Goal: Task Accomplishment & Management: Manage account settings

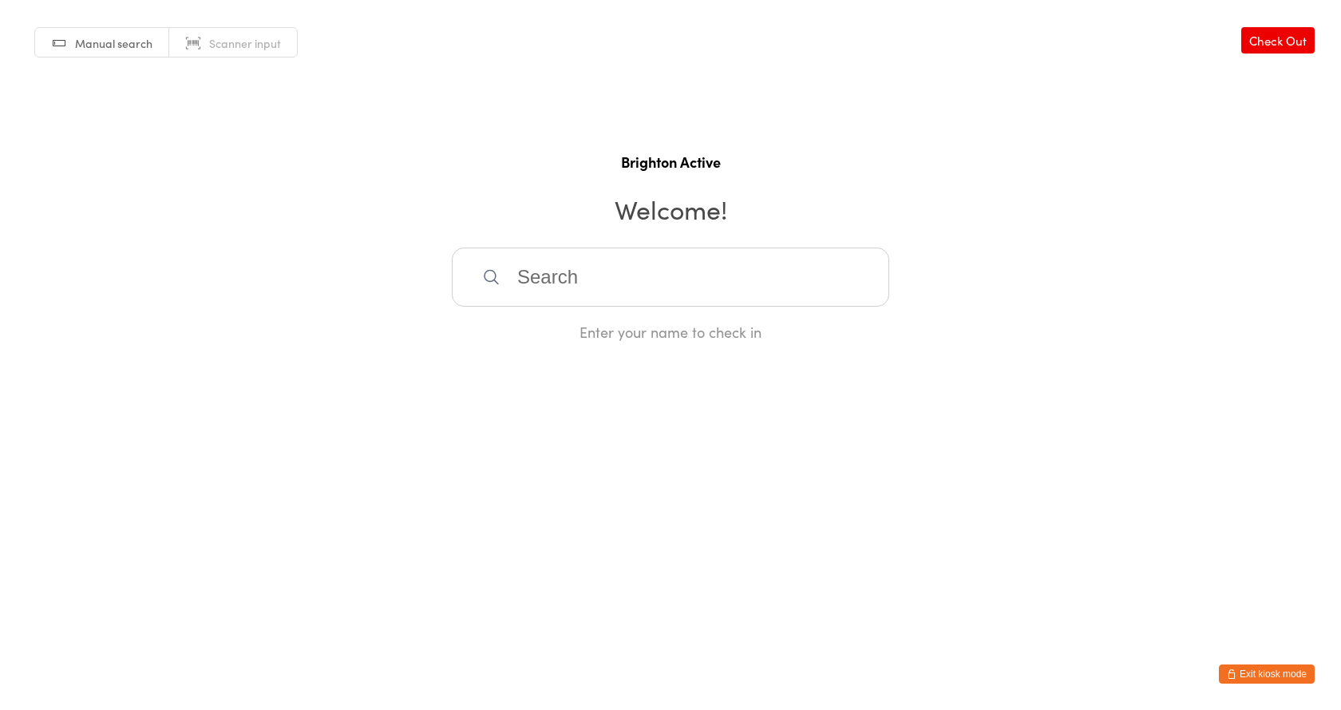
drag, startPoint x: 699, startPoint y: 281, endPoint x: 682, endPoint y: 275, distance: 18.4
click at [697, 279] on input "search" at bounding box center [671, 277] width 438 height 59
type input "b"
click at [1289, 675] on button "Exit kiosk mode" at bounding box center [1267, 673] width 96 height 19
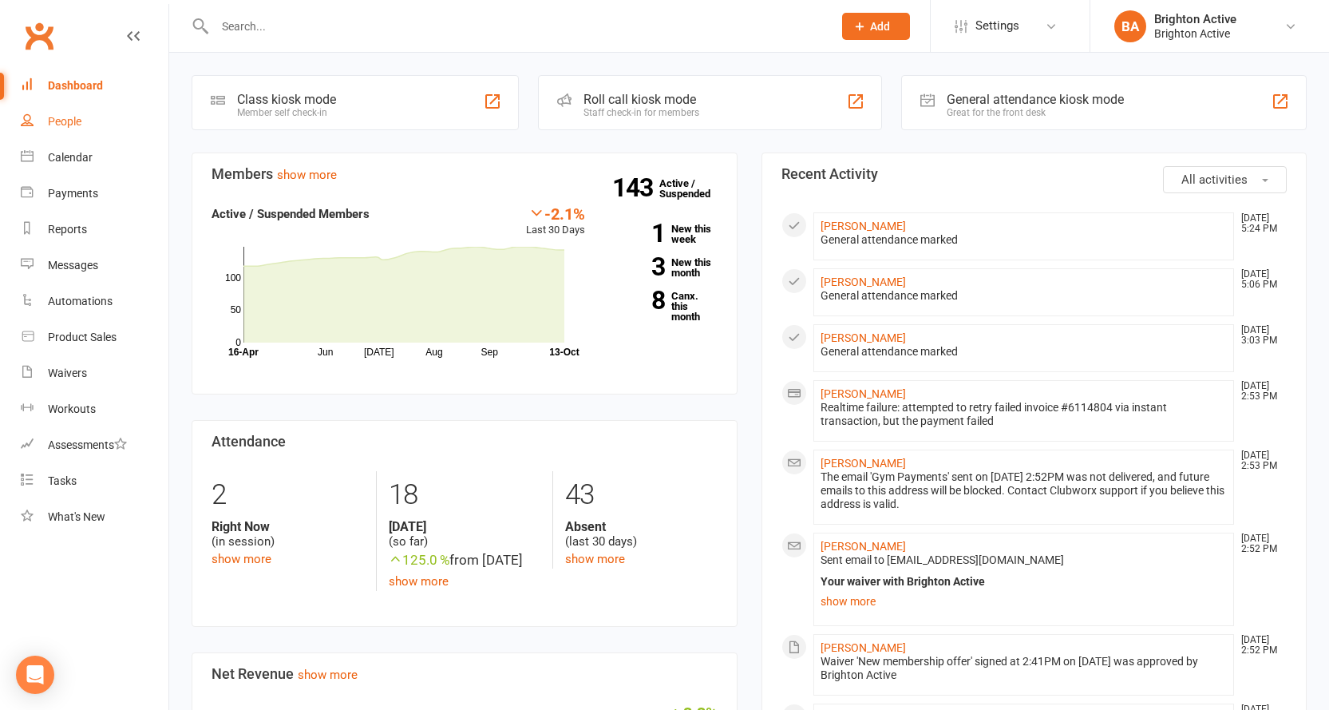
click at [53, 126] on div "People" at bounding box center [65, 121] width 34 height 13
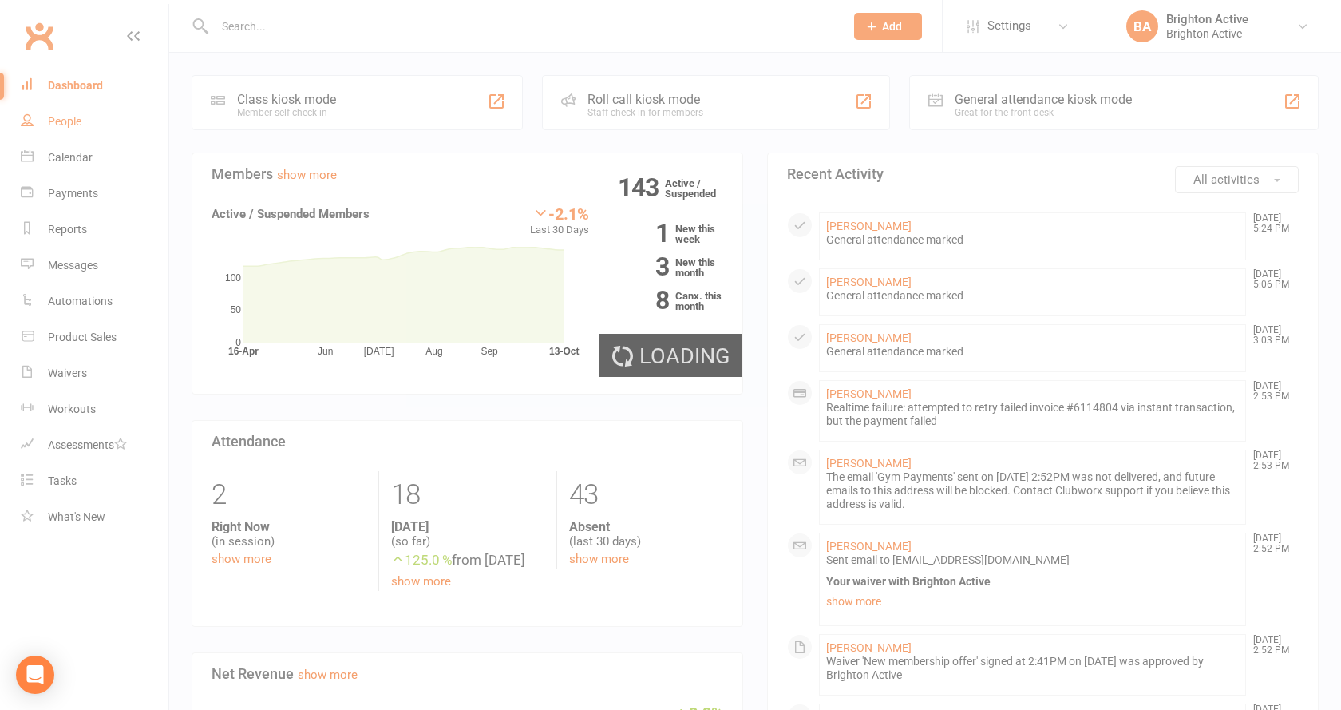
select select "100"
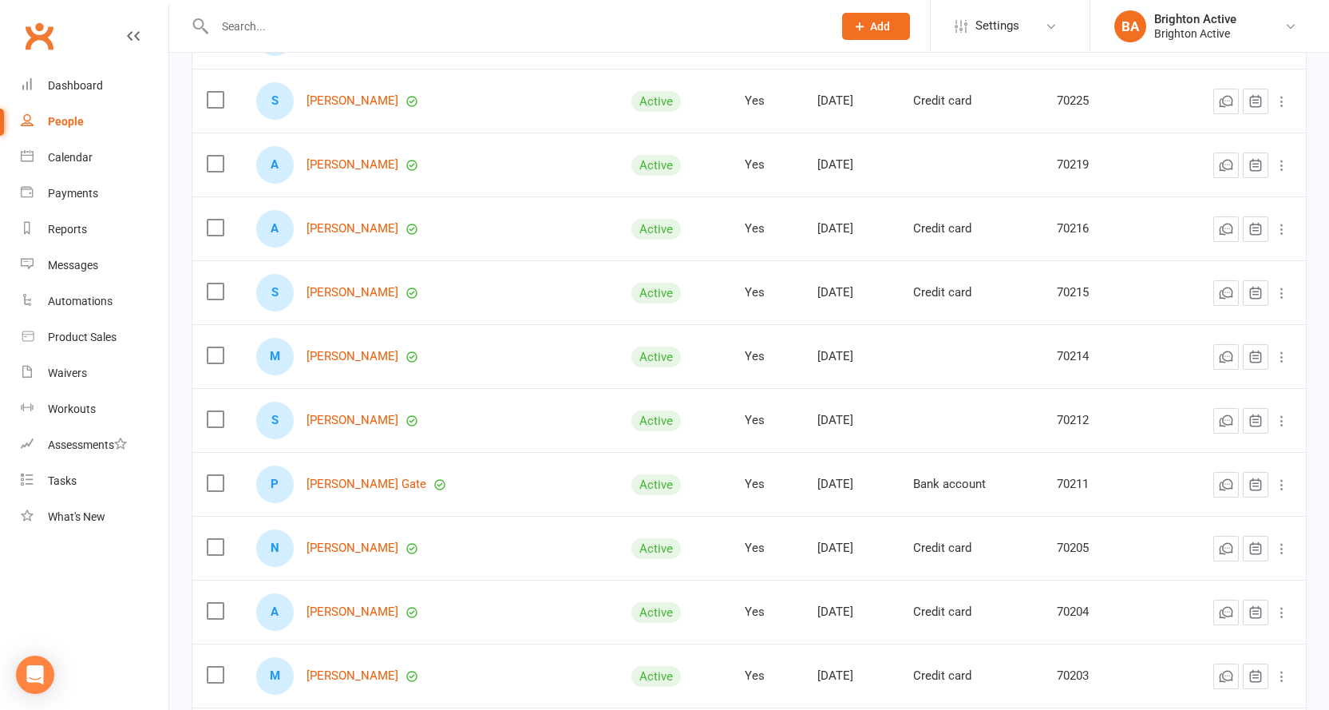
scroll to position [3784, 0]
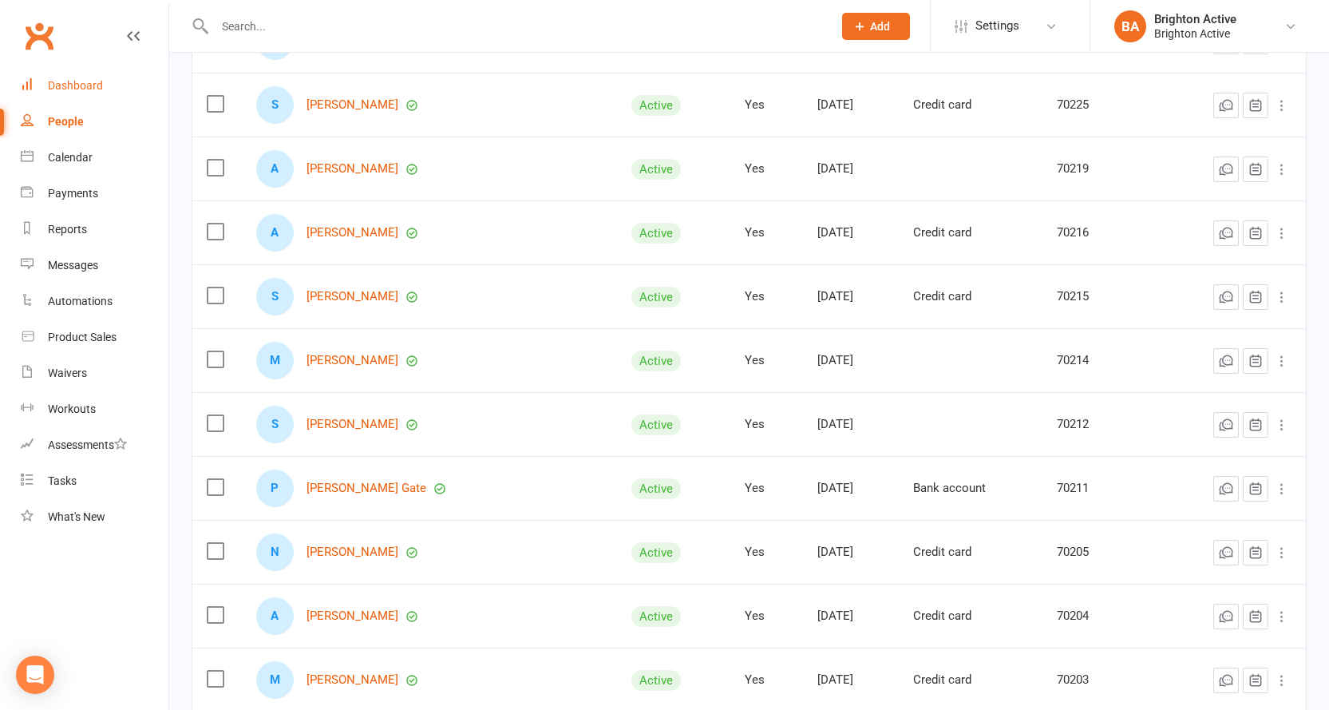
click at [105, 89] on link "Dashboard" at bounding box center [95, 86] width 148 height 36
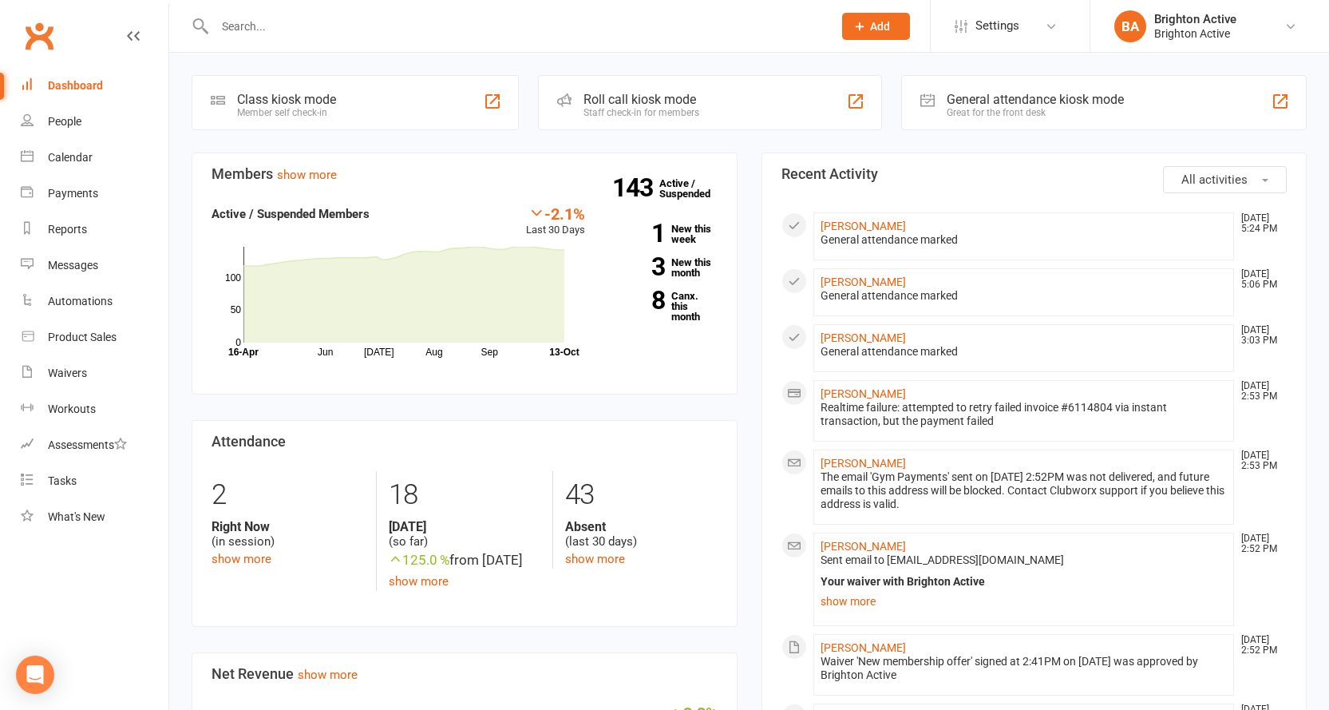
click at [1087, 105] on div "General attendance kiosk mode" at bounding box center [1035, 99] width 177 height 15
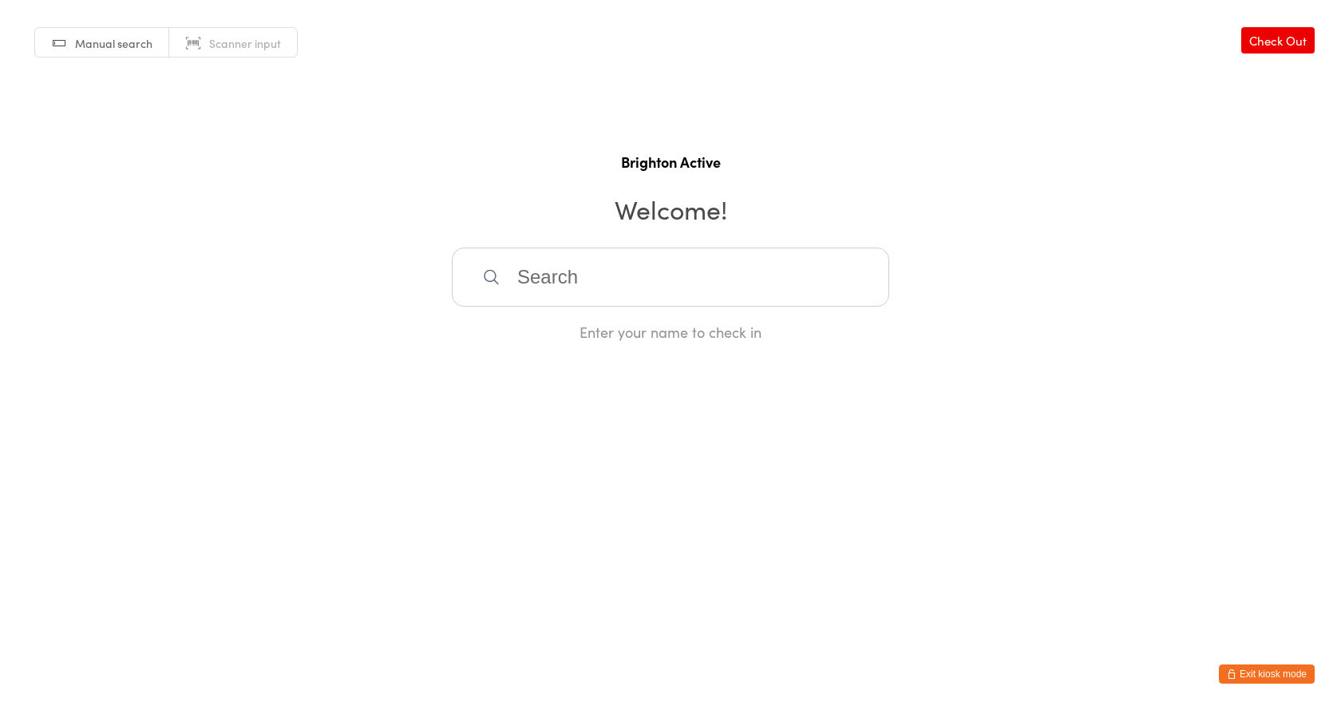
drag, startPoint x: 1292, startPoint y: 683, endPoint x: 1291, endPoint y: 673, distance: 10.4
click at [1292, 682] on html "You have now entered Kiosk Mode. Members will be able to check themselves in us…" at bounding box center [670, 355] width 1341 height 710
click at [1298, 670] on button "Exit kiosk mode" at bounding box center [1267, 673] width 96 height 19
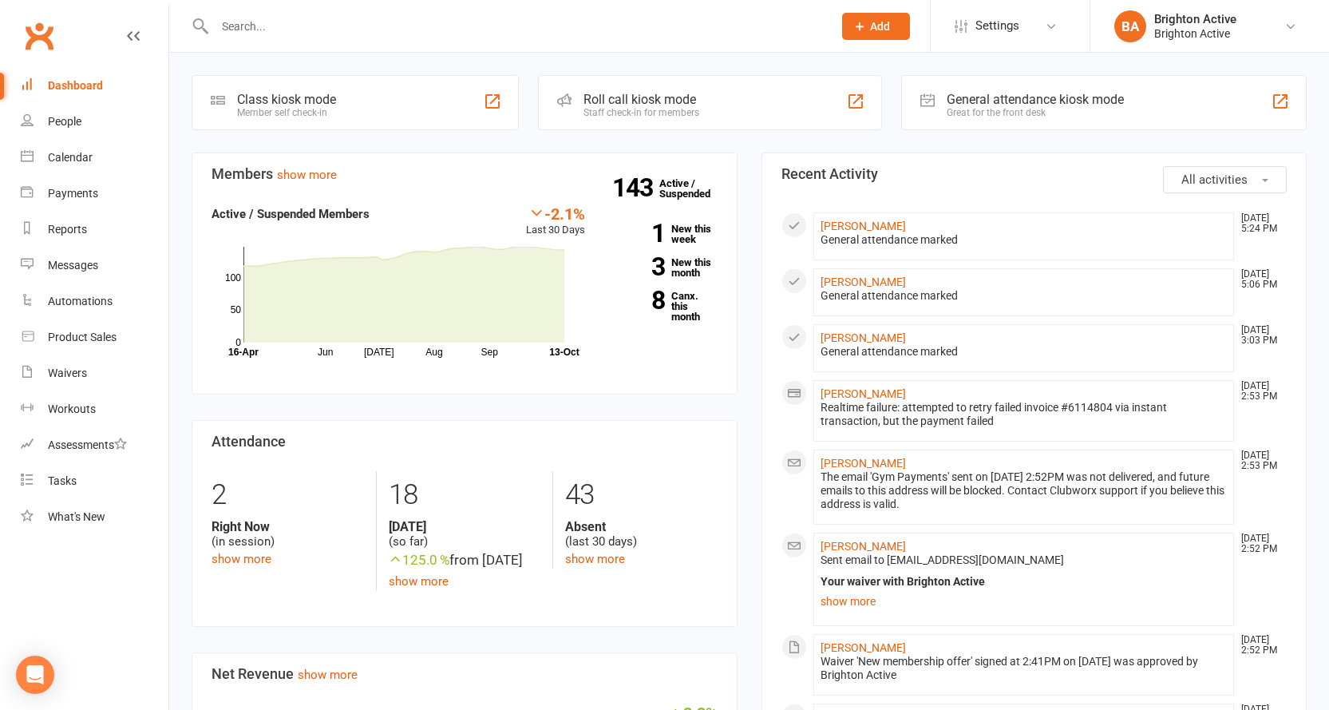
click at [483, 22] on input "text" at bounding box center [516, 26] width 612 height 22
drag, startPoint x: 862, startPoint y: 34, endPoint x: 852, endPoint y: 36, distance: 9.9
click at [862, 34] on button "Add" at bounding box center [876, 26] width 68 height 27
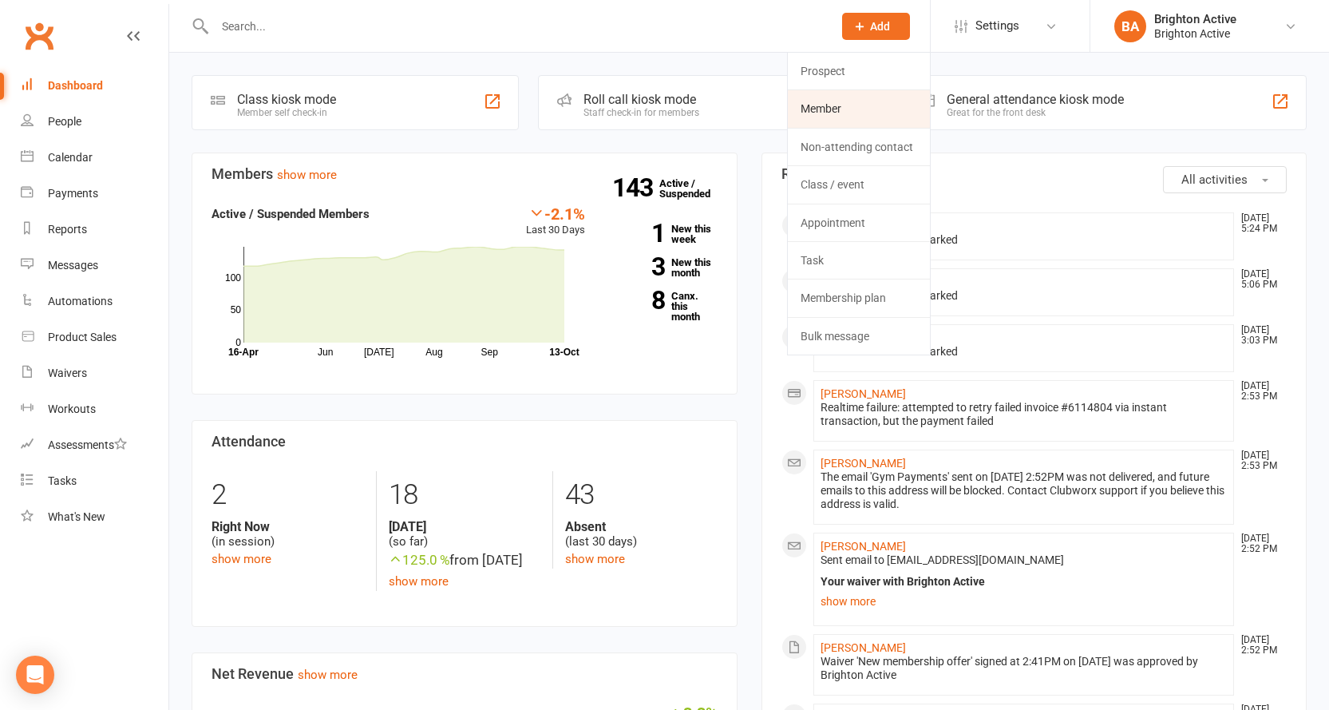
click at [869, 101] on link "Member" at bounding box center [859, 108] width 142 height 37
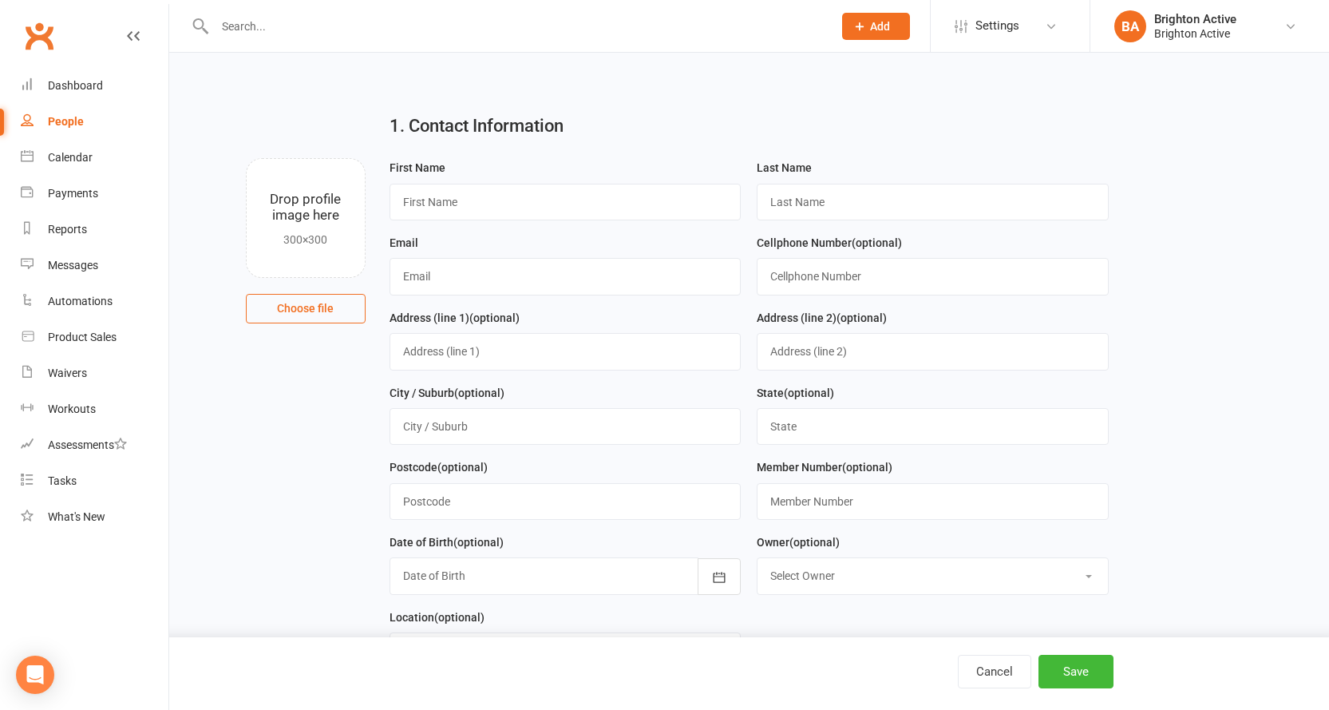
click at [312, 23] on input "text" at bounding box center [516, 26] width 612 height 22
click at [604, 210] on input "text" at bounding box center [566, 202] width 352 height 37
type input "George"
click at [842, 196] on input "text" at bounding box center [933, 202] width 352 height 37
type input "Thriskos"
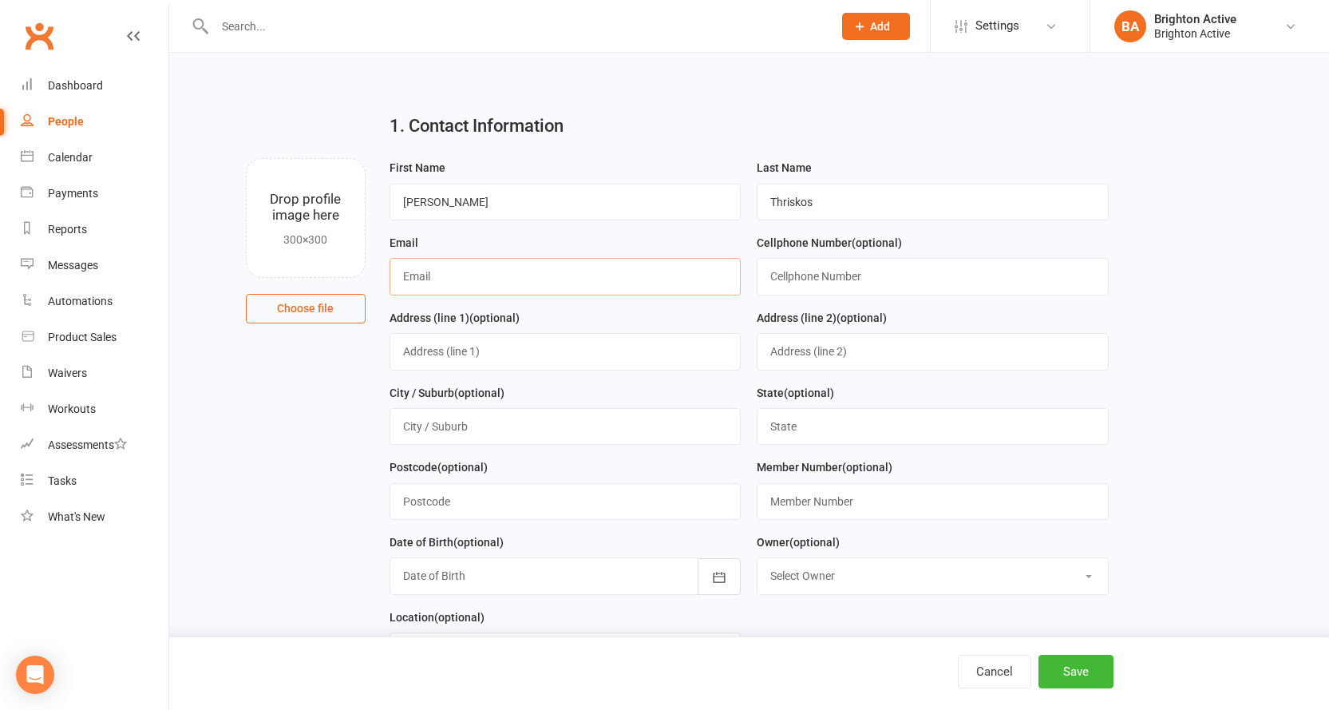
click at [606, 272] on input "text" at bounding box center [566, 276] width 352 height 37
type input "georgethriskos@gmail.com"
click at [891, 279] on input "text" at bounding box center [933, 276] width 352 height 37
click at [848, 275] on input "text" at bounding box center [933, 276] width 352 height 37
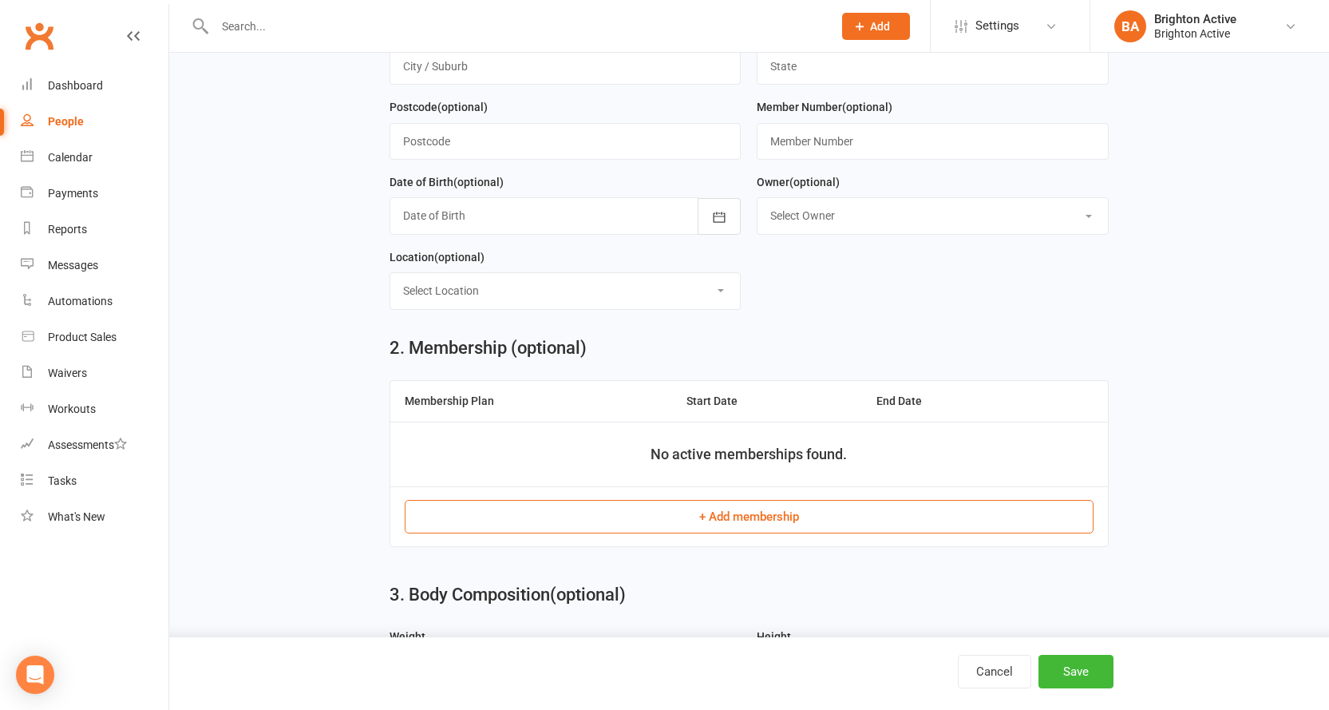
scroll to position [399, 0]
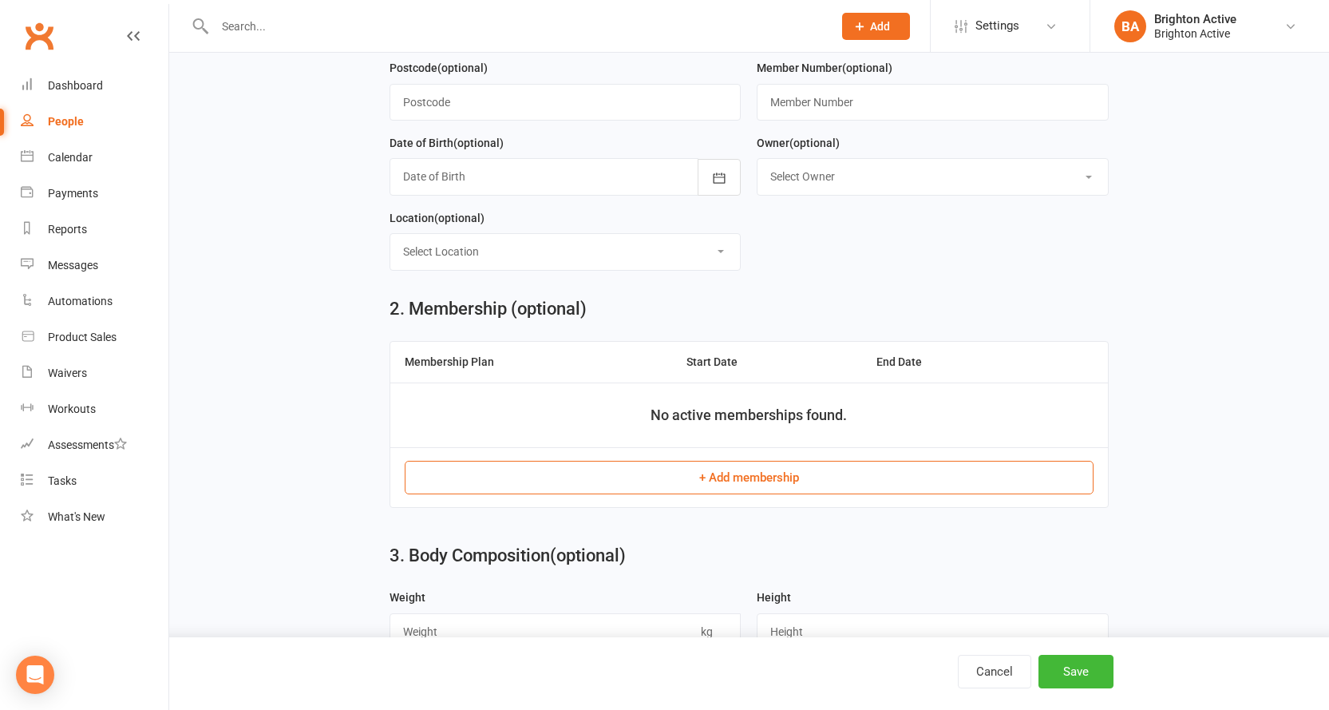
type input "0449024788"
click at [751, 489] on button "+ Add membership" at bounding box center [749, 478] width 689 height 34
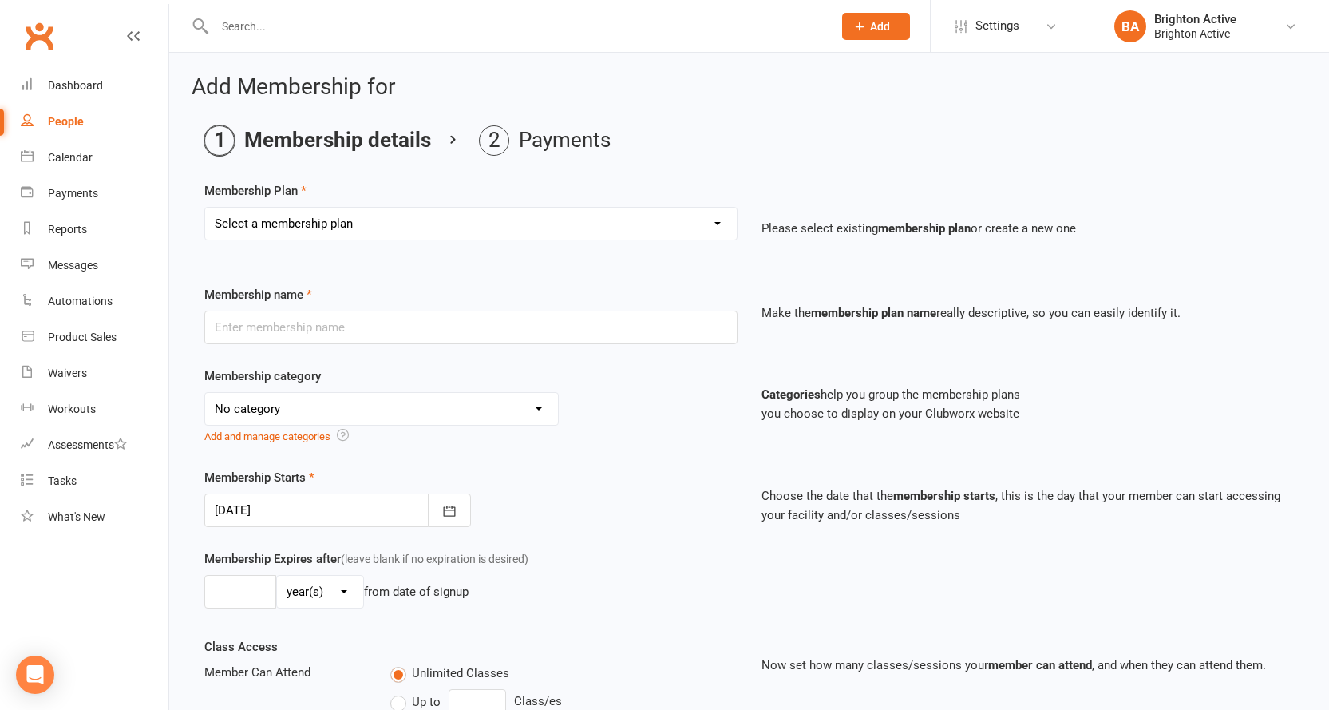
click at [397, 228] on select "Select a membership plan Create new Membership Plan Foundation Members - Annual…" at bounding box center [471, 224] width 532 height 32
select select "5"
click at [205, 208] on select "Select a membership plan Create new Membership Plan Foundation Members - Annual…" at bounding box center [471, 224] width 532 height 32
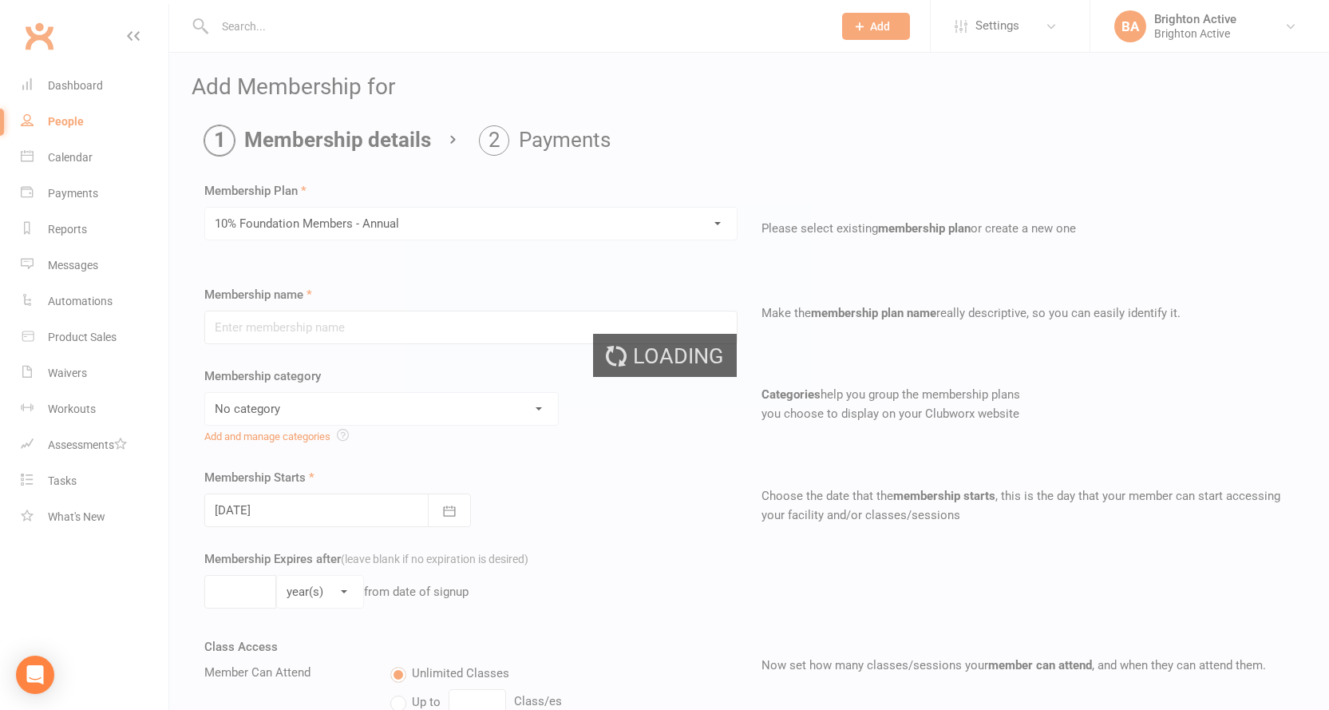
type input "10% Foundation Members - Annual"
select select "2"
type input "52"
select select "1"
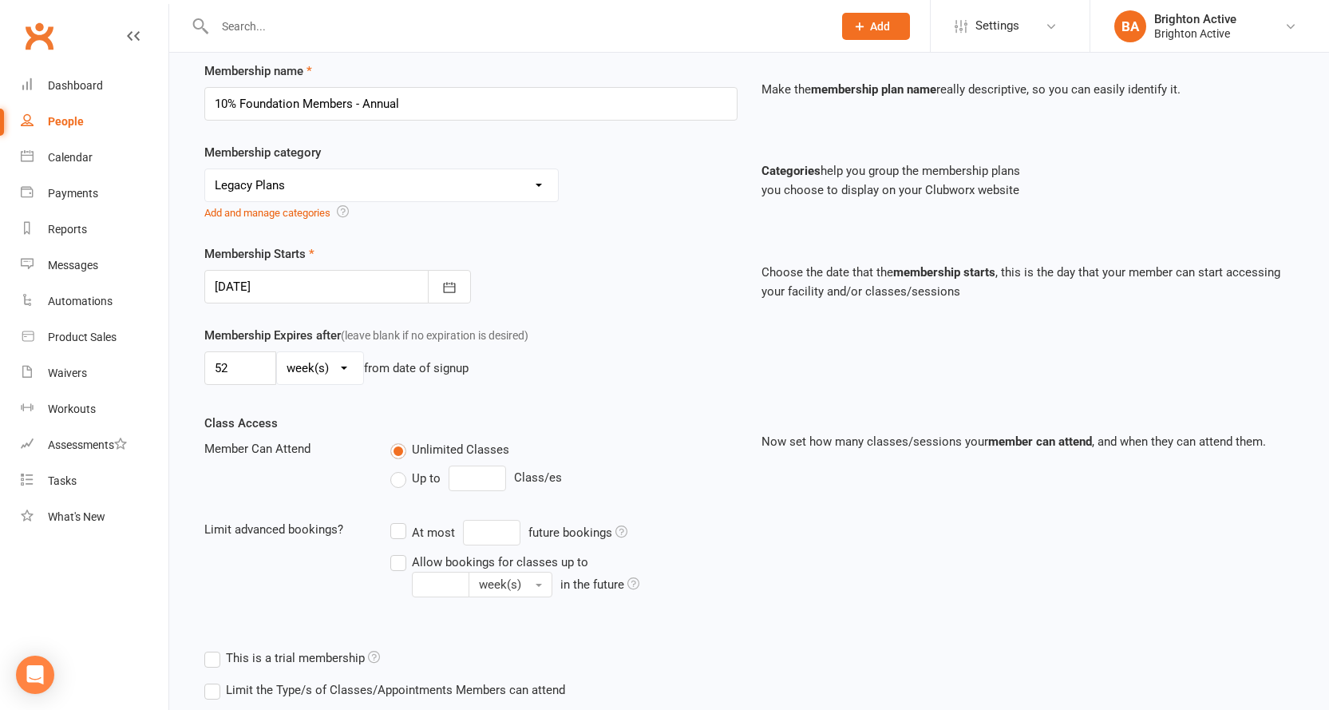
scroll to position [240, 0]
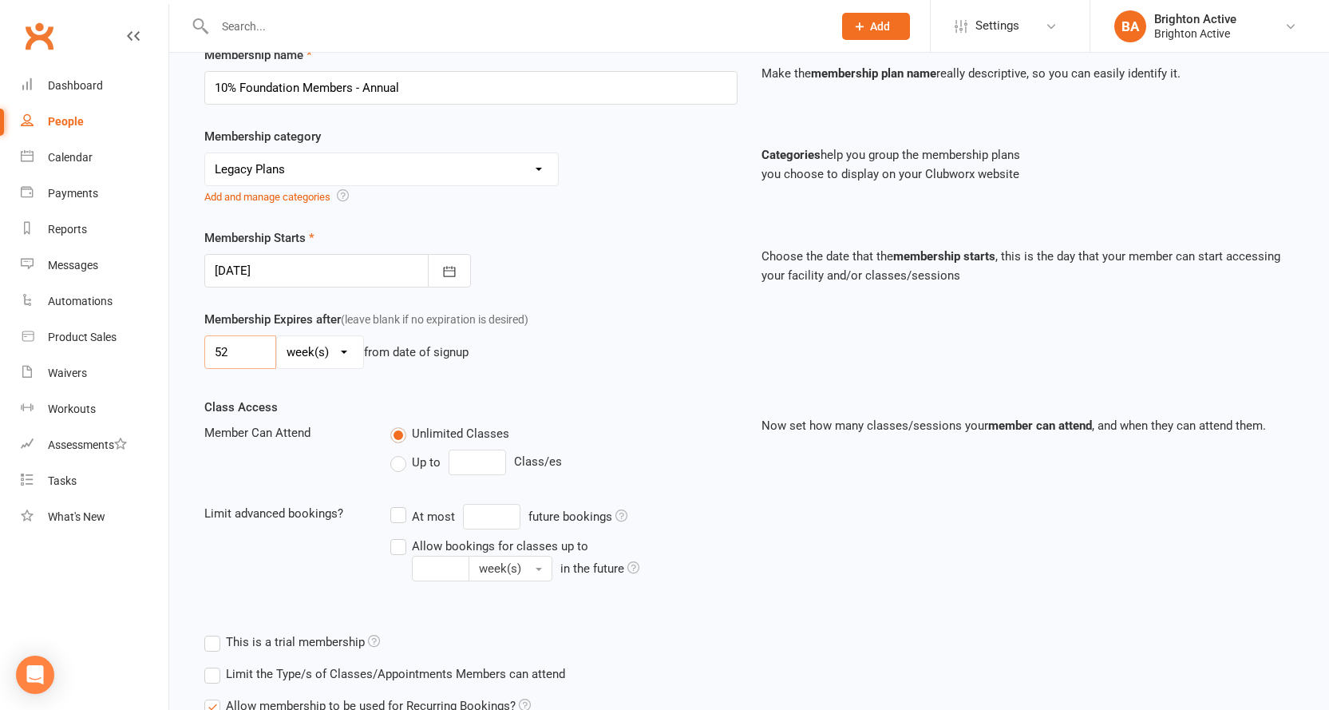
click at [256, 355] on input "52" at bounding box center [240, 352] width 72 height 34
type input "5"
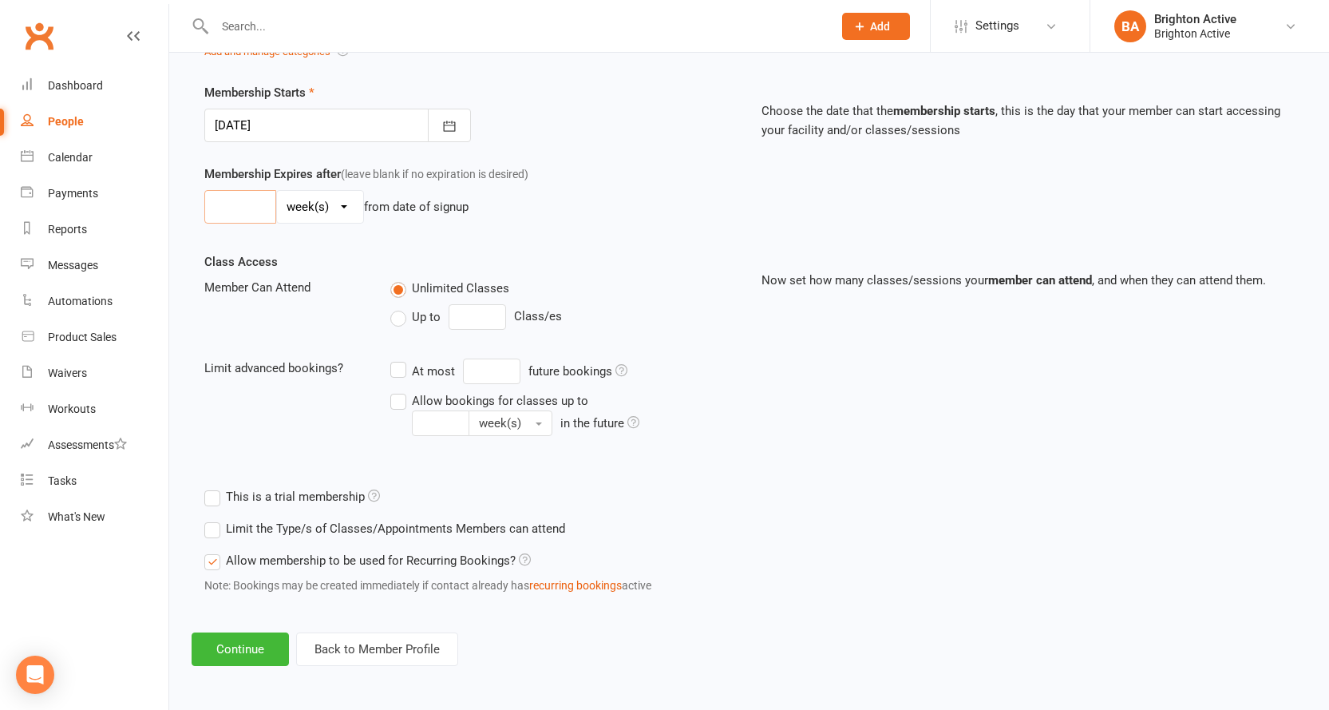
scroll to position [387, 0]
click at [226, 638] on button "Continue" at bounding box center [240, 648] width 97 height 34
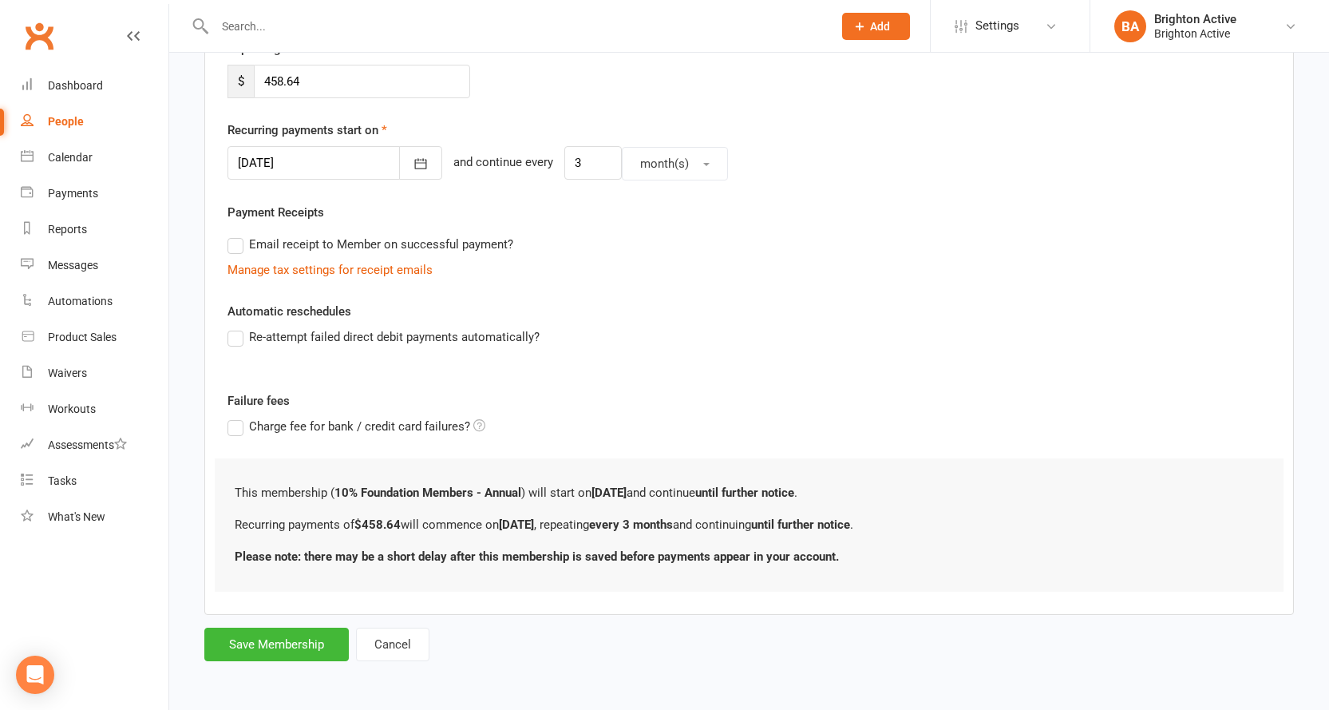
scroll to position [0, 0]
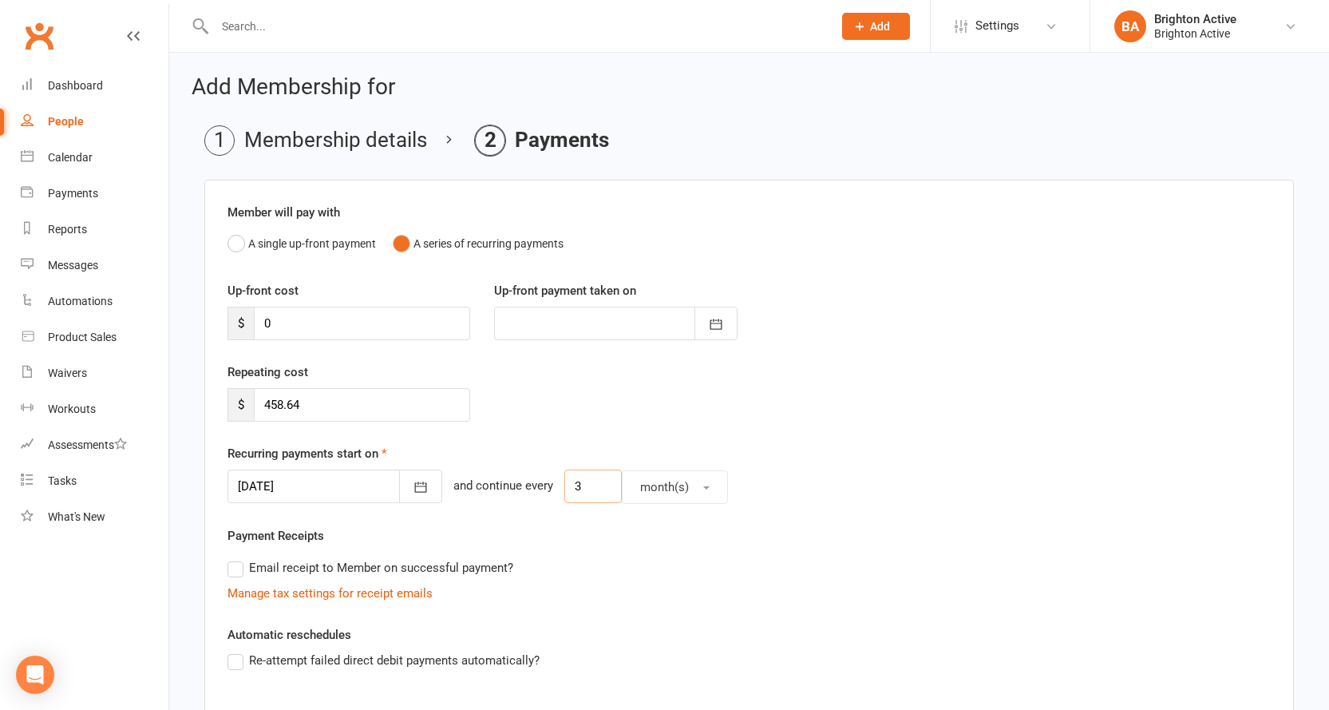
click at [569, 485] on input "3" at bounding box center [592, 486] width 57 height 34
type input "39.2"
click at [311, 394] on input "458.64" at bounding box center [362, 405] width 216 height 34
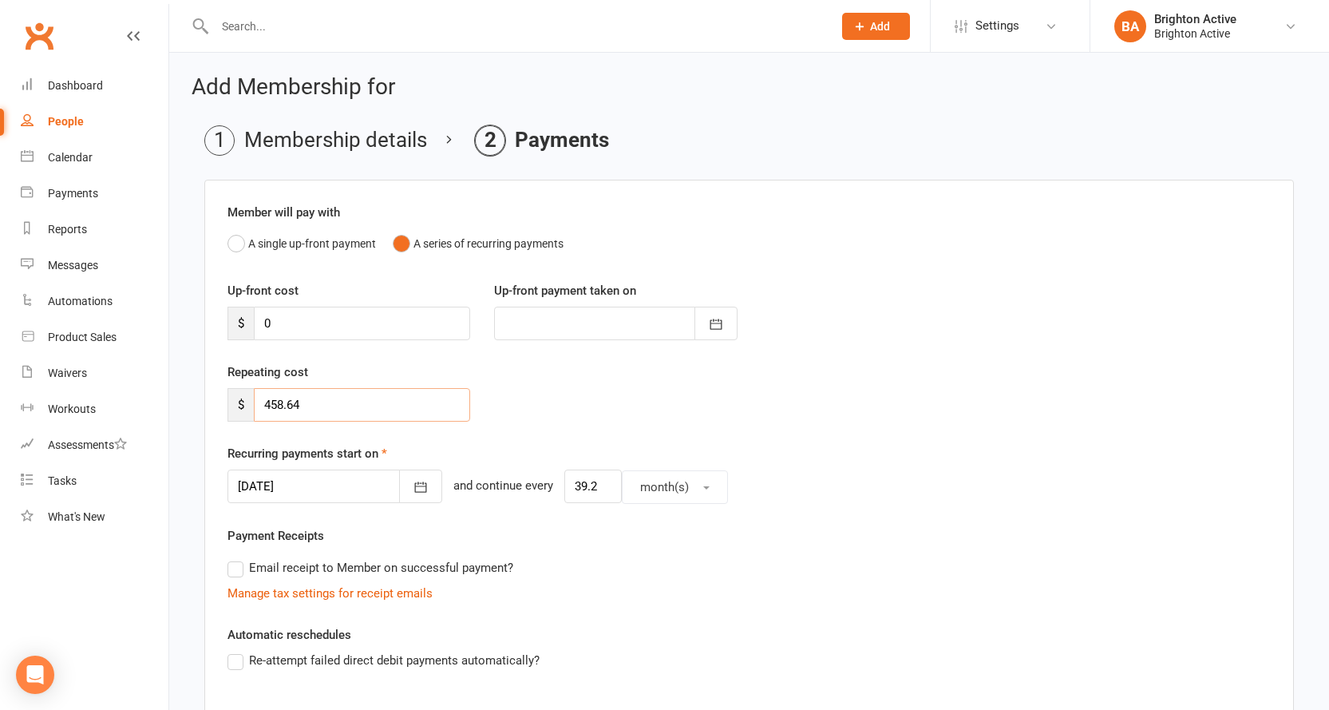
click at [311, 394] on input "458.64" at bounding box center [362, 405] width 216 height 34
type input "39.20"
click at [579, 482] on input "39.2" at bounding box center [592, 486] width 57 height 34
drag, startPoint x: 579, startPoint y: 482, endPoint x: 553, endPoint y: 489, distance: 26.5
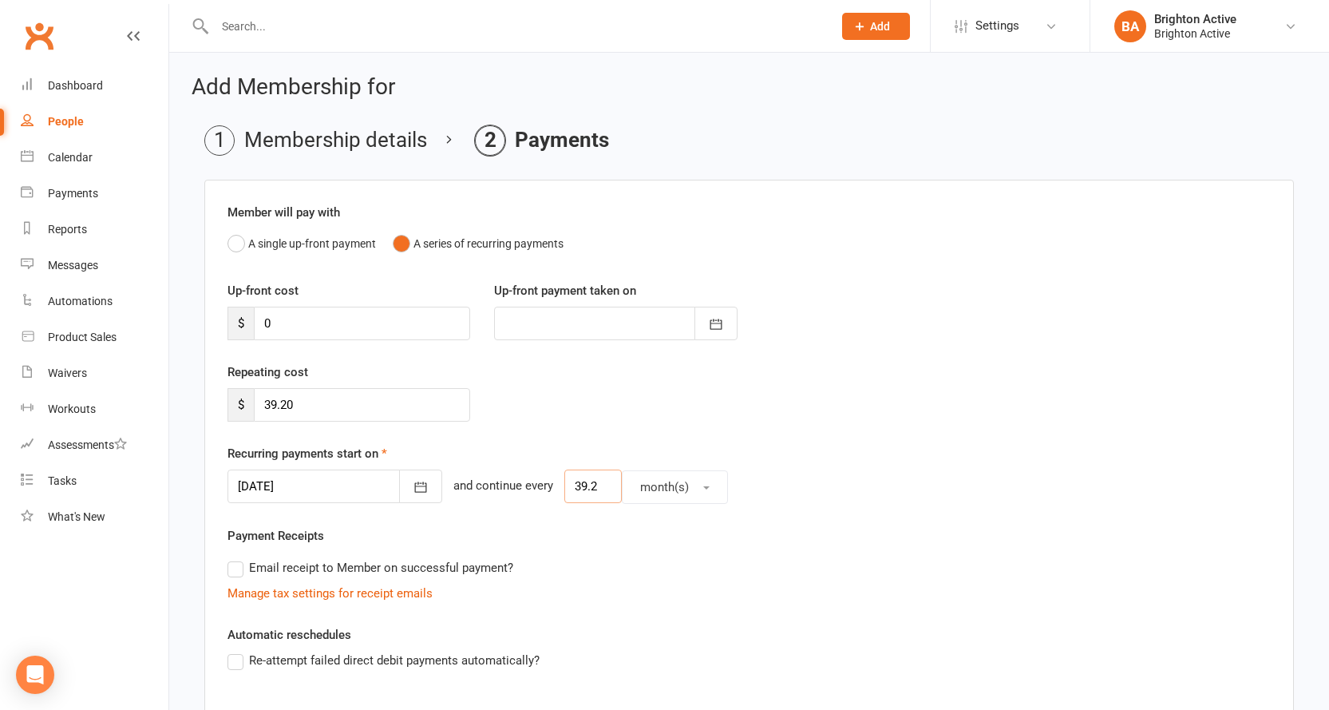
click at [564, 489] on input "39.2" at bounding box center [592, 486] width 57 height 34
type input "1"
click at [676, 489] on button "month(s)" at bounding box center [675, 487] width 106 height 34
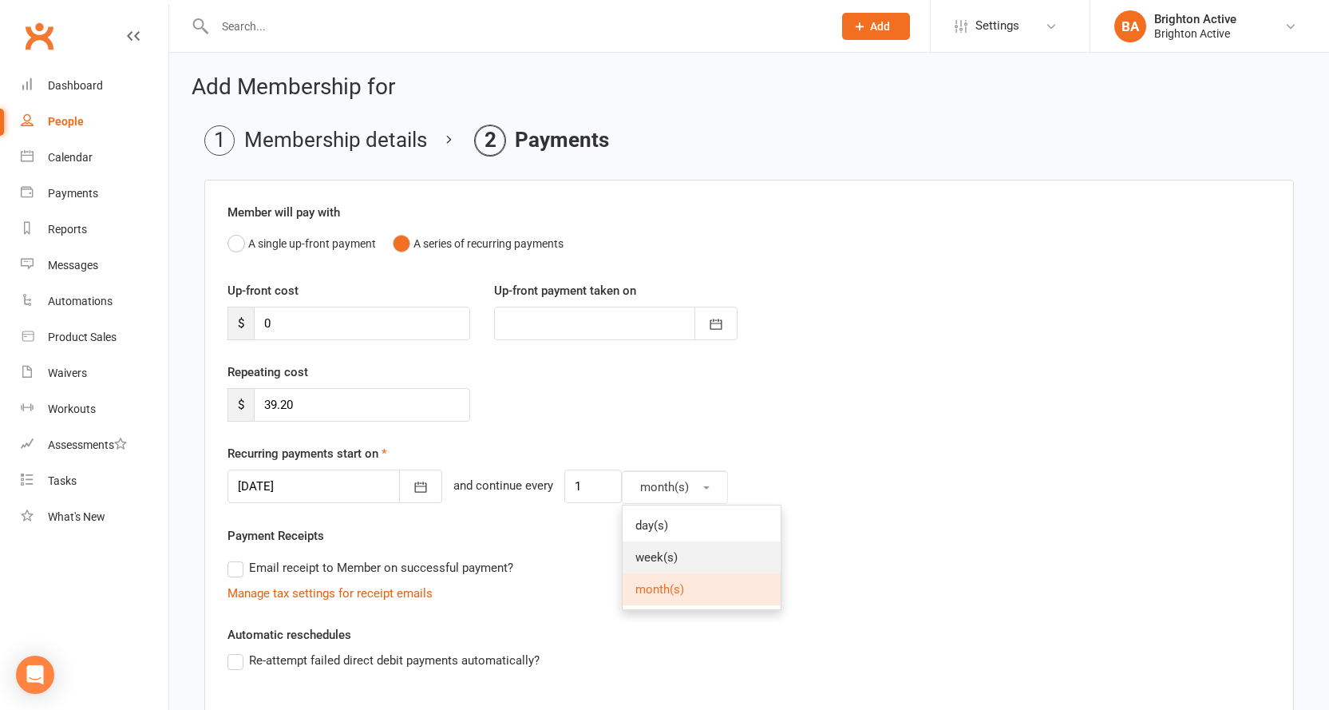
click at [668, 564] on link "week(s)" at bounding box center [702, 557] width 158 height 32
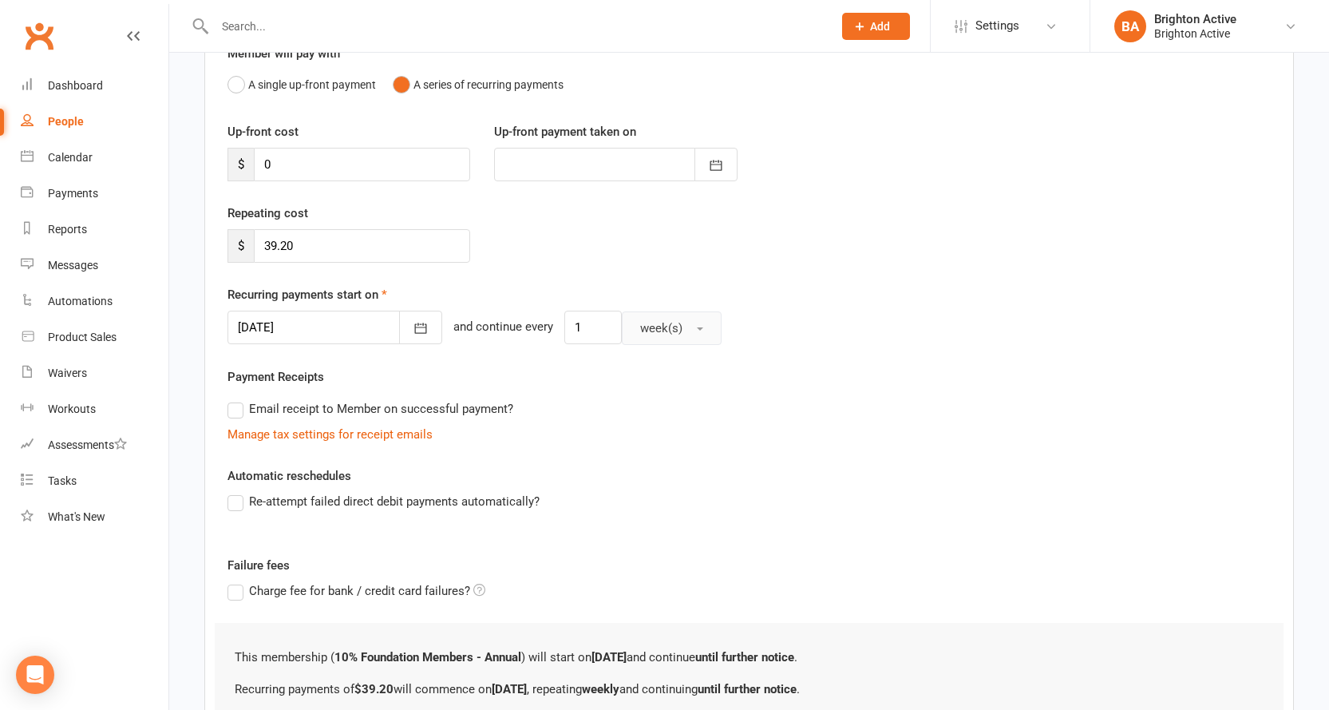
scroll to position [160, 0]
click at [232, 508] on label "Re-attempt failed direct debit payments automatically?" at bounding box center [384, 500] width 312 height 19
click at [232, 491] on input "Re-attempt failed direct debit payments automatically?" at bounding box center [233, 491] width 10 height 0
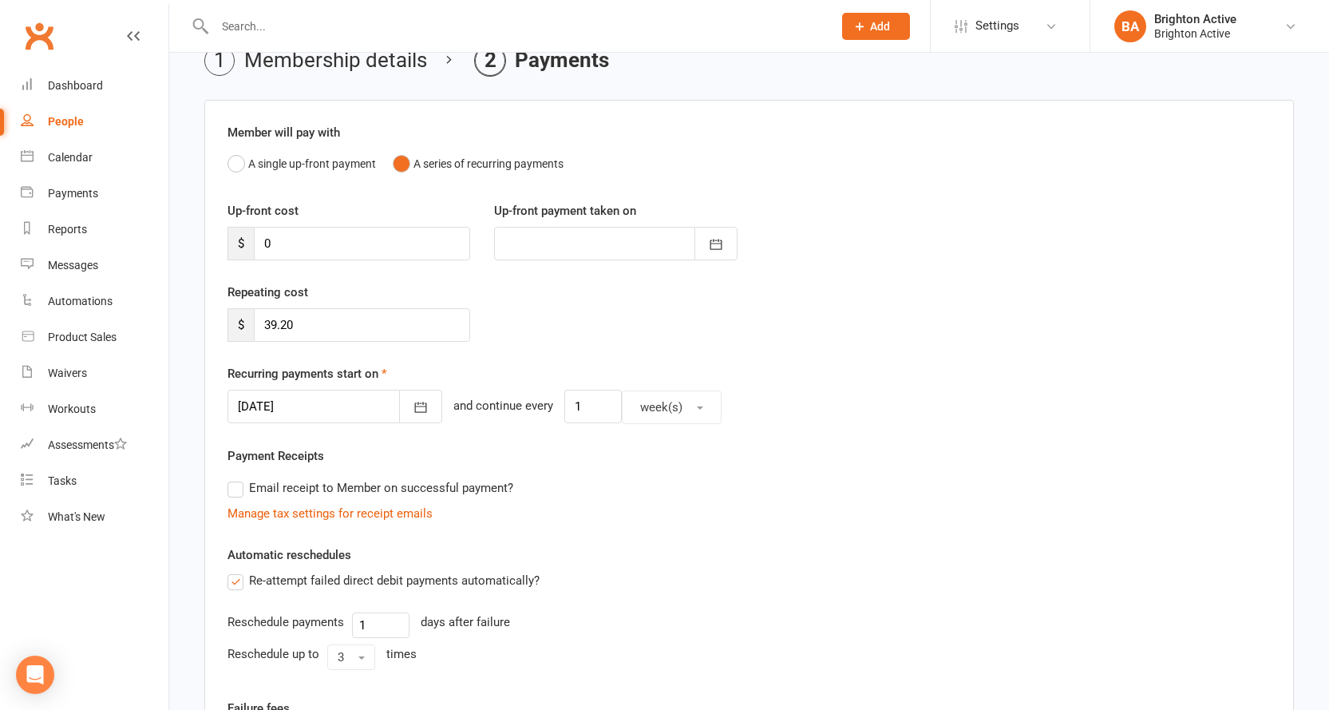
scroll to position [0, 0]
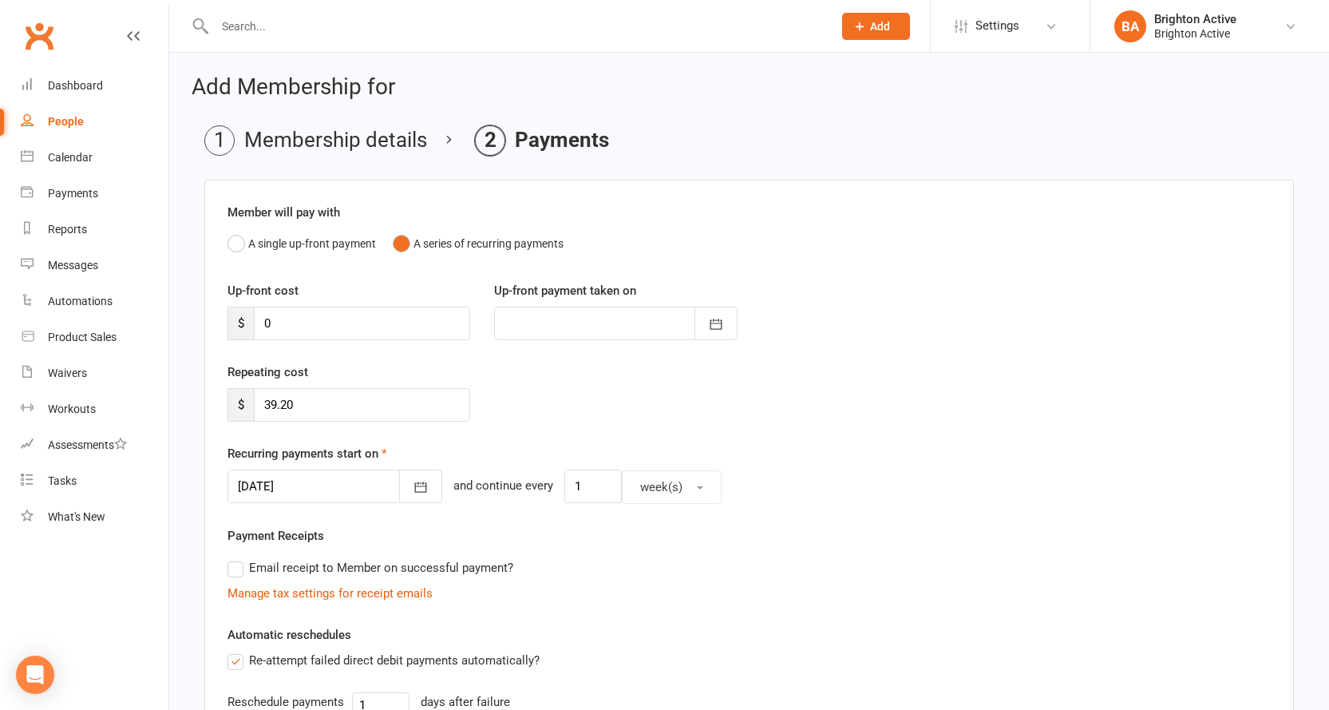
click at [214, 142] on li "Membership details" at bounding box center [315, 140] width 223 height 30
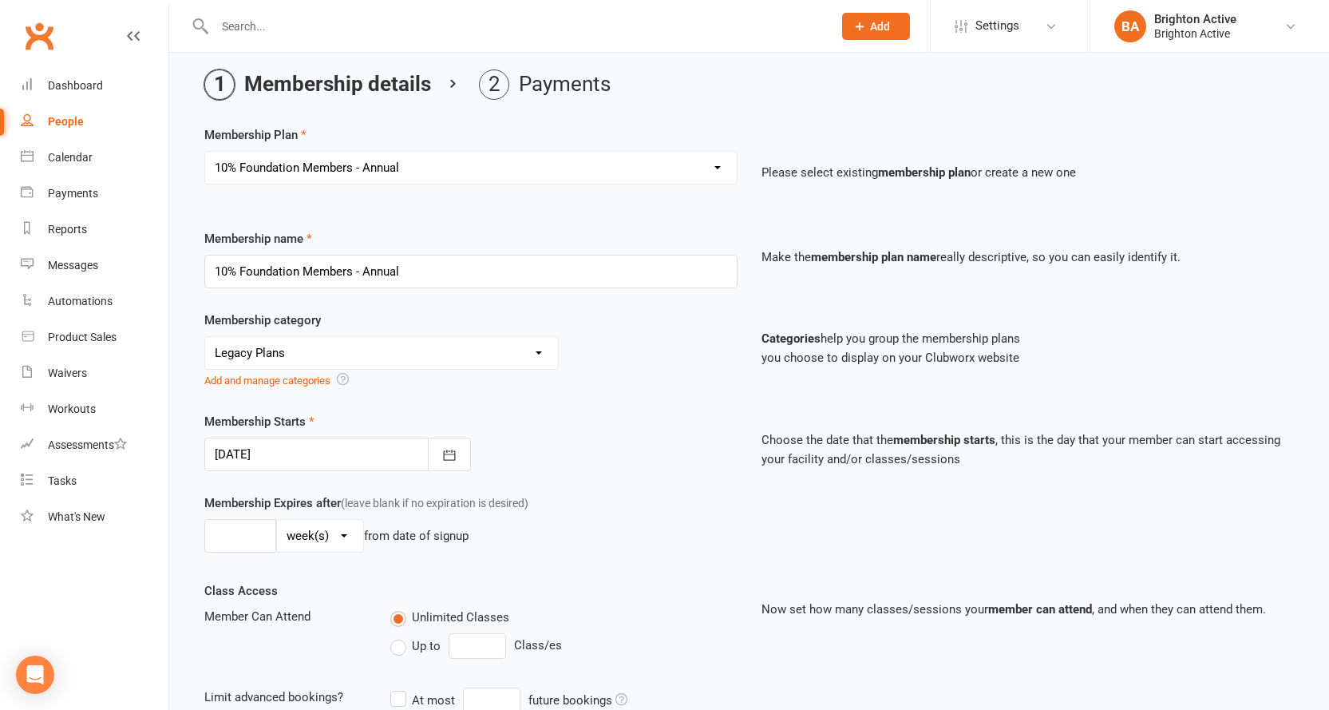
scroll to position [80, 0]
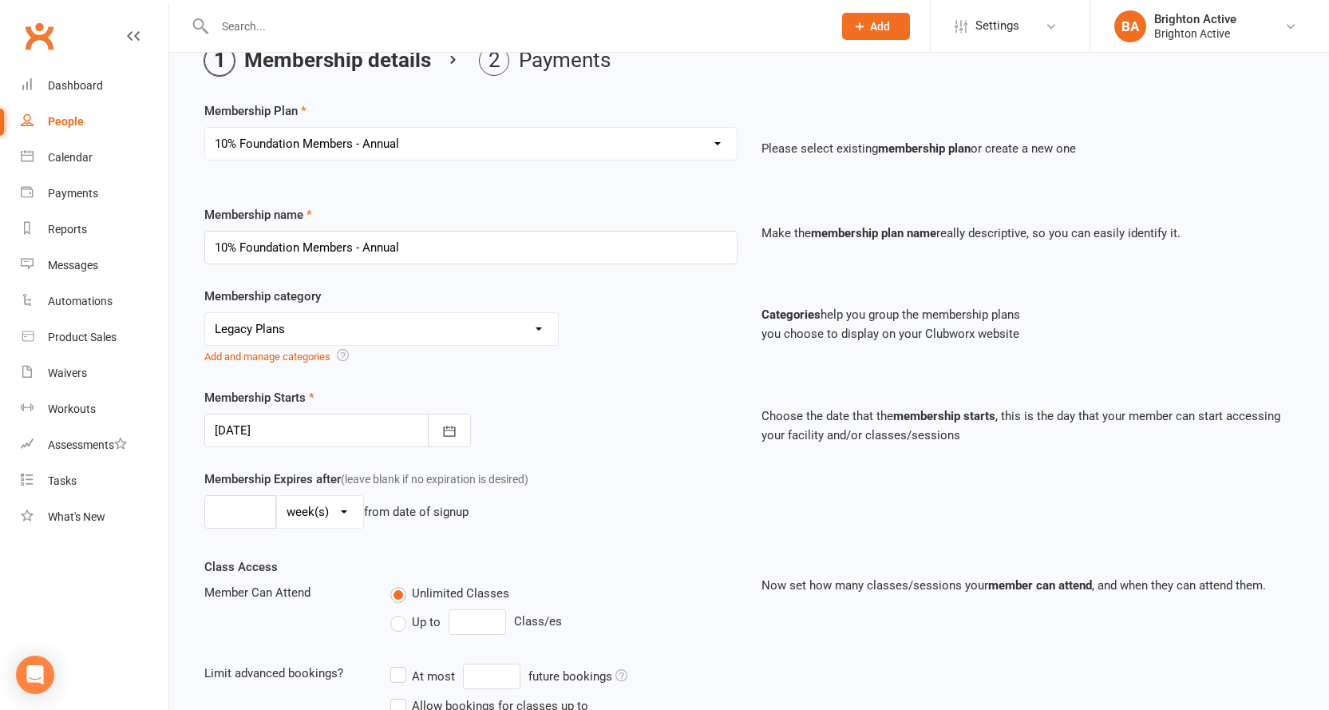
click at [233, 435] on div at bounding box center [337, 431] width 267 height 34
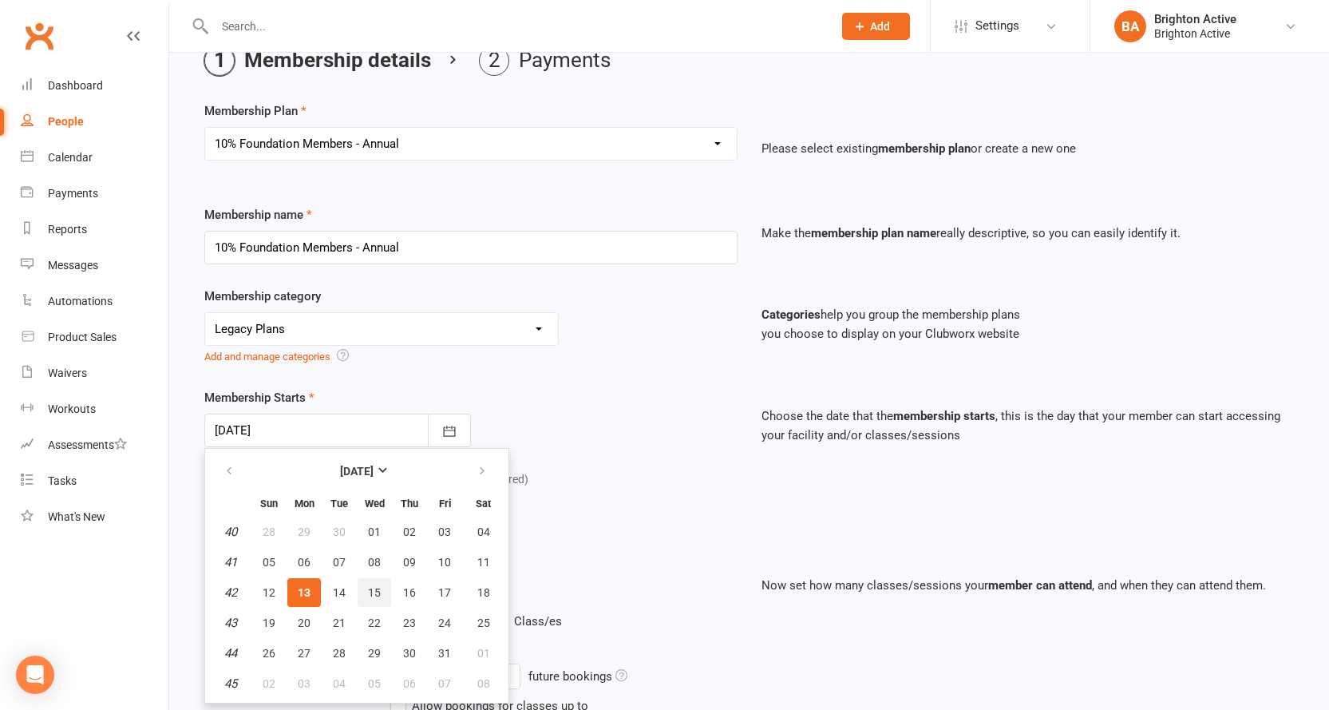
click at [372, 596] on span "15" at bounding box center [374, 592] width 13 height 13
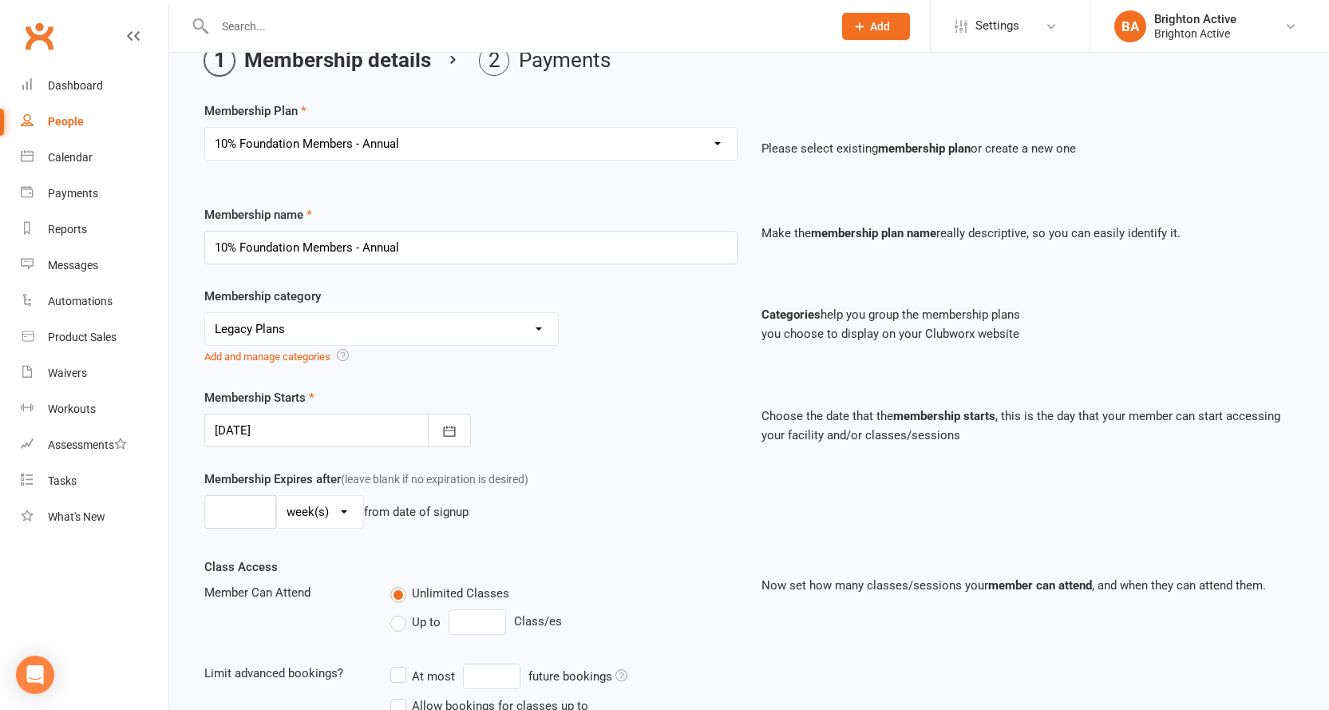
type input "15 Oct 2025"
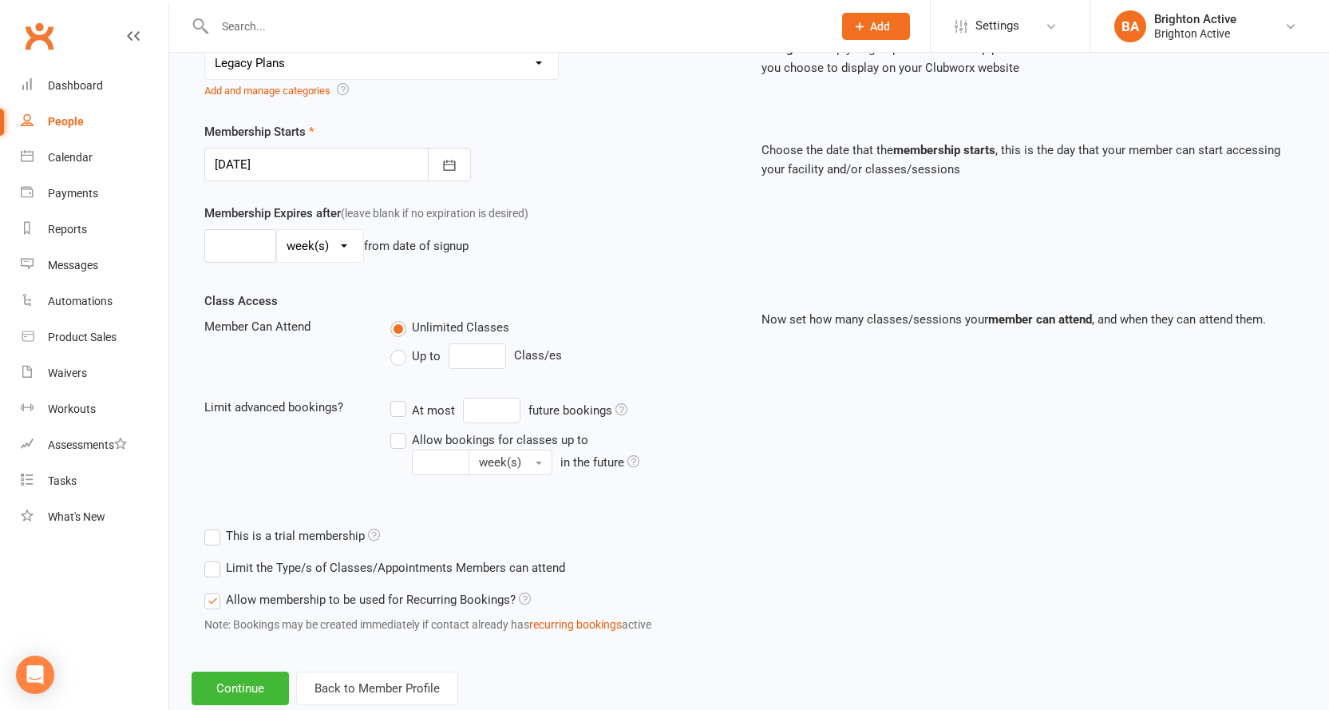
scroll to position [387, 0]
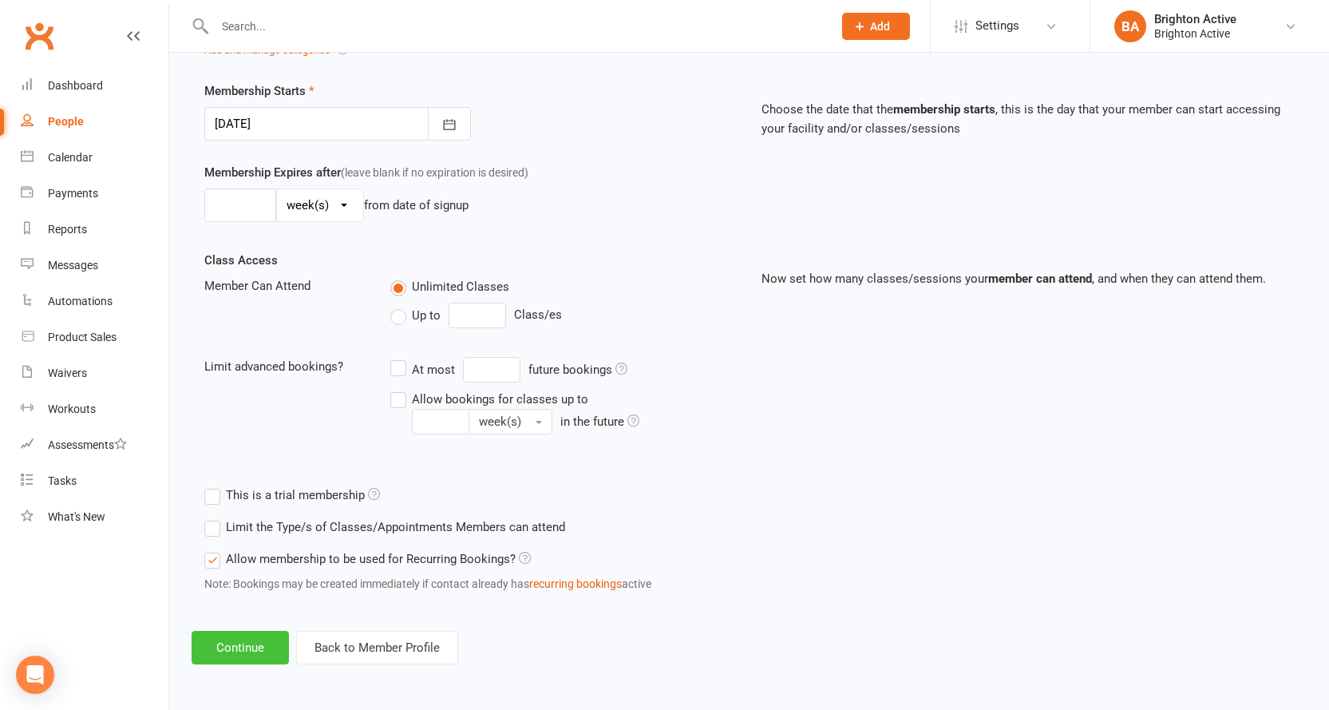
click at [223, 648] on button "Continue" at bounding box center [240, 648] width 97 height 34
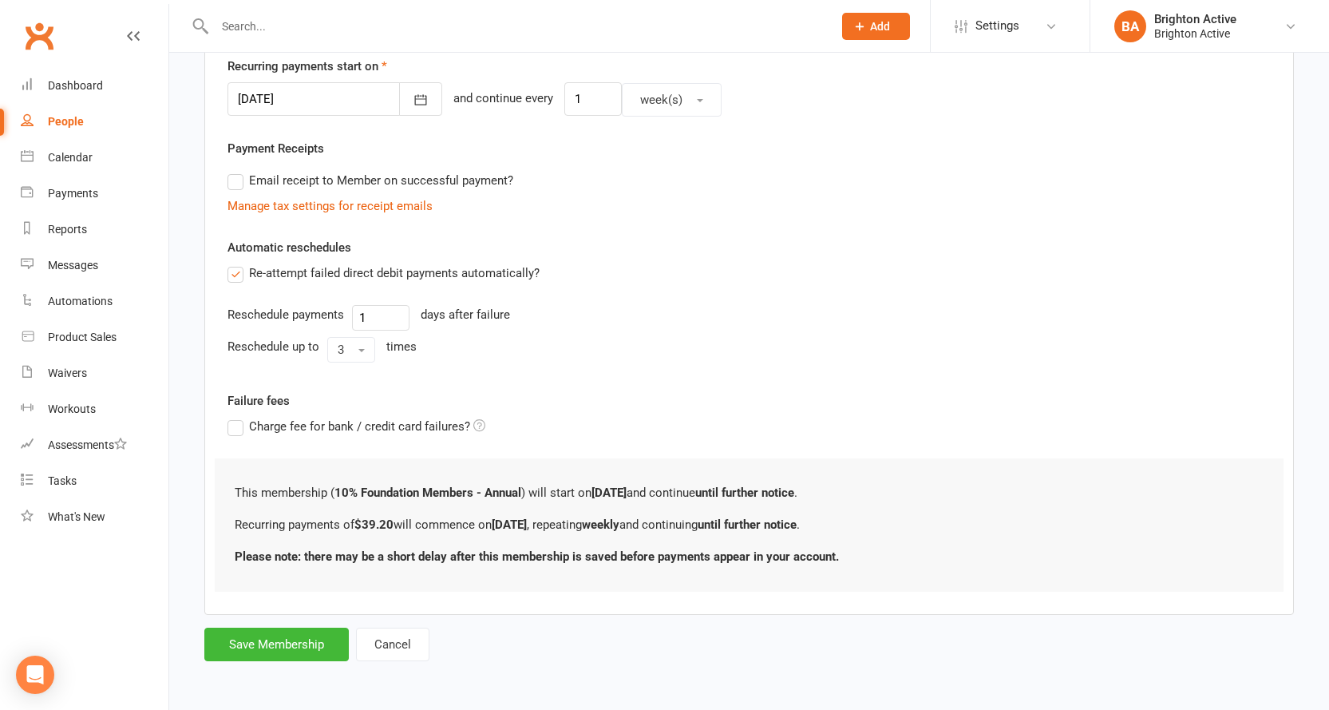
click at [278, 669] on div "Add Membership for Membership details Payments Member will pay with A single up…" at bounding box center [749, 175] width 1160 height 1021
click at [284, 644] on button "Save Membership" at bounding box center [276, 645] width 145 height 34
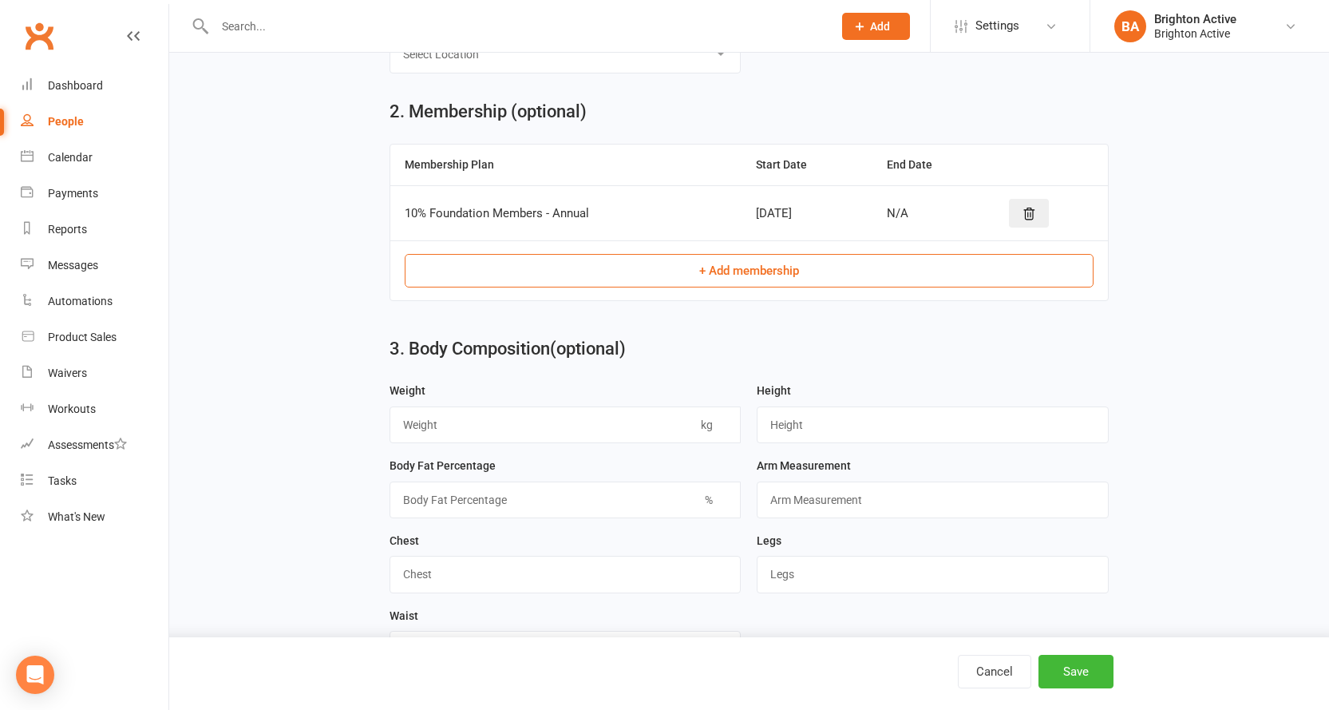
scroll to position [289, 0]
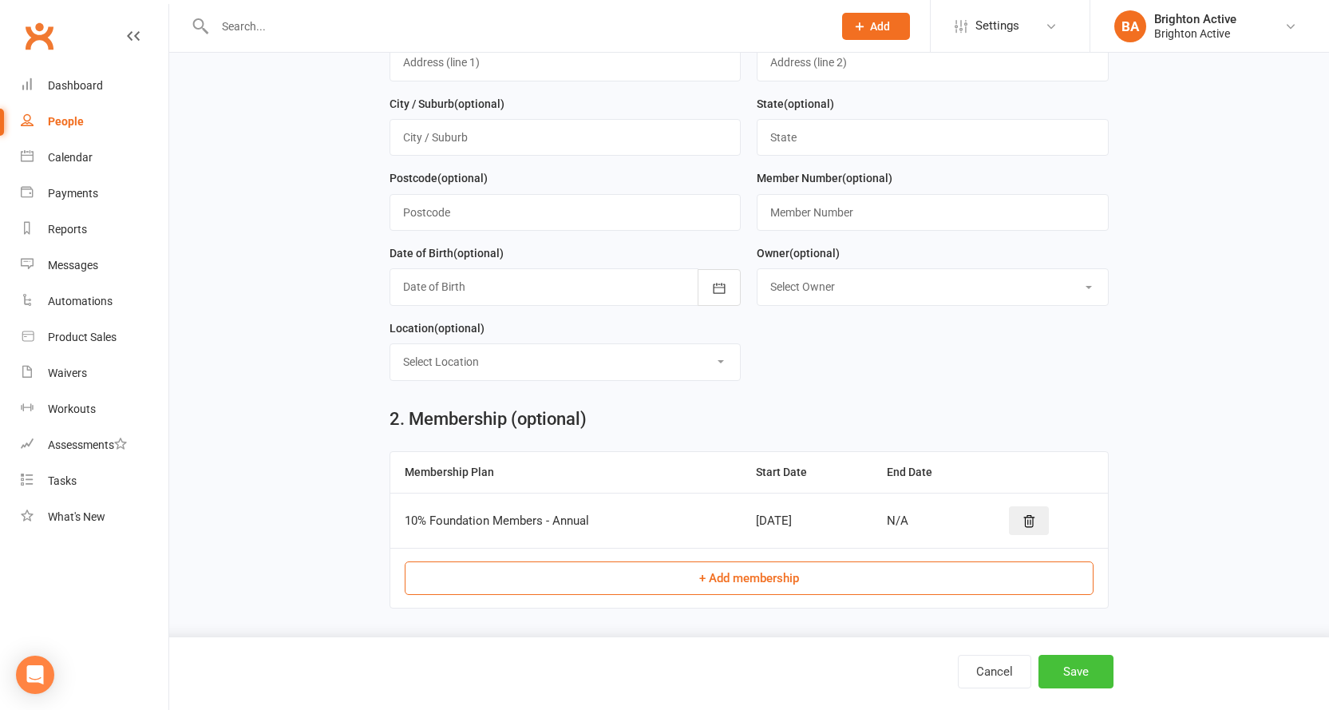
click at [1066, 683] on button "Save" at bounding box center [1076, 672] width 75 height 34
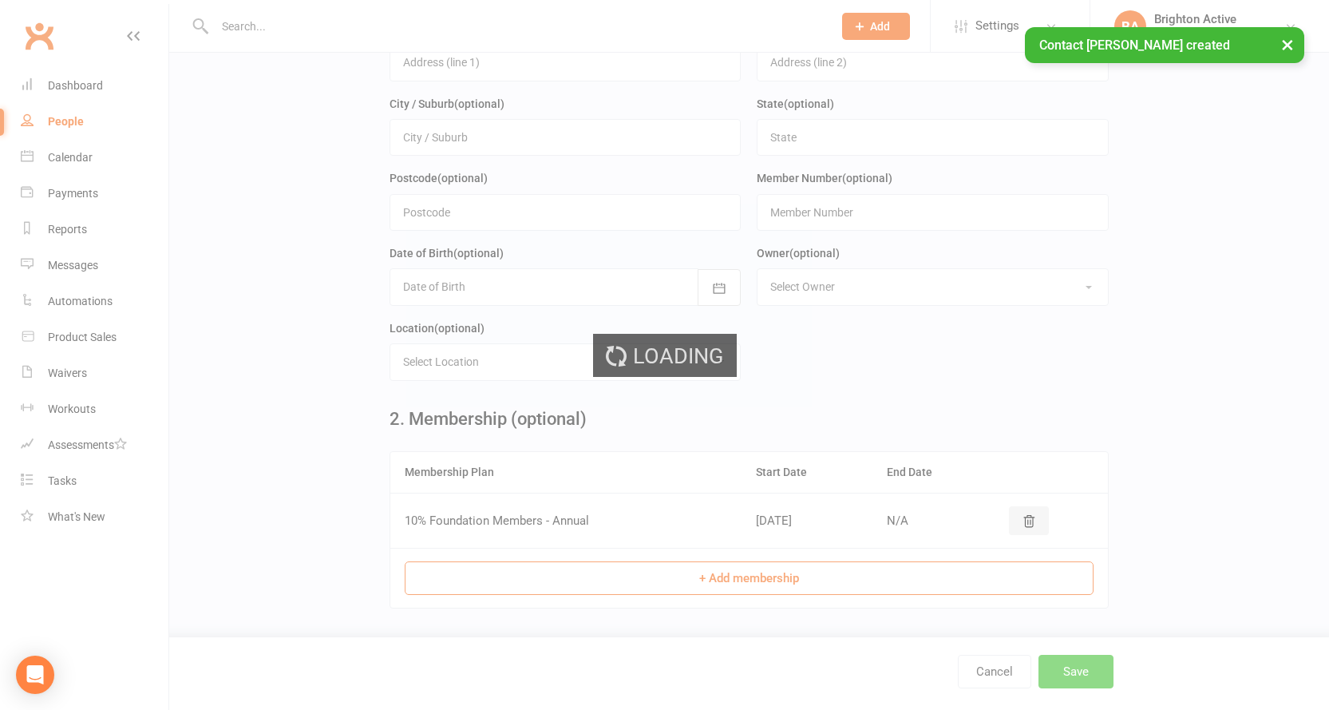
scroll to position [0, 0]
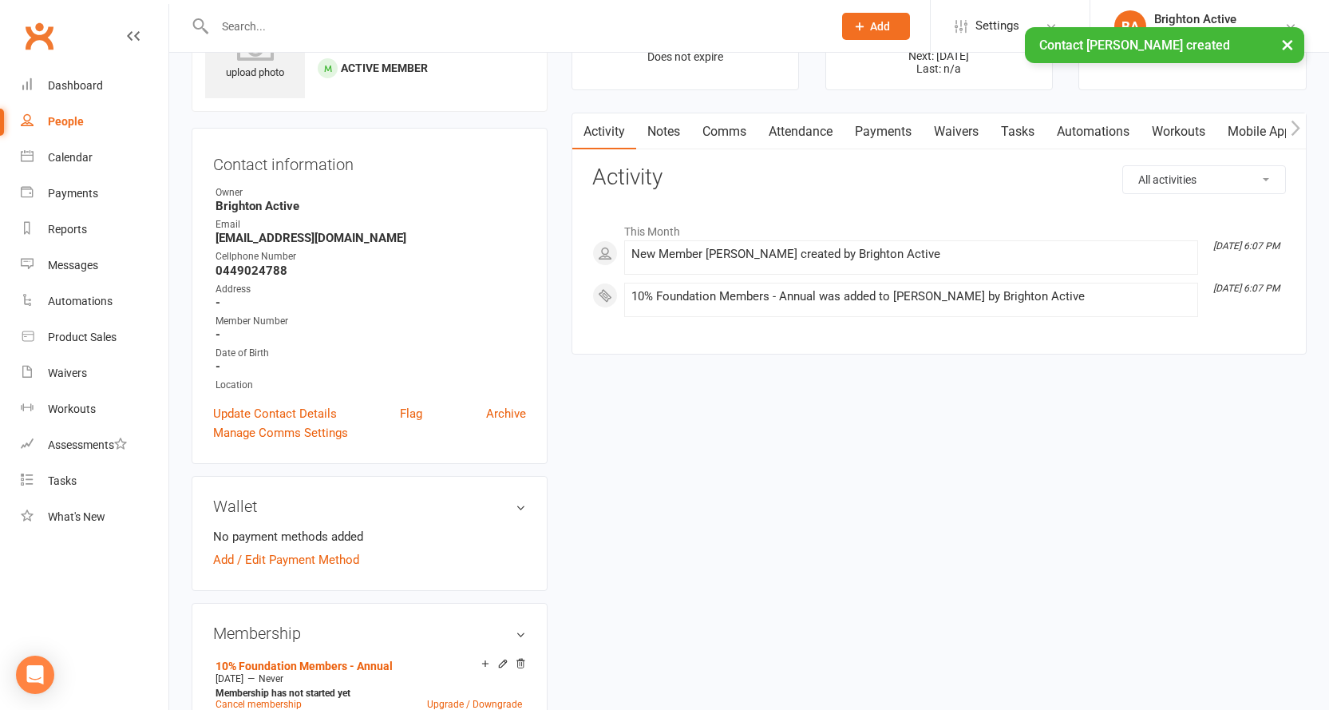
scroll to position [240, 0]
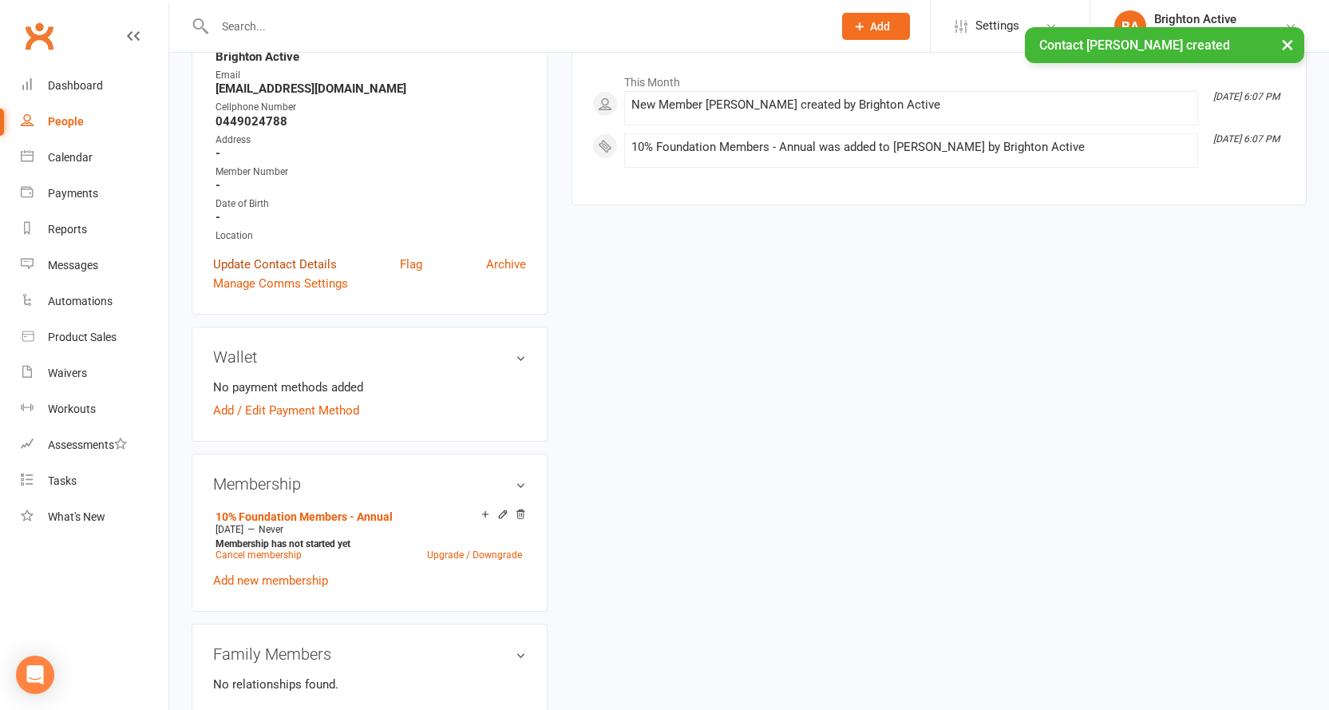
click at [274, 265] on link "Update Contact Details" at bounding box center [275, 264] width 124 height 19
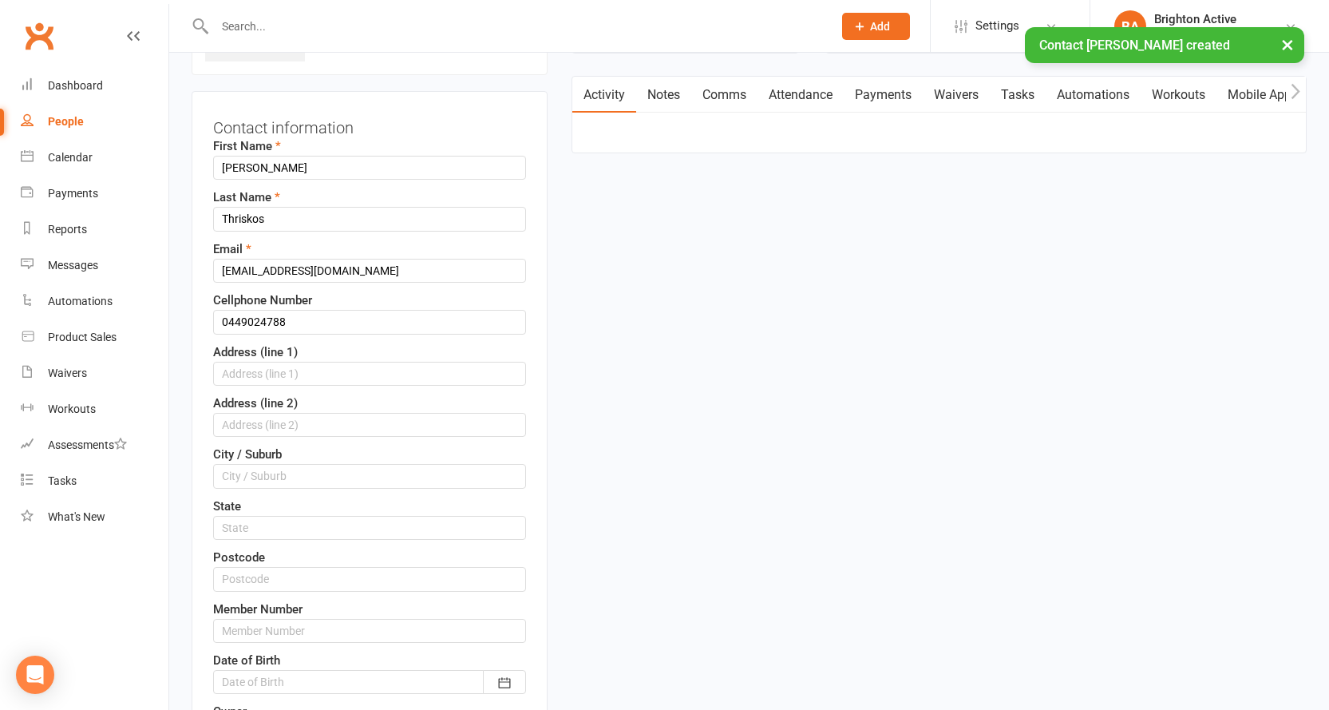
scroll to position [155, 0]
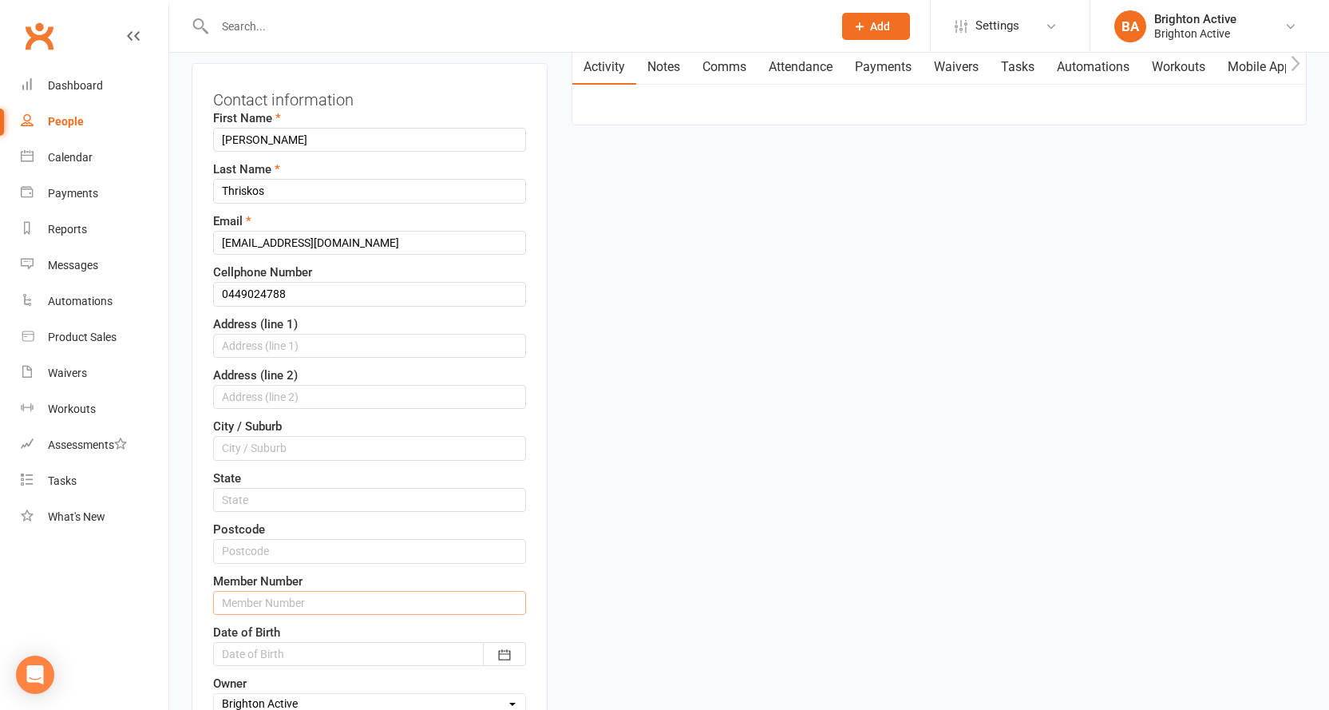
click at [318, 605] on input "text" at bounding box center [369, 603] width 313 height 24
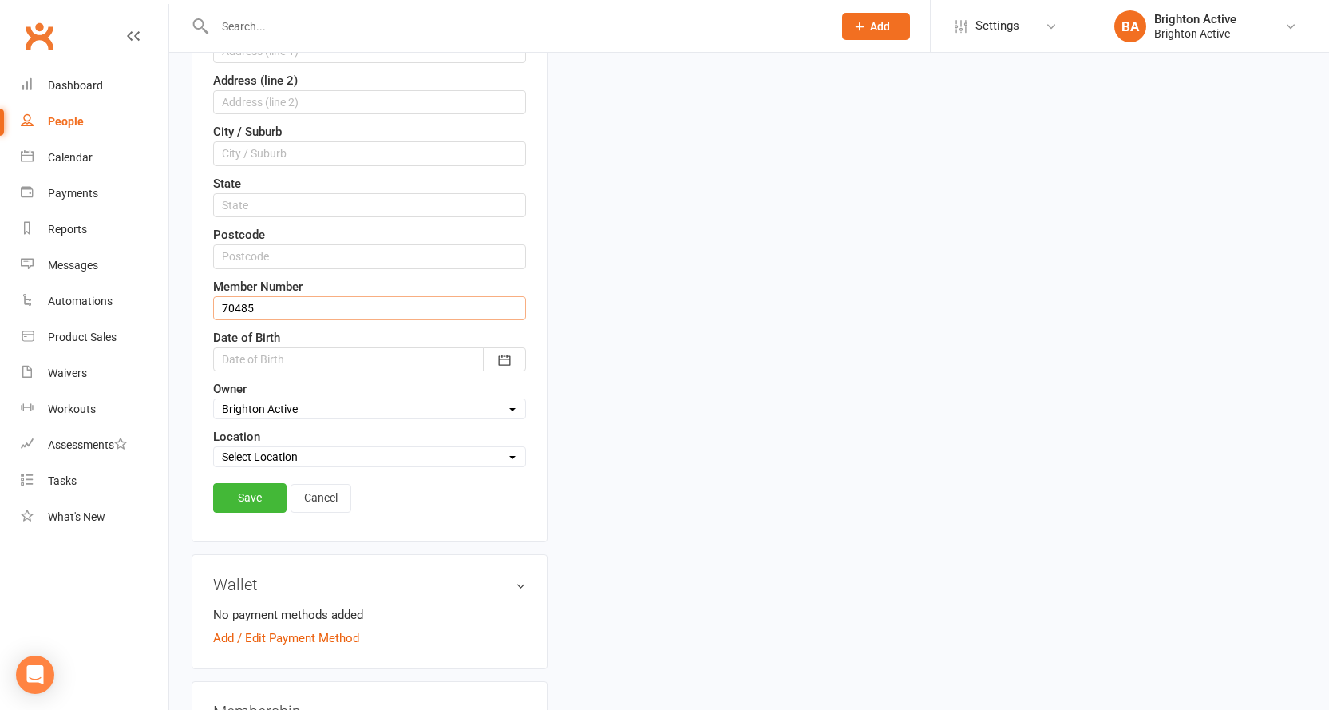
scroll to position [474, 0]
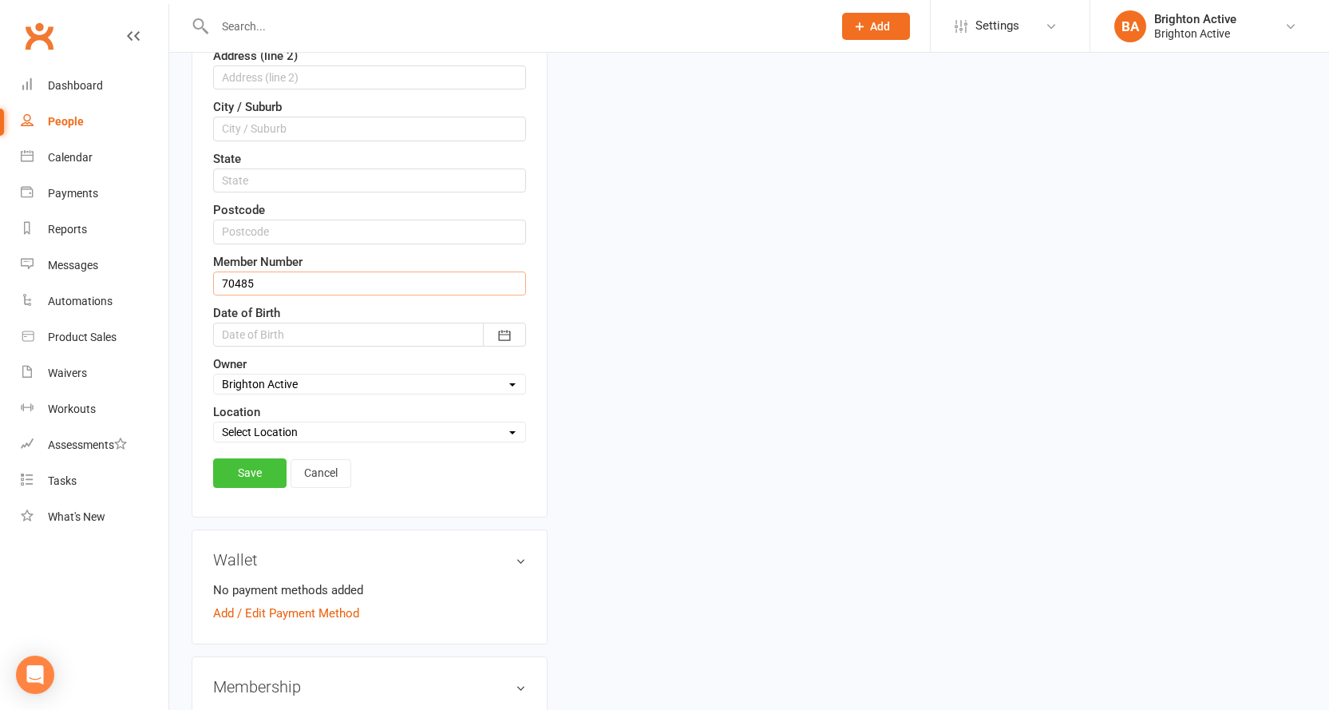
type input "70485"
click at [261, 469] on link "Save" at bounding box center [249, 472] width 73 height 29
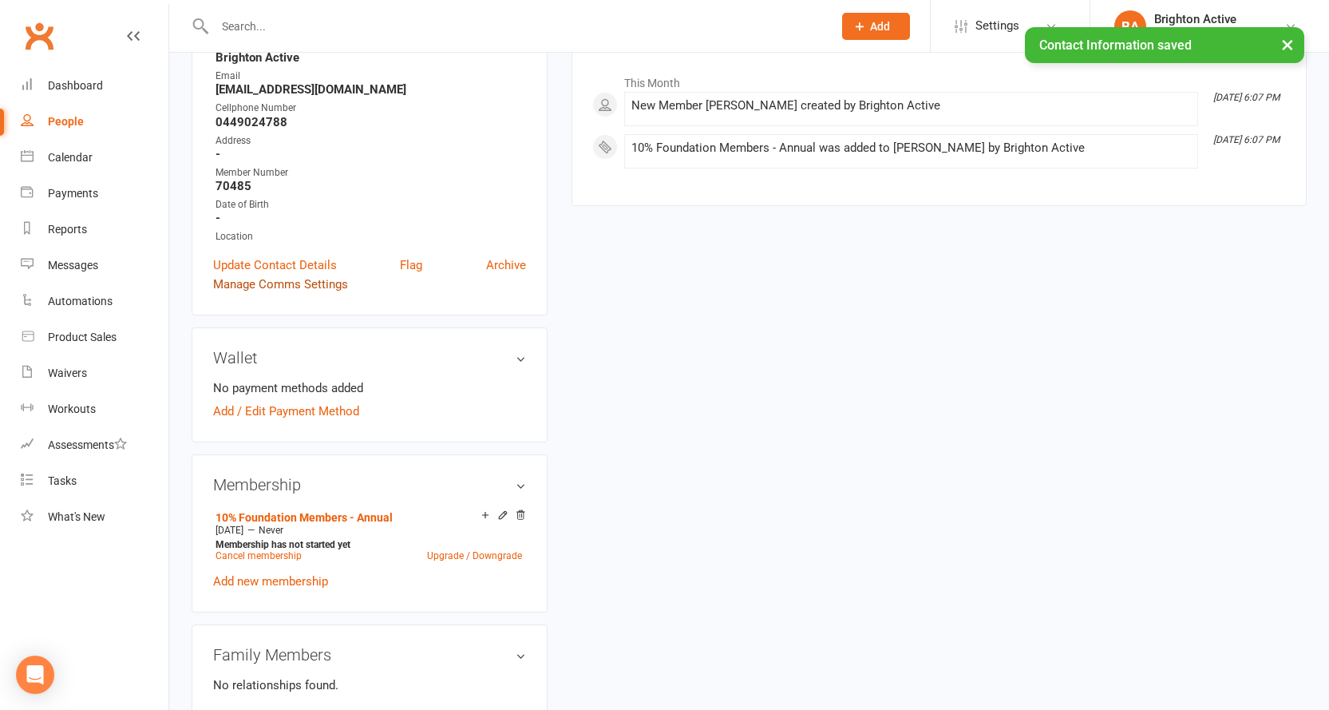
scroll to position [240, 0]
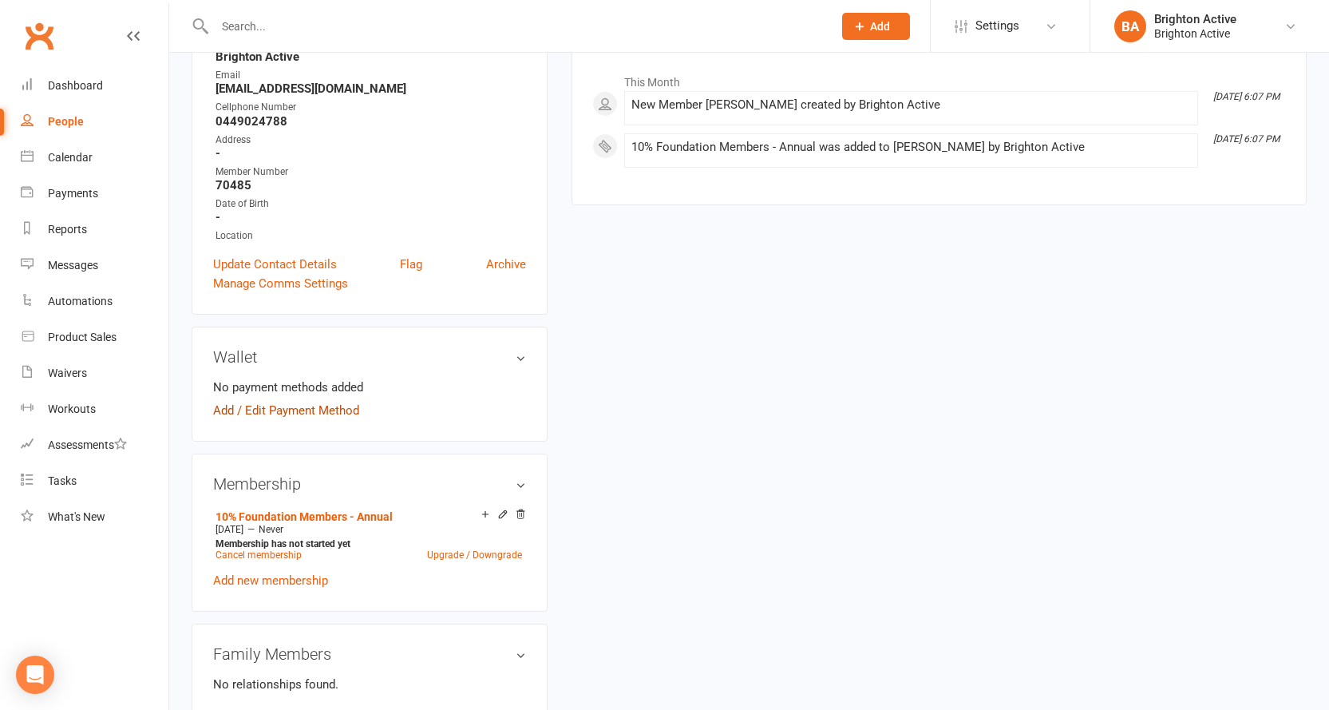
click at [306, 410] on link "Add / Edit Payment Method" at bounding box center [286, 410] width 146 height 19
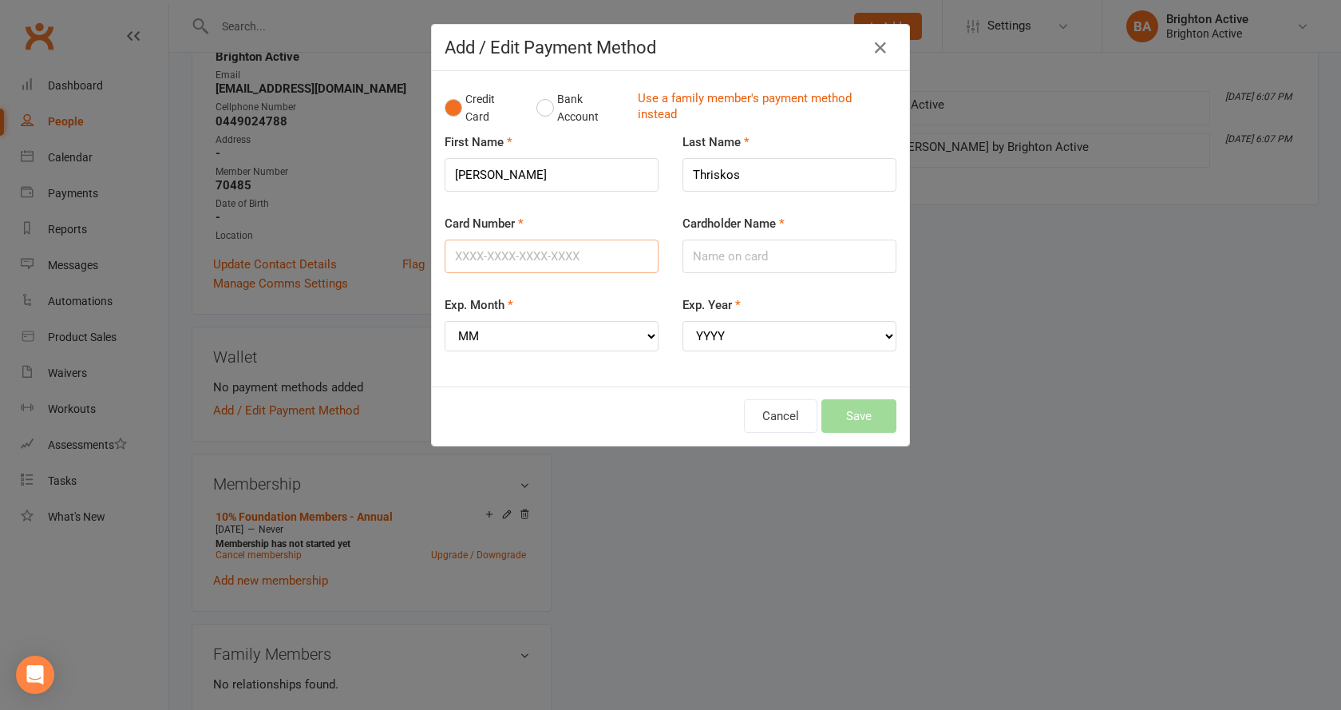
click at [576, 258] on input "Card Number" at bounding box center [552, 257] width 214 height 34
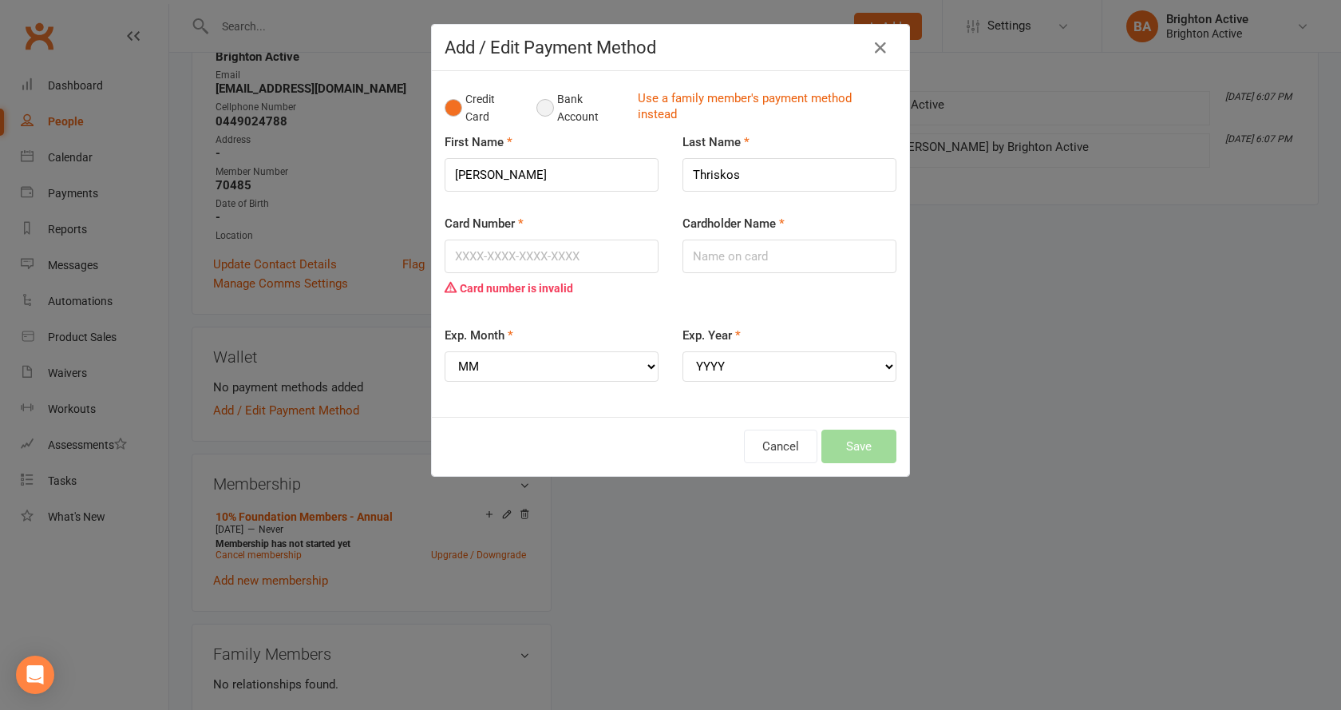
click at [546, 106] on button "Bank Account" at bounding box center [581, 108] width 89 height 49
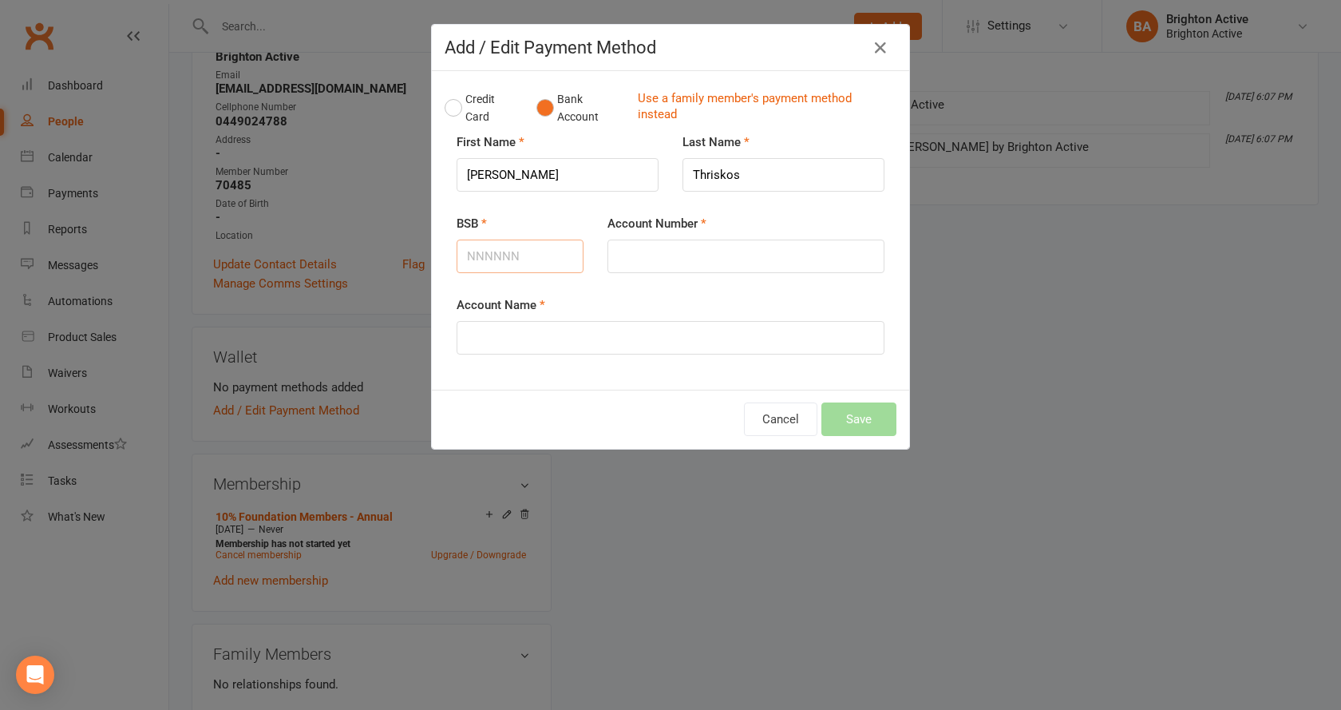
click at [518, 262] on input "BSB" at bounding box center [520, 257] width 127 height 34
type input "014111"
click at [625, 260] on input "Account Number" at bounding box center [746, 257] width 277 height 34
type input "165920331"
click at [517, 337] on input "Account Name" at bounding box center [671, 338] width 428 height 34
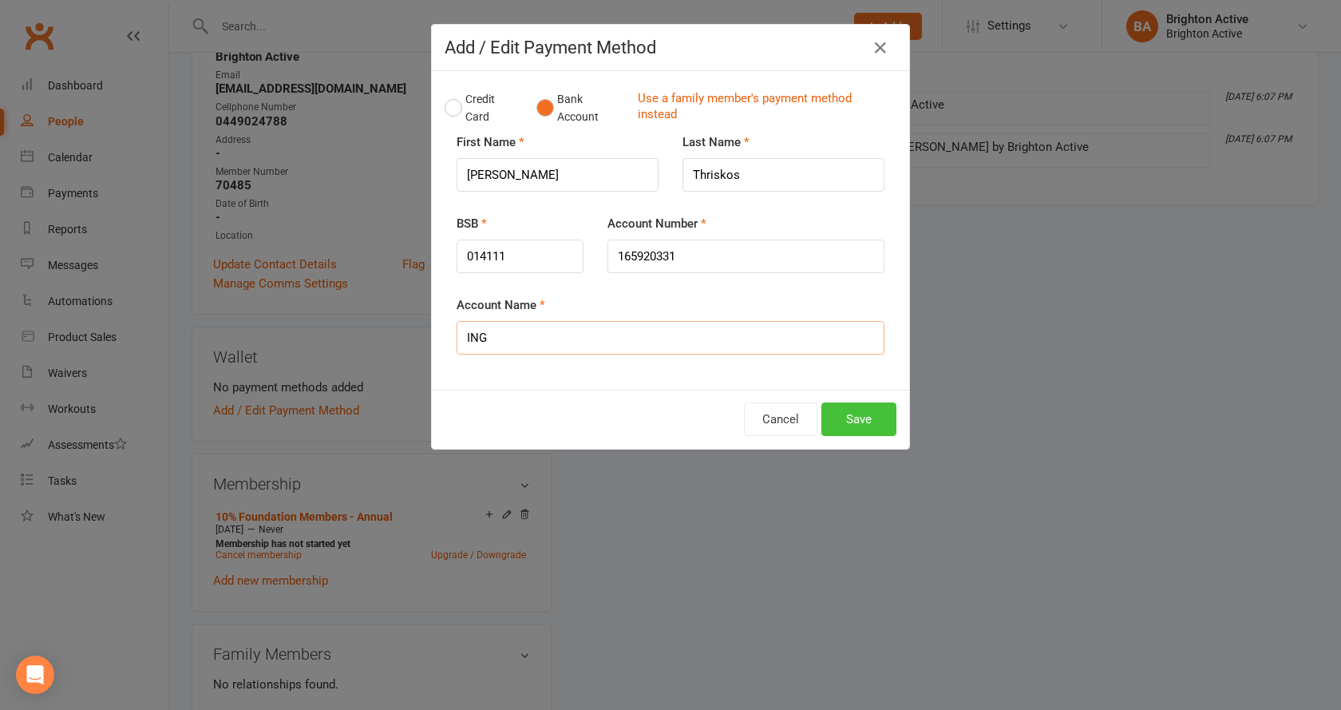
type input "ING"
click at [886, 423] on button "Save" at bounding box center [859, 419] width 75 height 34
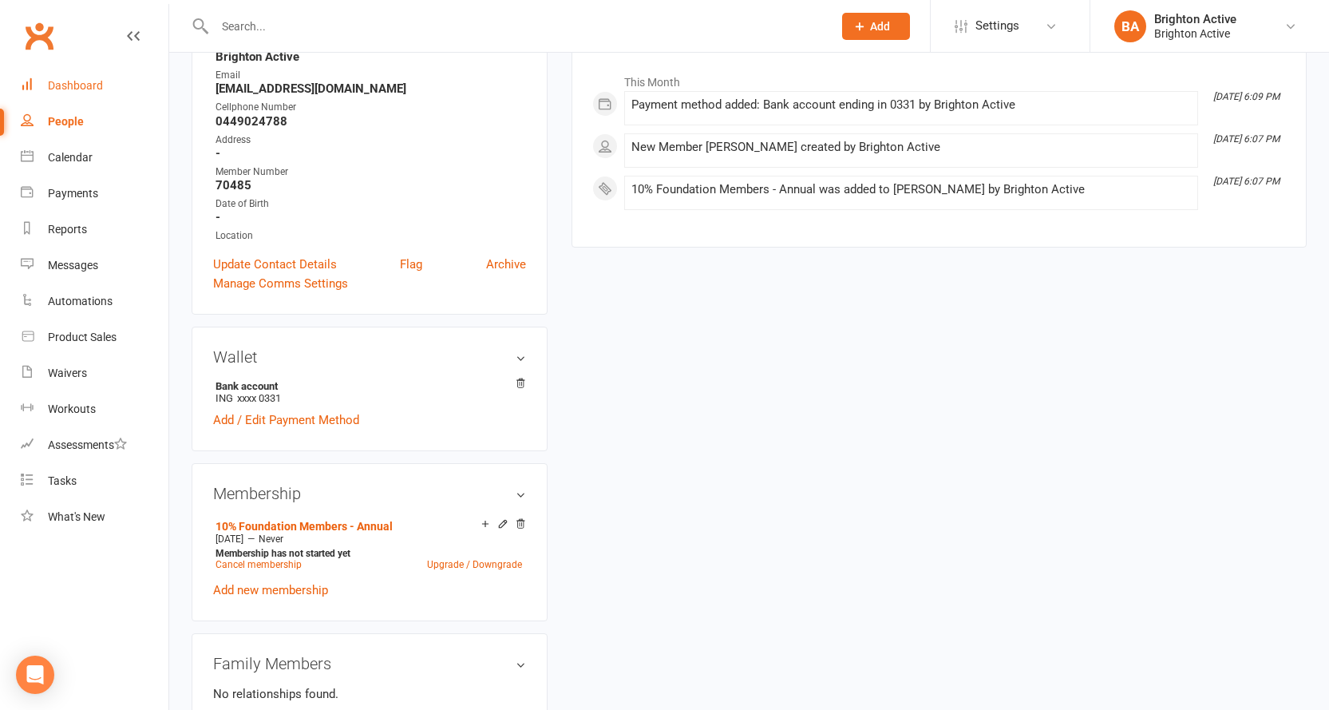
click at [77, 81] on div "Dashboard" at bounding box center [75, 85] width 55 height 13
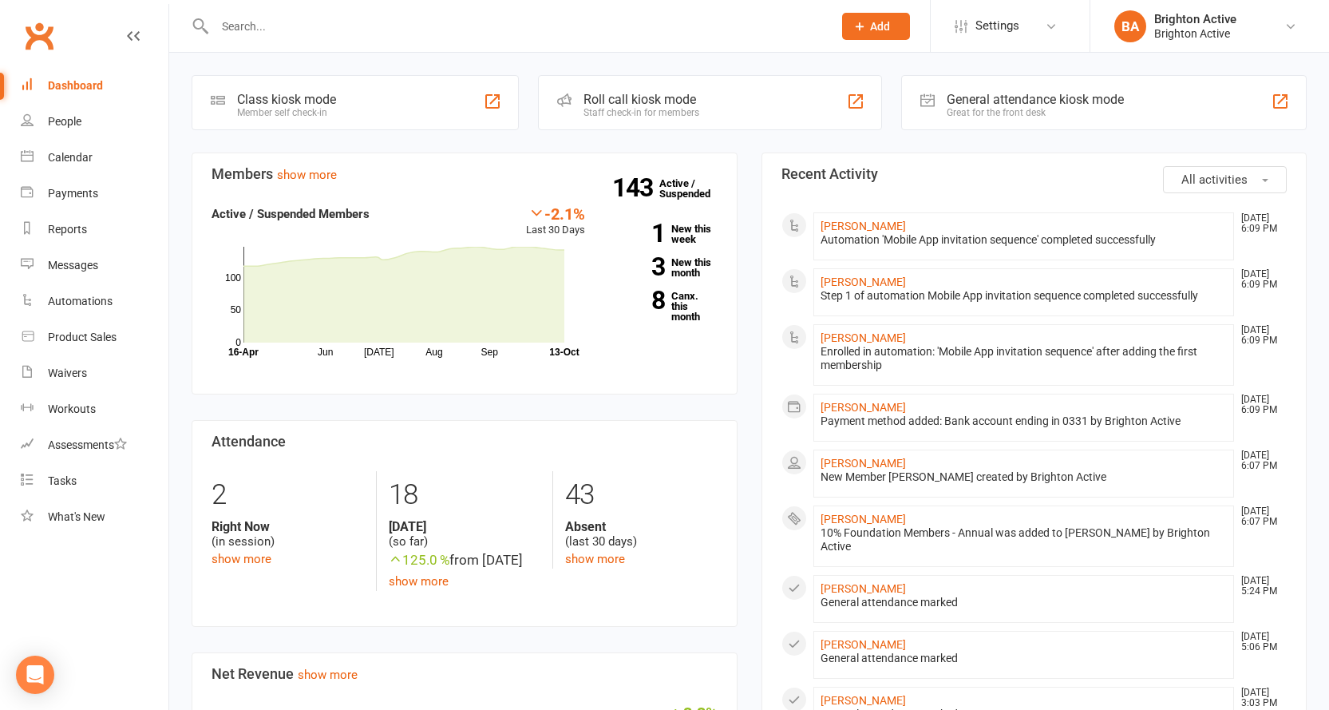
click at [1083, 106] on div "General attendance kiosk mode" at bounding box center [1035, 99] width 177 height 15
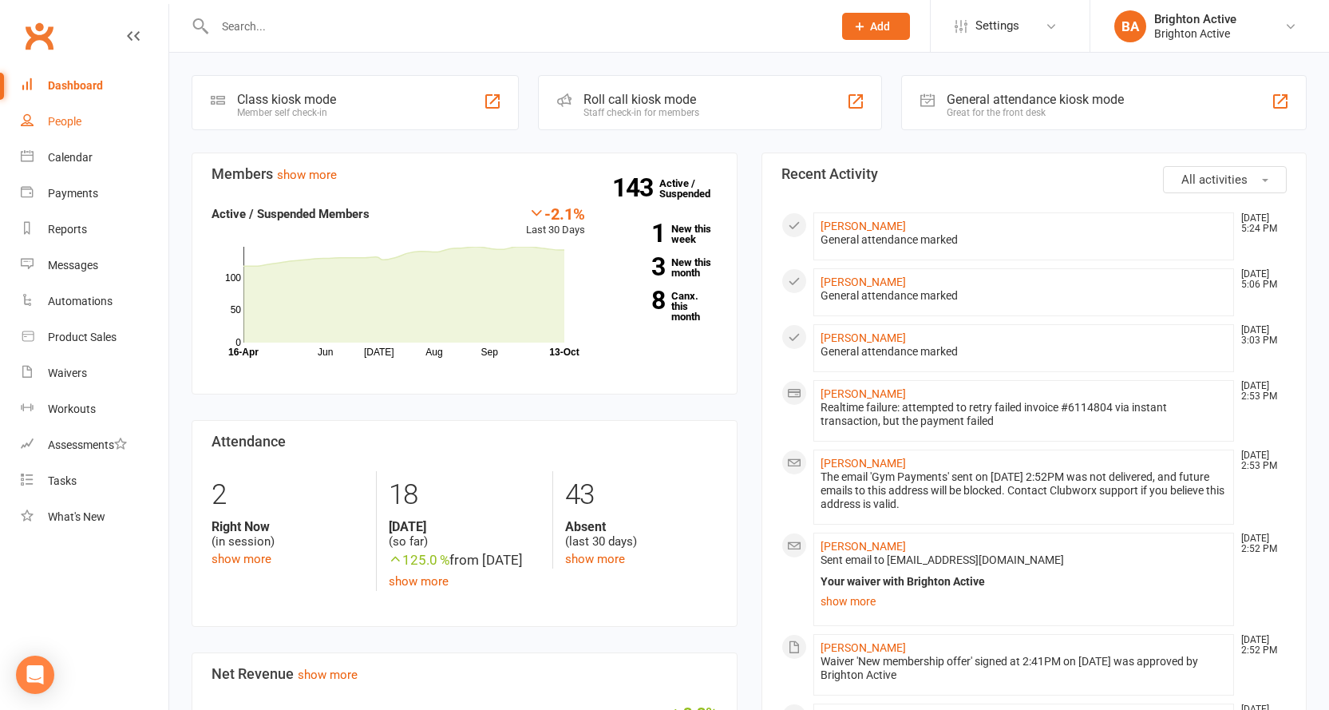
click at [79, 117] on div "People" at bounding box center [65, 121] width 34 height 13
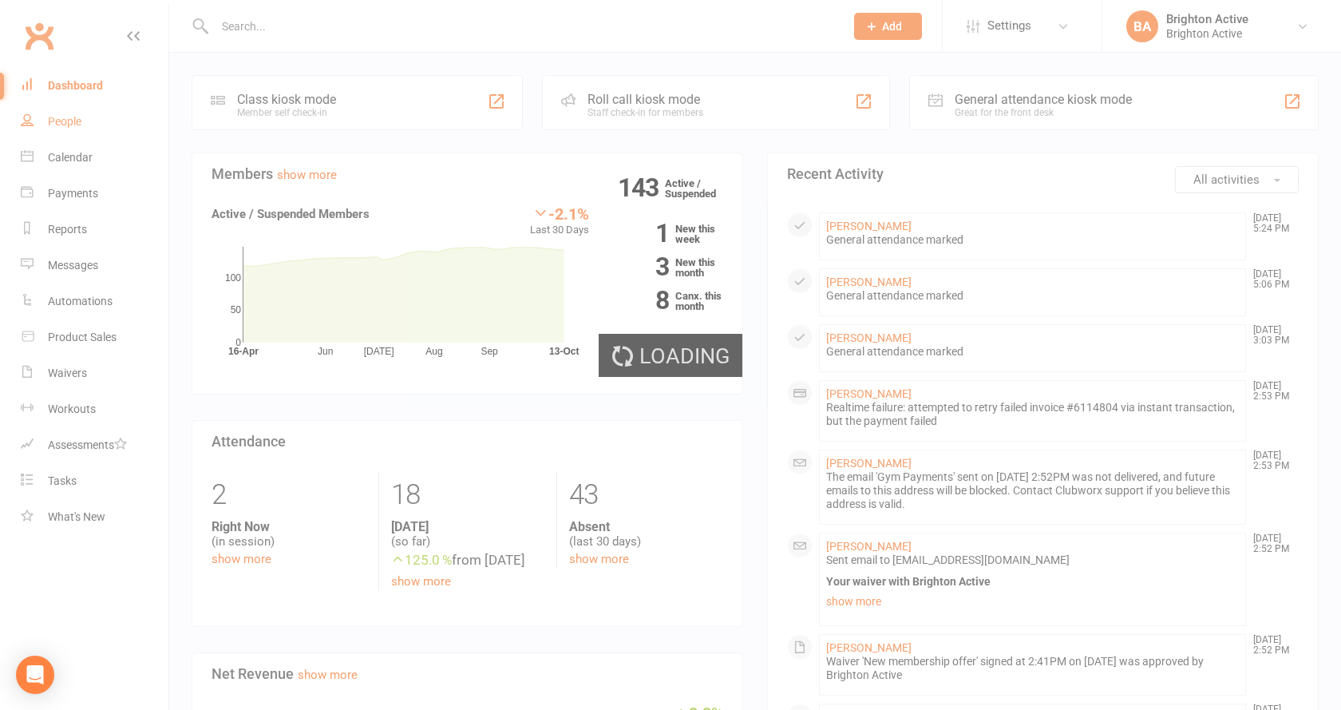
select select "100"
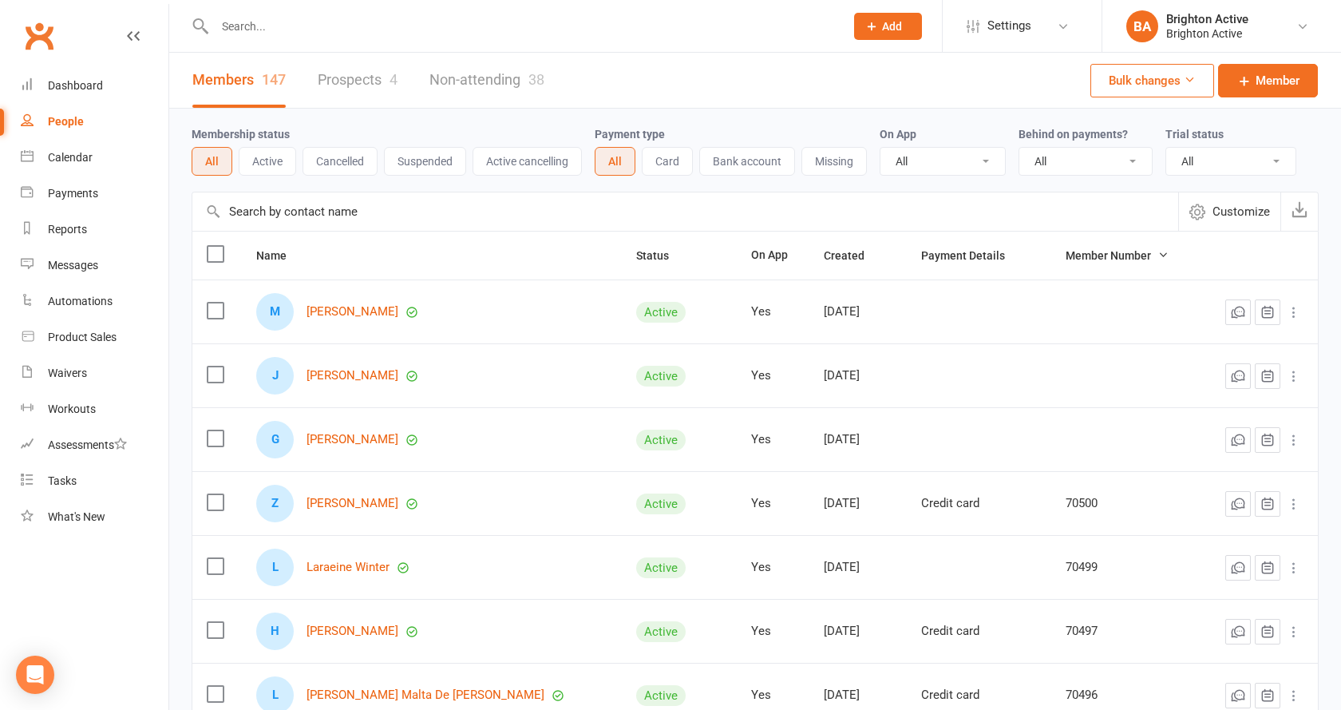
click at [434, 73] on link "Non-attending 38" at bounding box center [487, 80] width 115 height 55
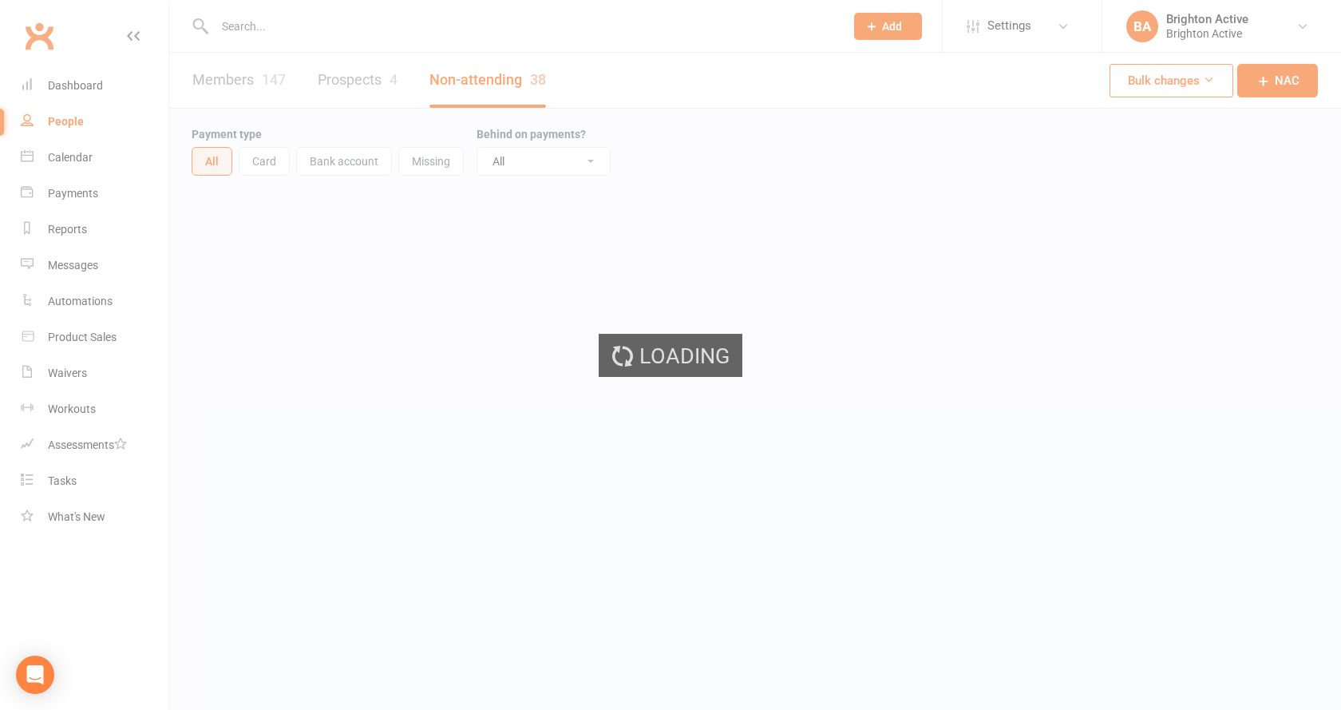
select select "100"
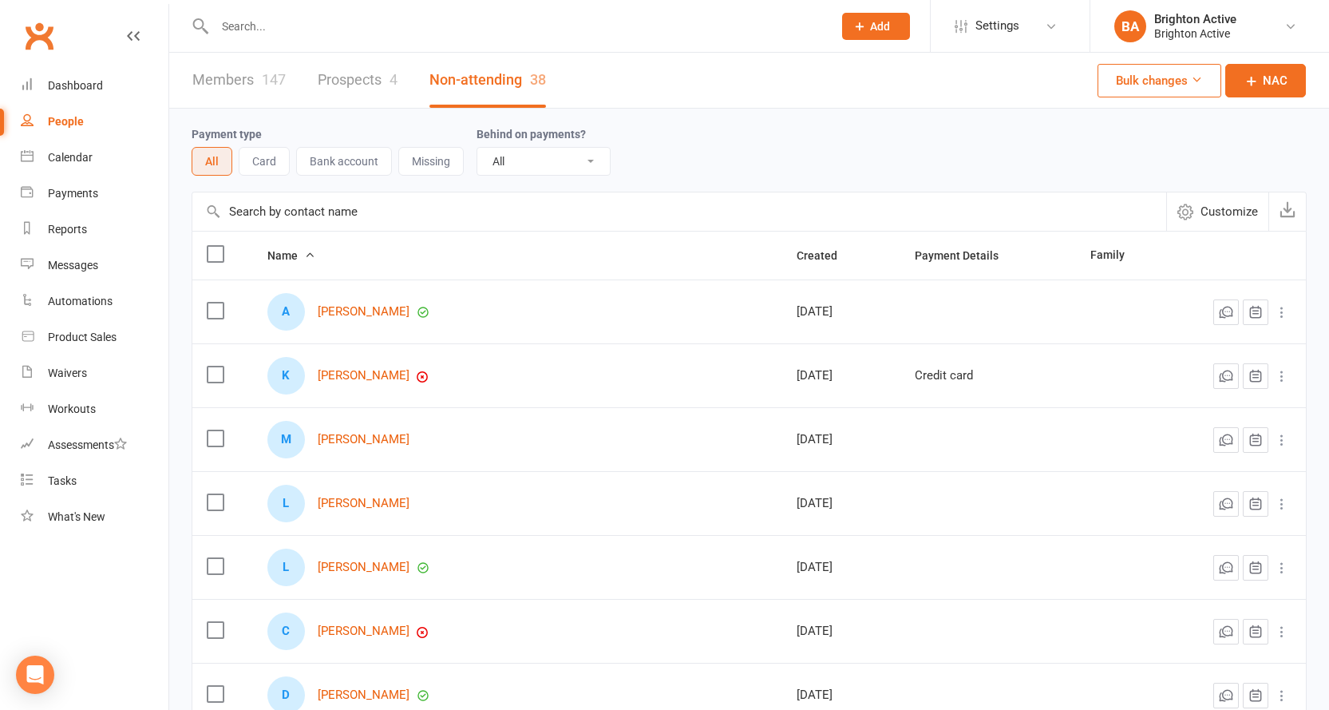
click at [335, 27] on input "text" at bounding box center [516, 26] width 612 height 22
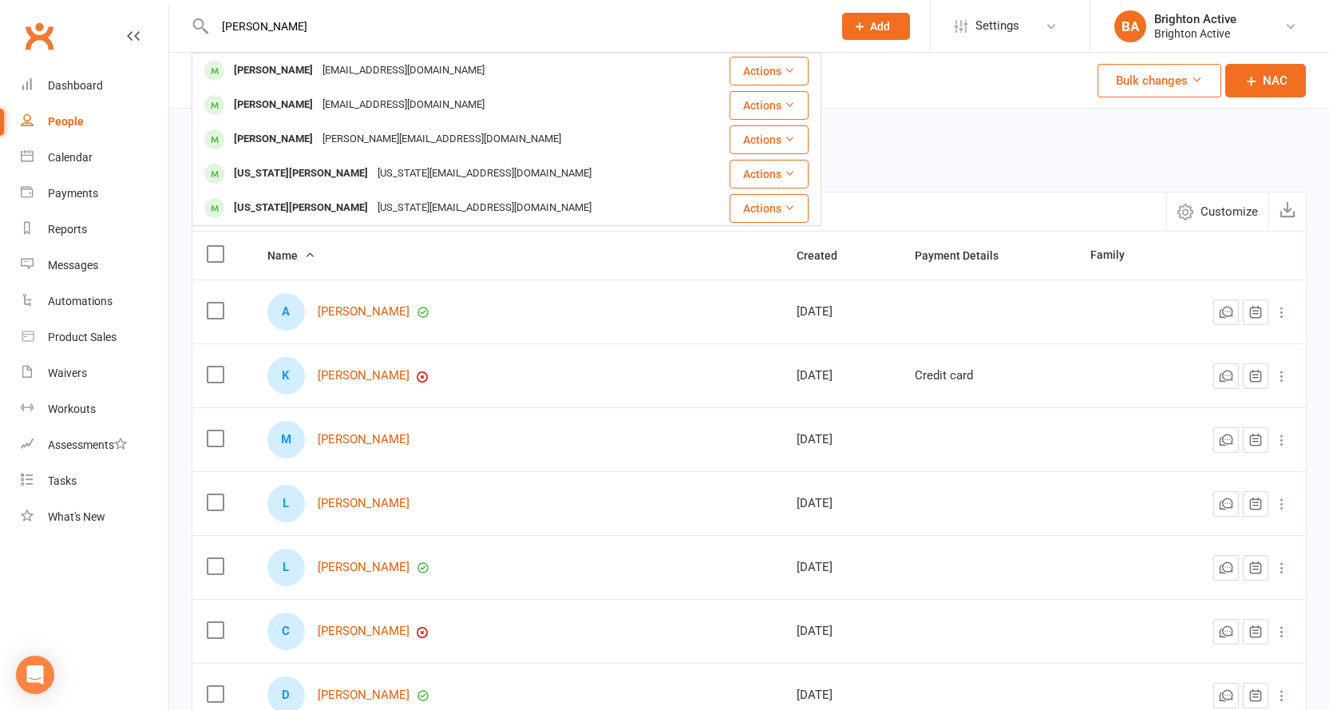
type input "george t"
click at [959, 158] on div "Payment type All Card Bank account Missing Behind on payments? All No Yes" at bounding box center [749, 150] width 1115 height 51
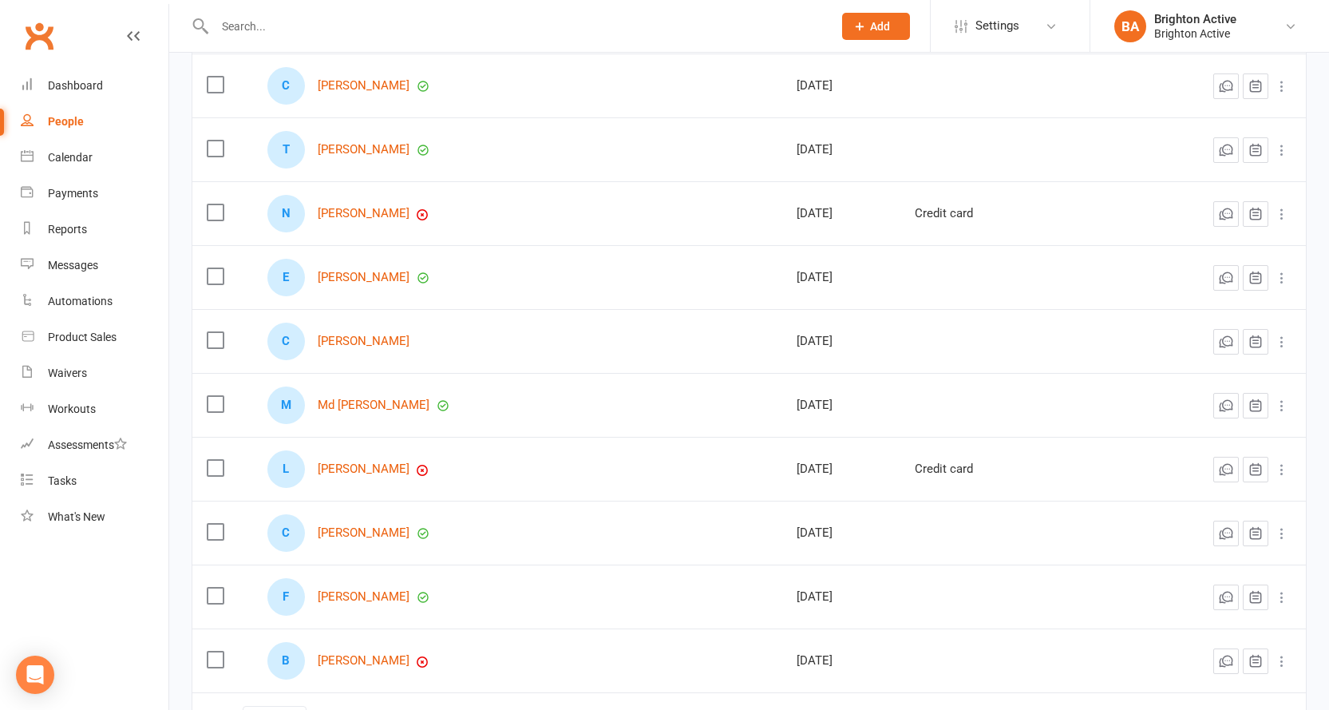
scroll to position [1899, 0]
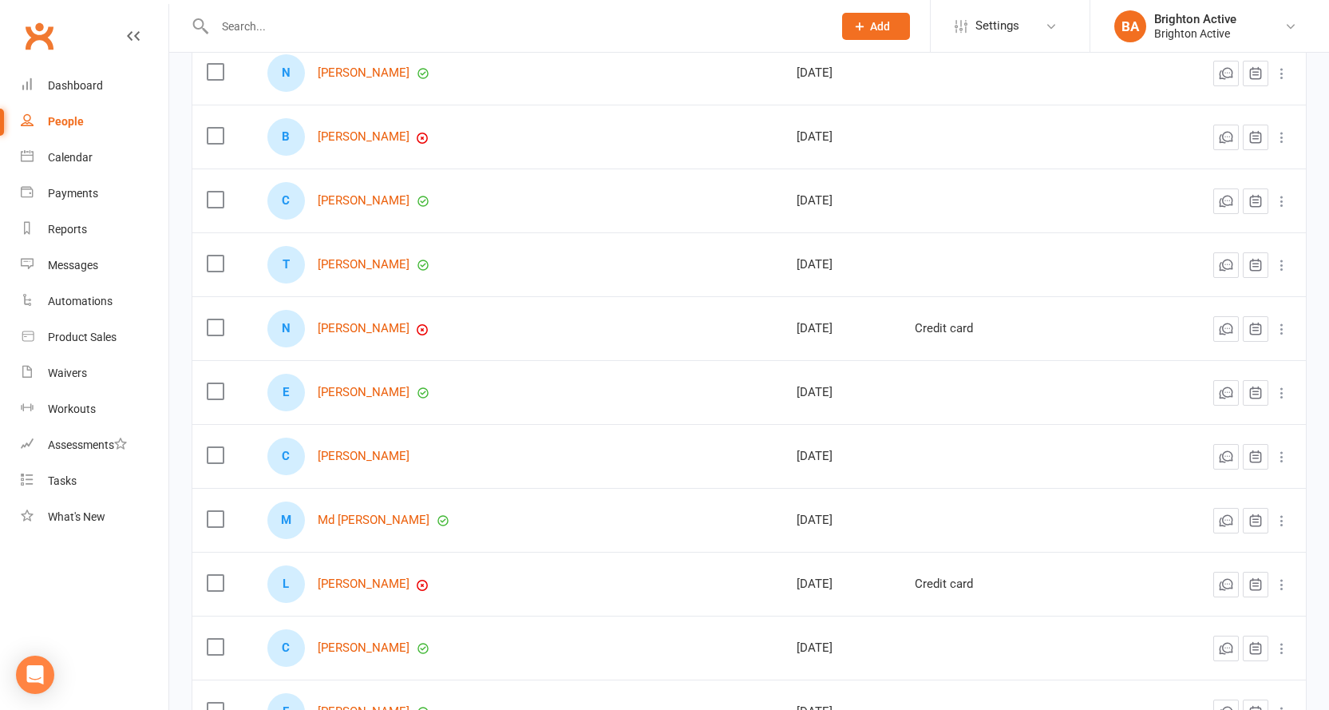
click at [92, 123] on link "People" at bounding box center [95, 122] width 148 height 36
click at [77, 122] on div "People" at bounding box center [66, 121] width 36 height 13
click at [46, 78] on link "Dashboard" at bounding box center [95, 86] width 148 height 36
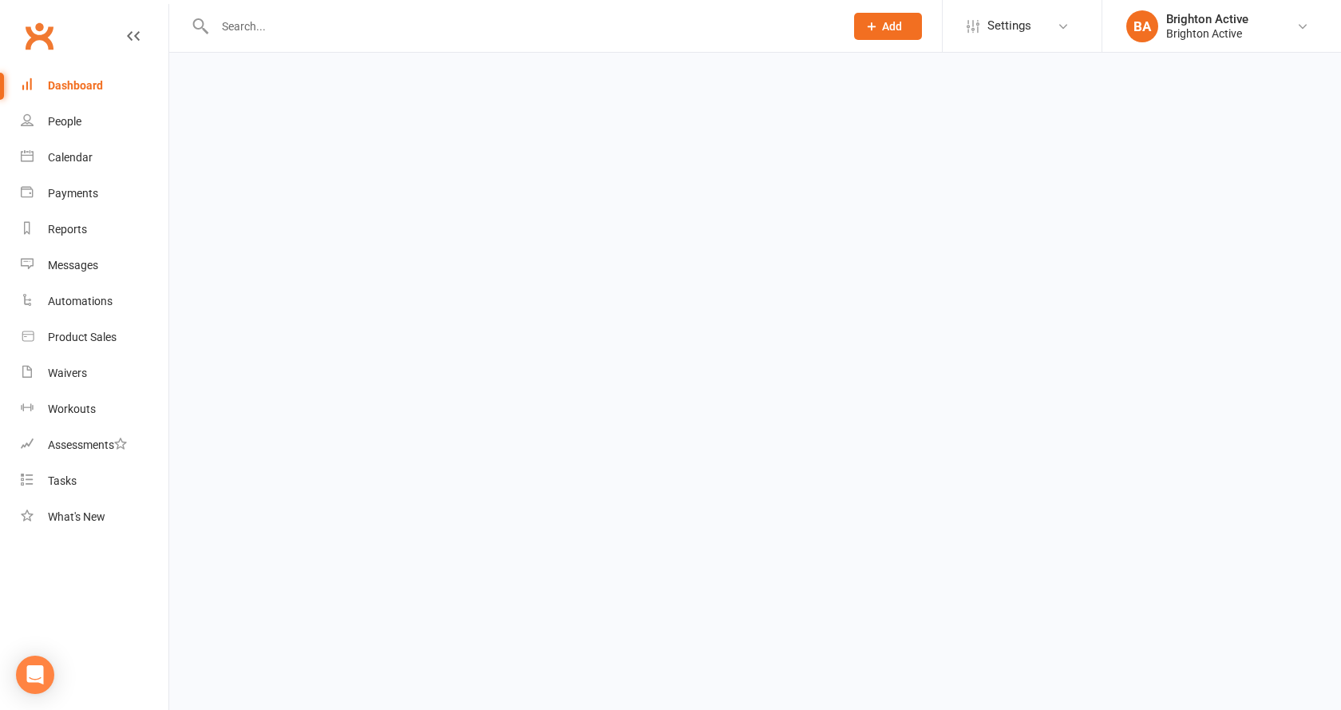
click at [85, 81] on div "Dashboard" at bounding box center [75, 85] width 55 height 13
click at [88, 116] on link "People" at bounding box center [95, 122] width 148 height 36
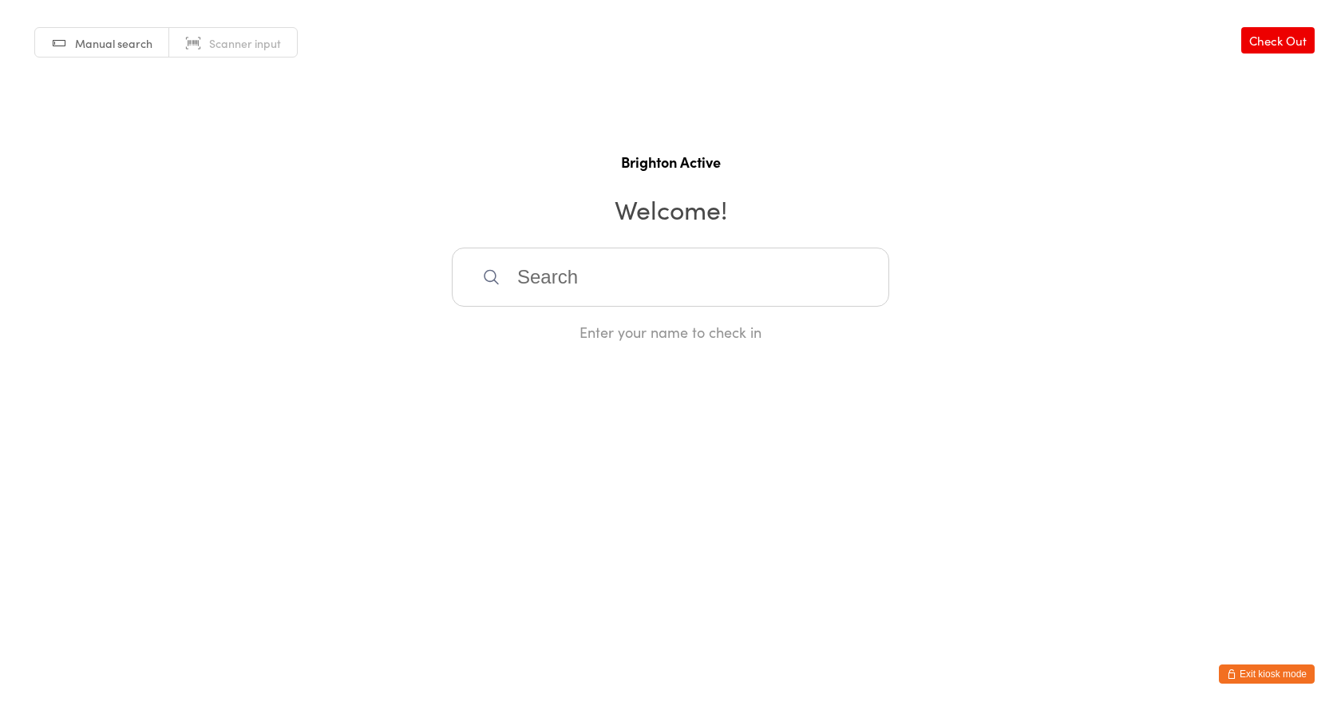
click at [1280, 673] on button "Exit kiosk mode" at bounding box center [1267, 673] width 96 height 19
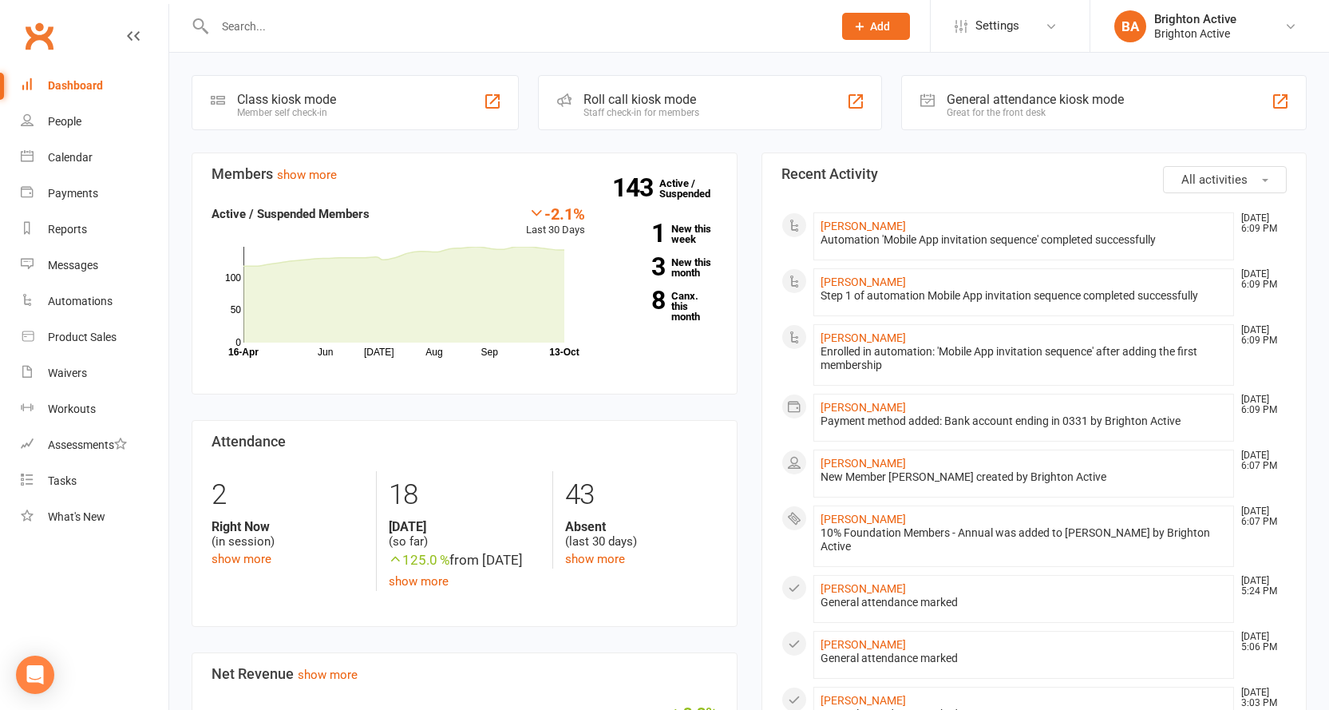
click at [1004, 97] on div "General attendance kiosk mode" at bounding box center [1035, 99] width 177 height 15
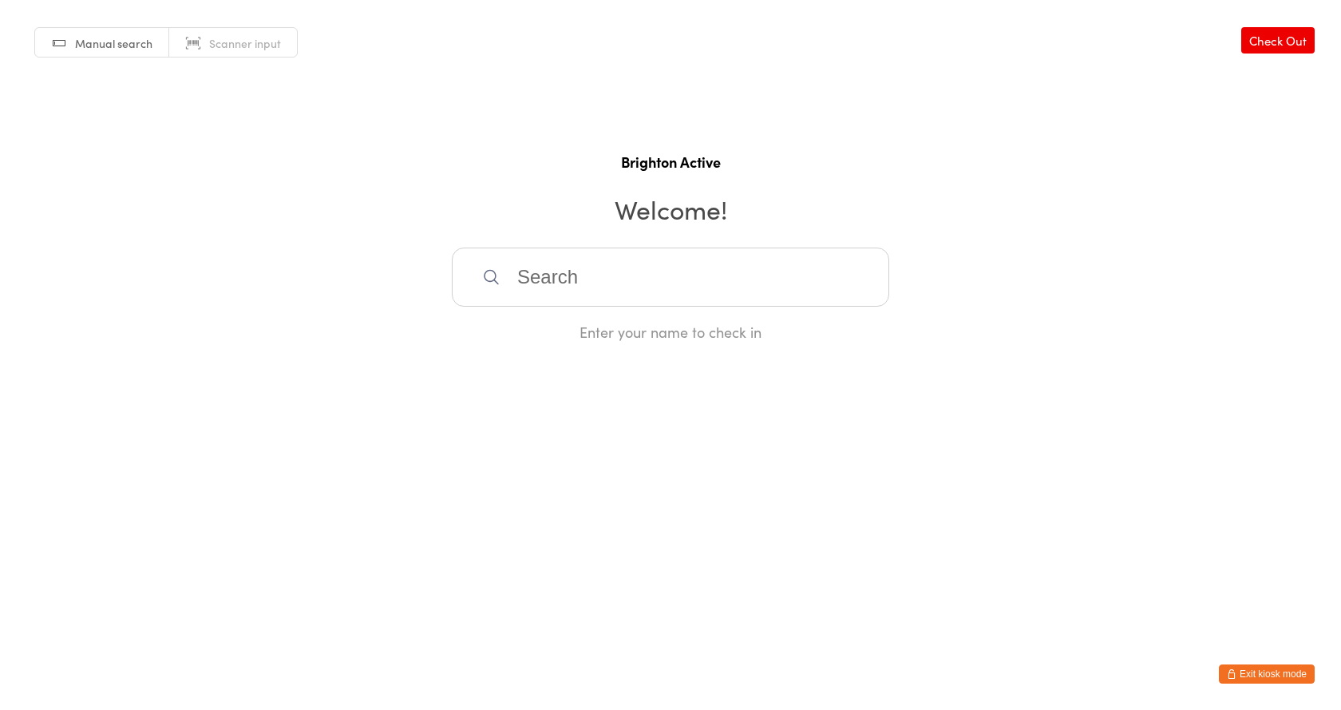
click at [1271, 667] on button "Exit kiosk mode" at bounding box center [1267, 673] width 96 height 19
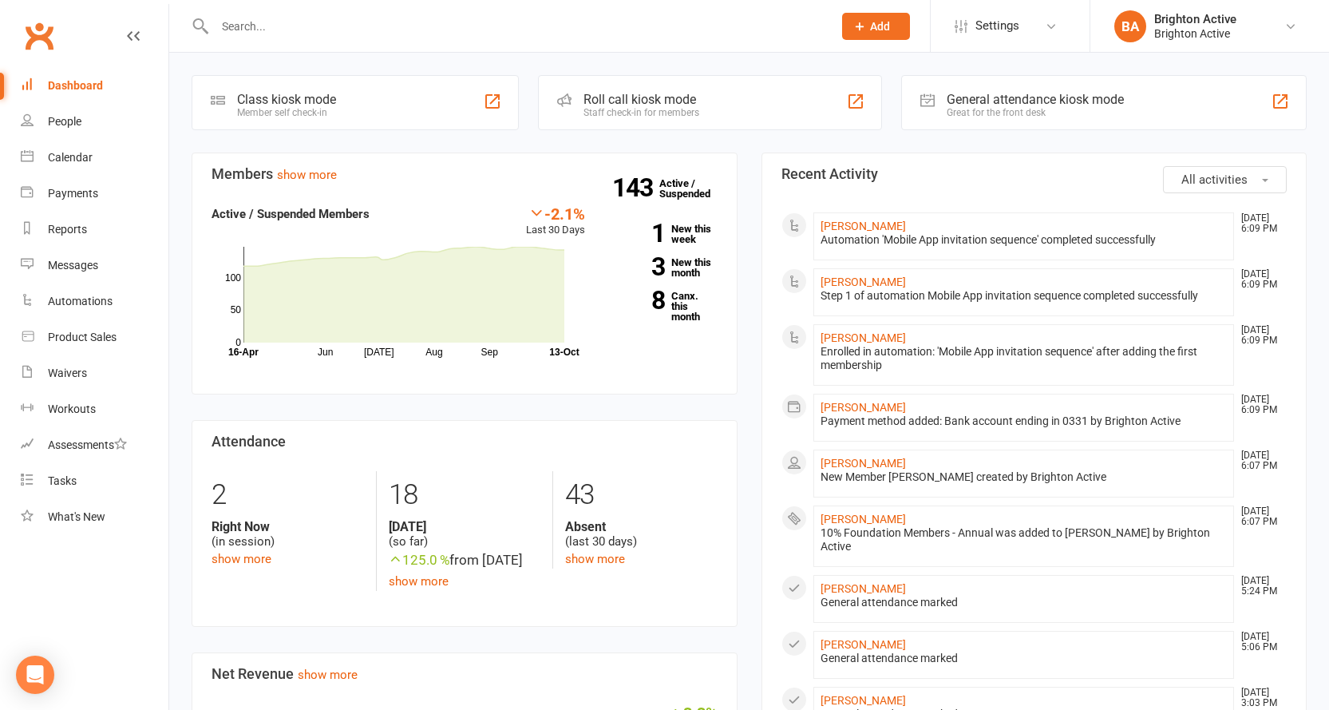
click at [957, 112] on div "Great for the front desk" at bounding box center [1035, 112] width 177 height 11
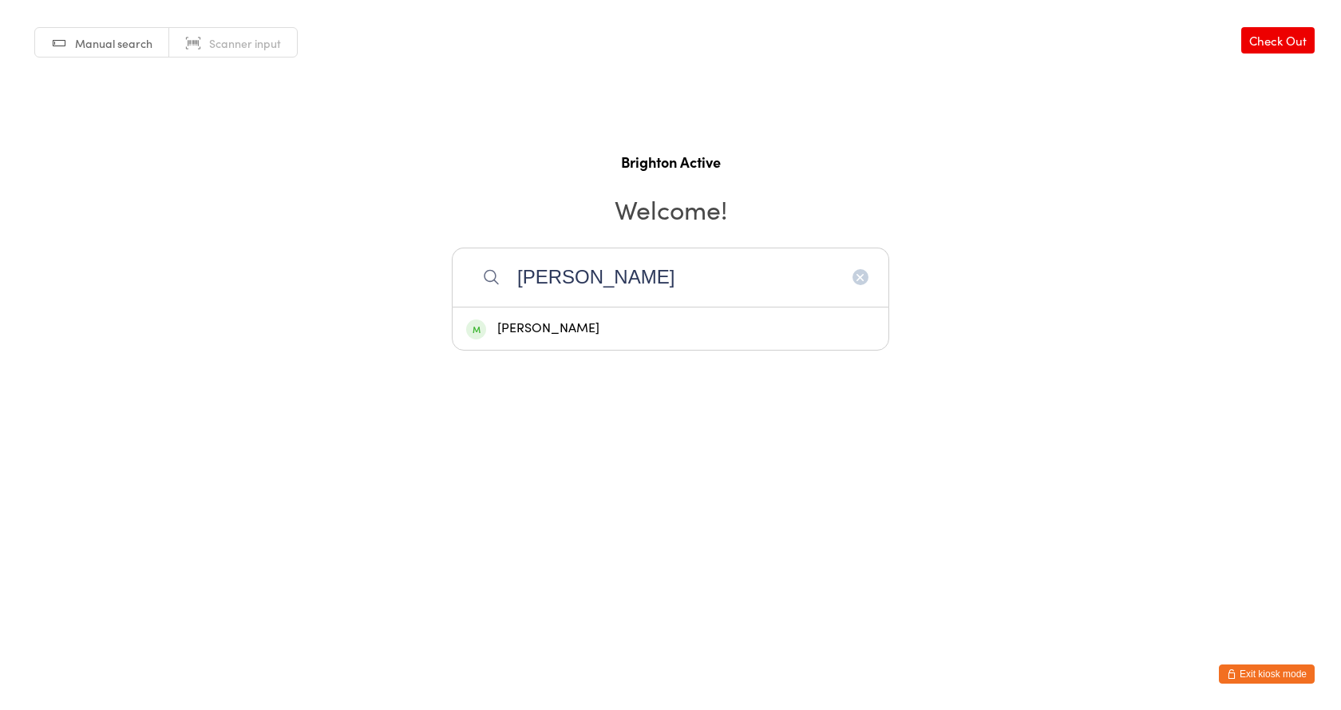
type input "maurice"
click at [671, 333] on div "[PERSON_NAME]" at bounding box center [670, 329] width 409 height 22
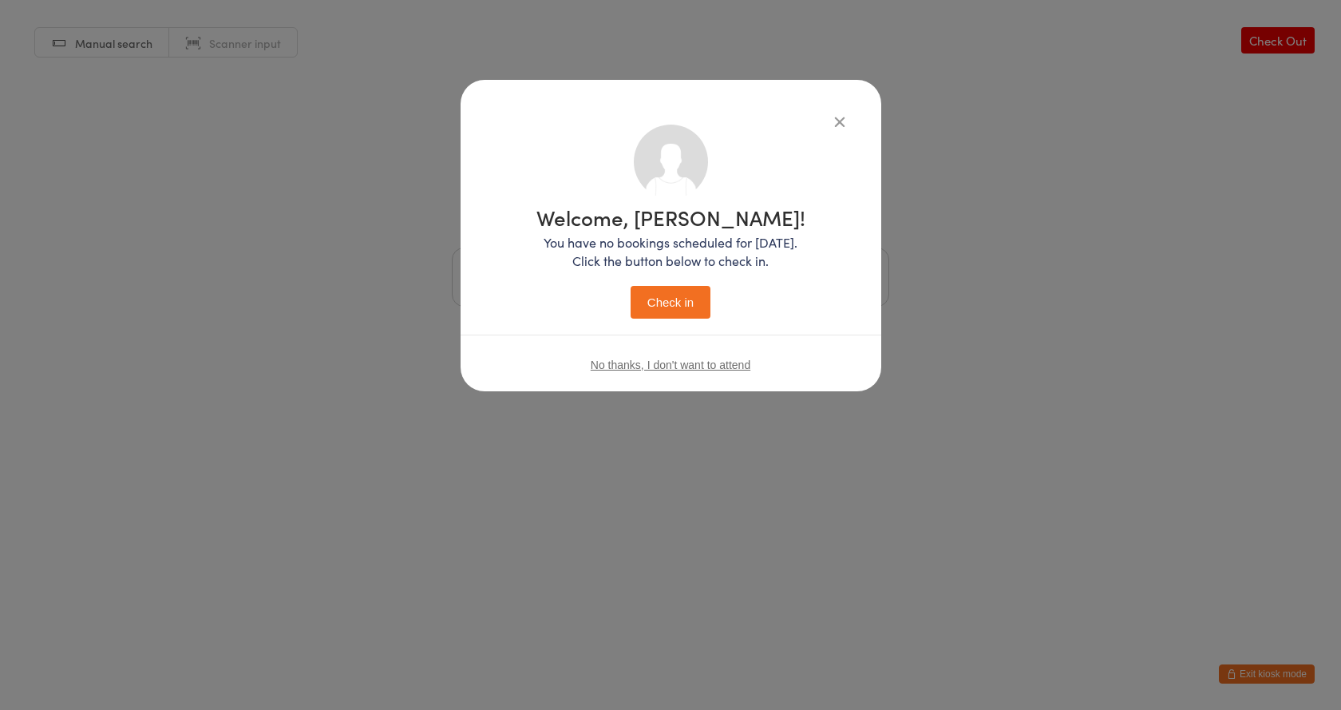
click at [645, 295] on button "Check in" at bounding box center [671, 302] width 80 height 33
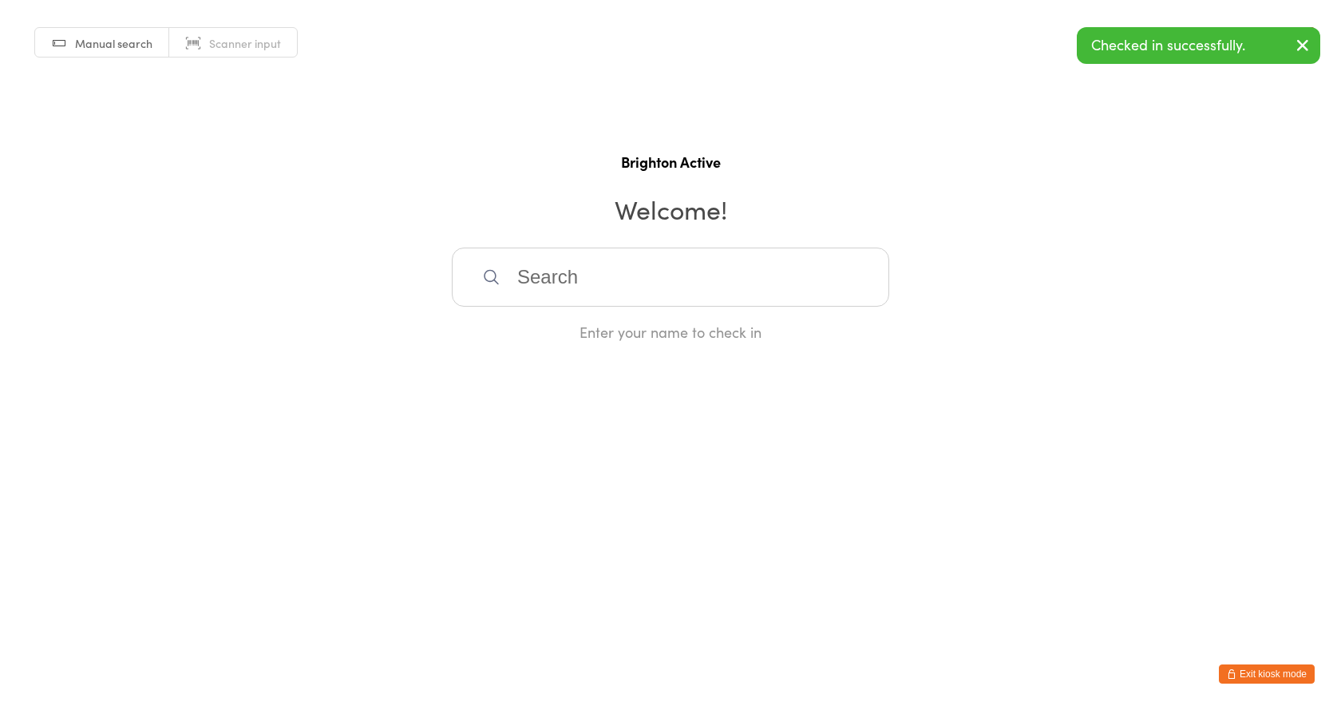
click at [608, 288] on input "search" at bounding box center [671, 277] width 438 height 59
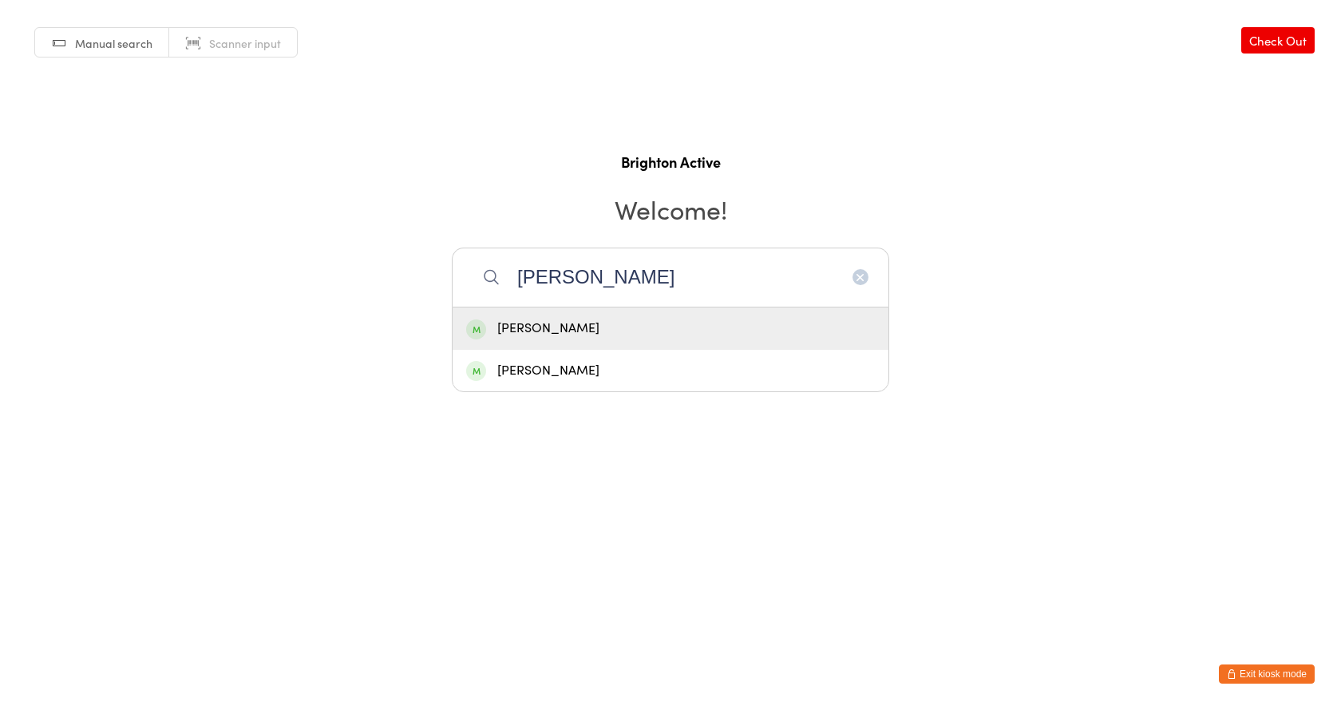
type input "steven"
click at [654, 336] on div "[PERSON_NAME]" at bounding box center [670, 329] width 409 height 22
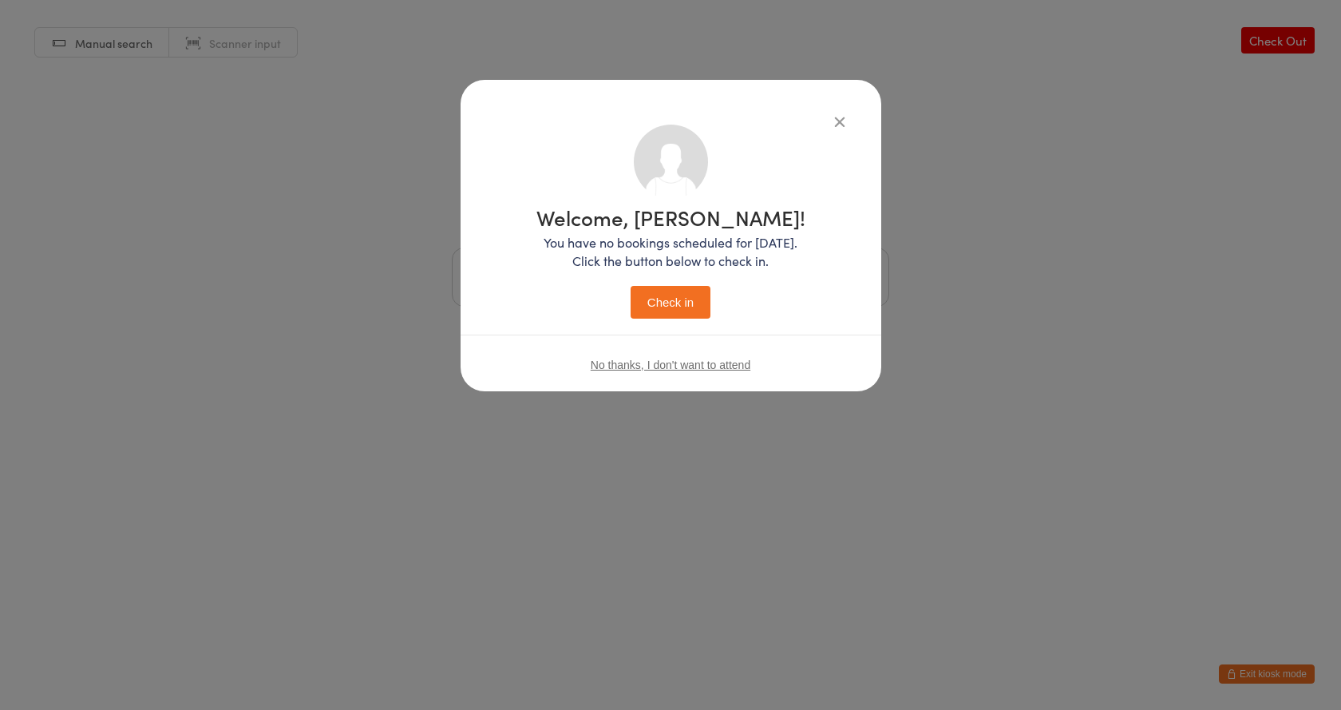
click at [667, 308] on button "Check in" at bounding box center [671, 302] width 80 height 33
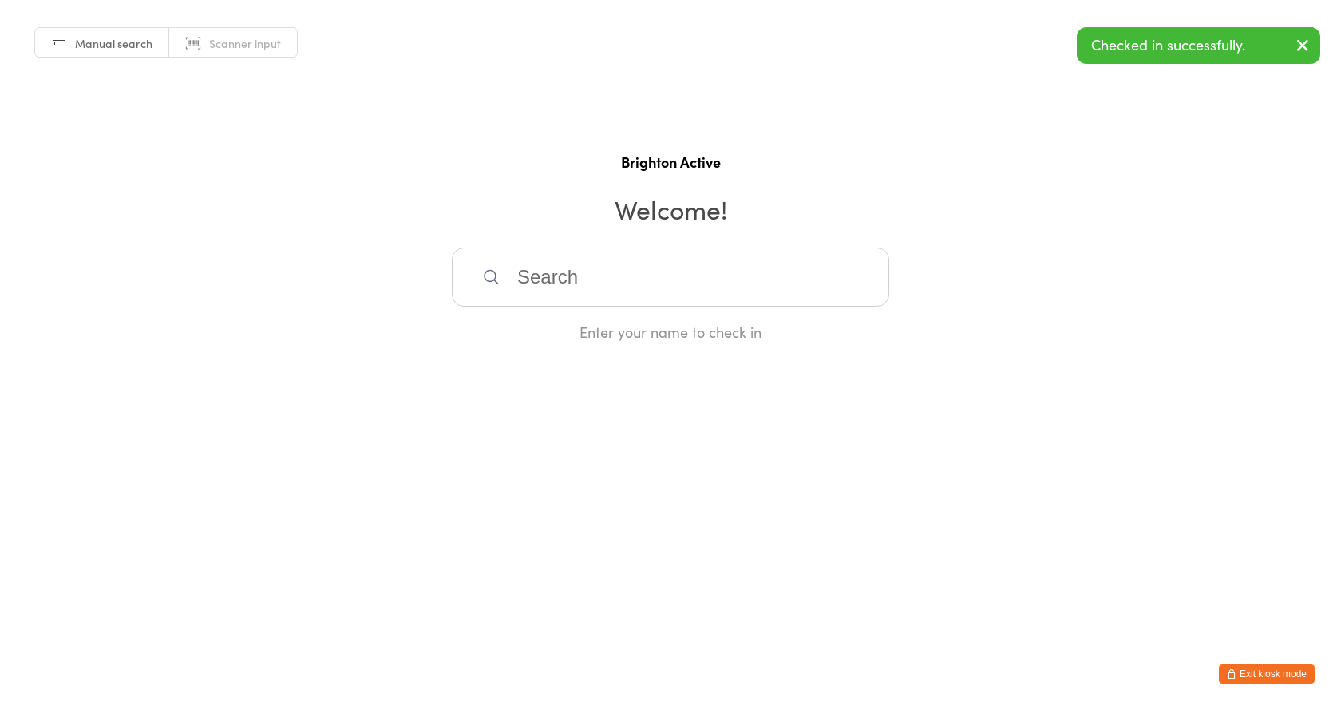
click at [589, 287] on input "search" at bounding box center [671, 277] width 438 height 59
type input "peter"
click at [594, 320] on div "[PERSON_NAME]" at bounding box center [670, 329] width 409 height 22
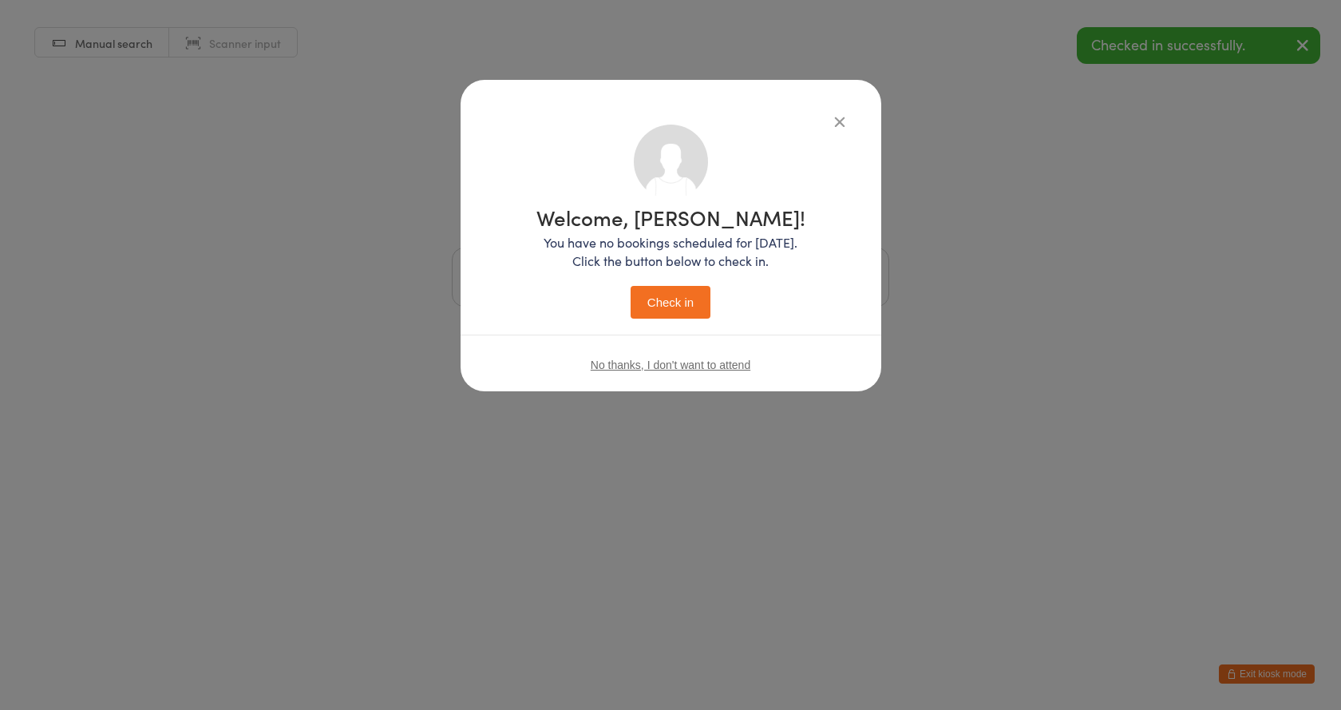
click at [653, 307] on button "Check in" at bounding box center [671, 302] width 80 height 33
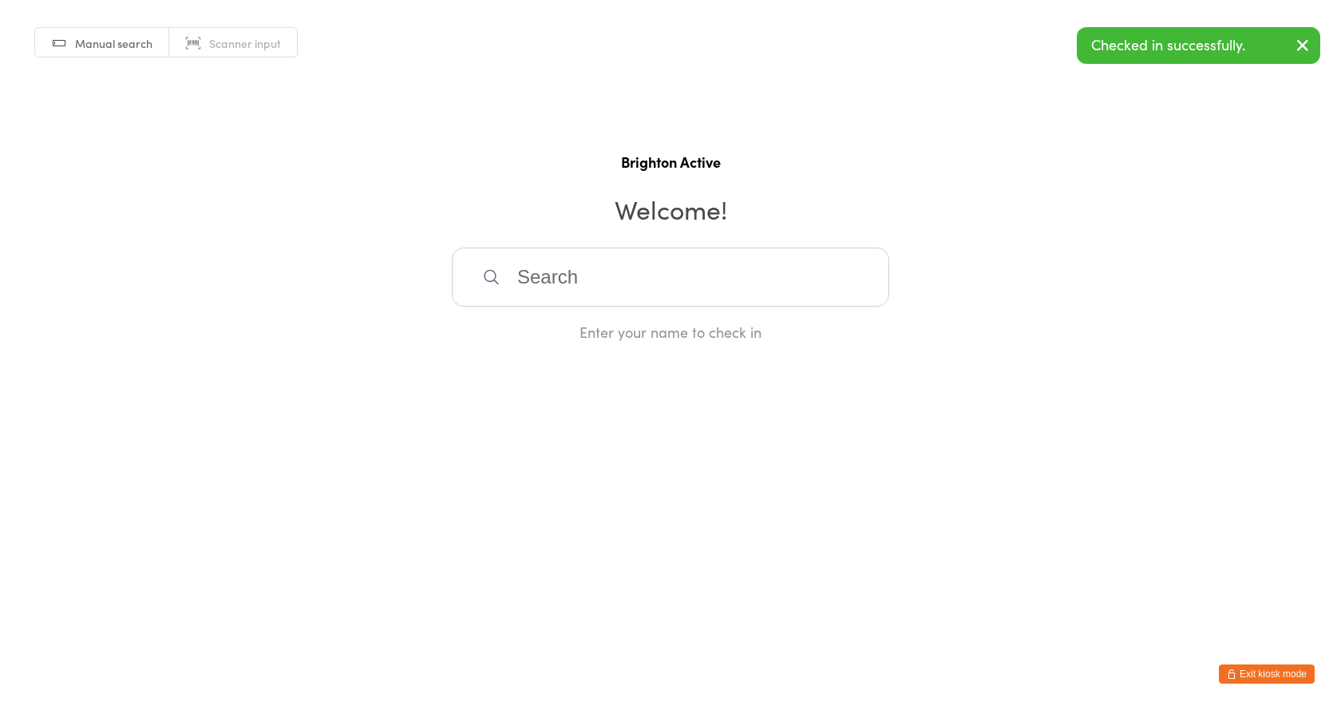
click at [612, 283] on input "search" at bounding box center [671, 277] width 438 height 59
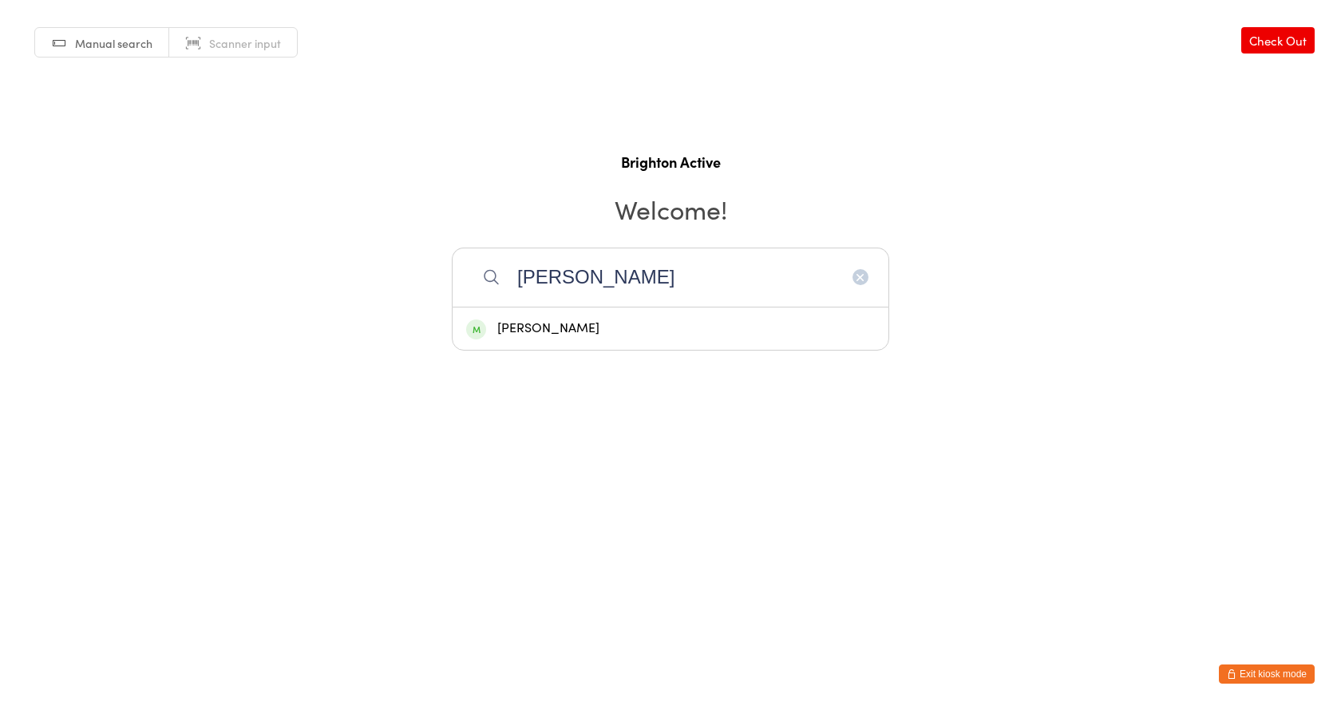
type input "frank"
click at [615, 327] on div "[PERSON_NAME]" at bounding box center [670, 329] width 409 height 22
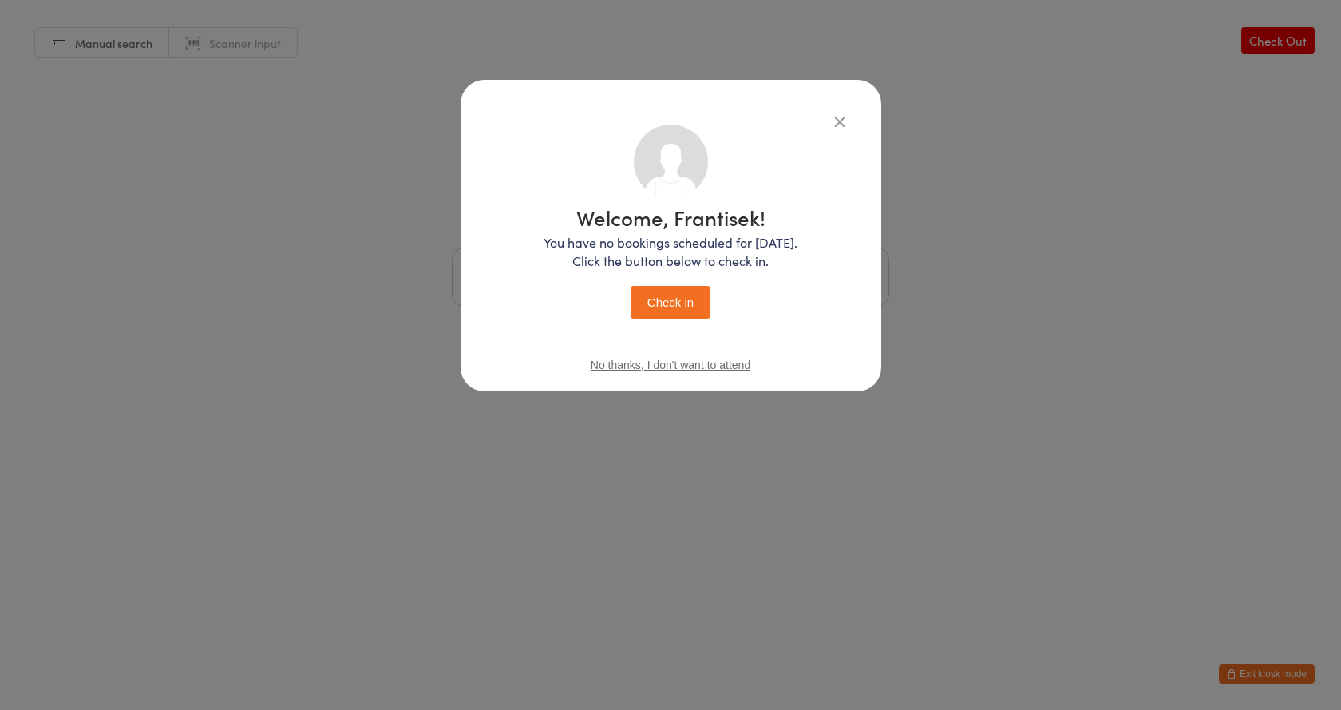
click at [647, 301] on button "Check in" at bounding box center [671, 302] width 80 height 33
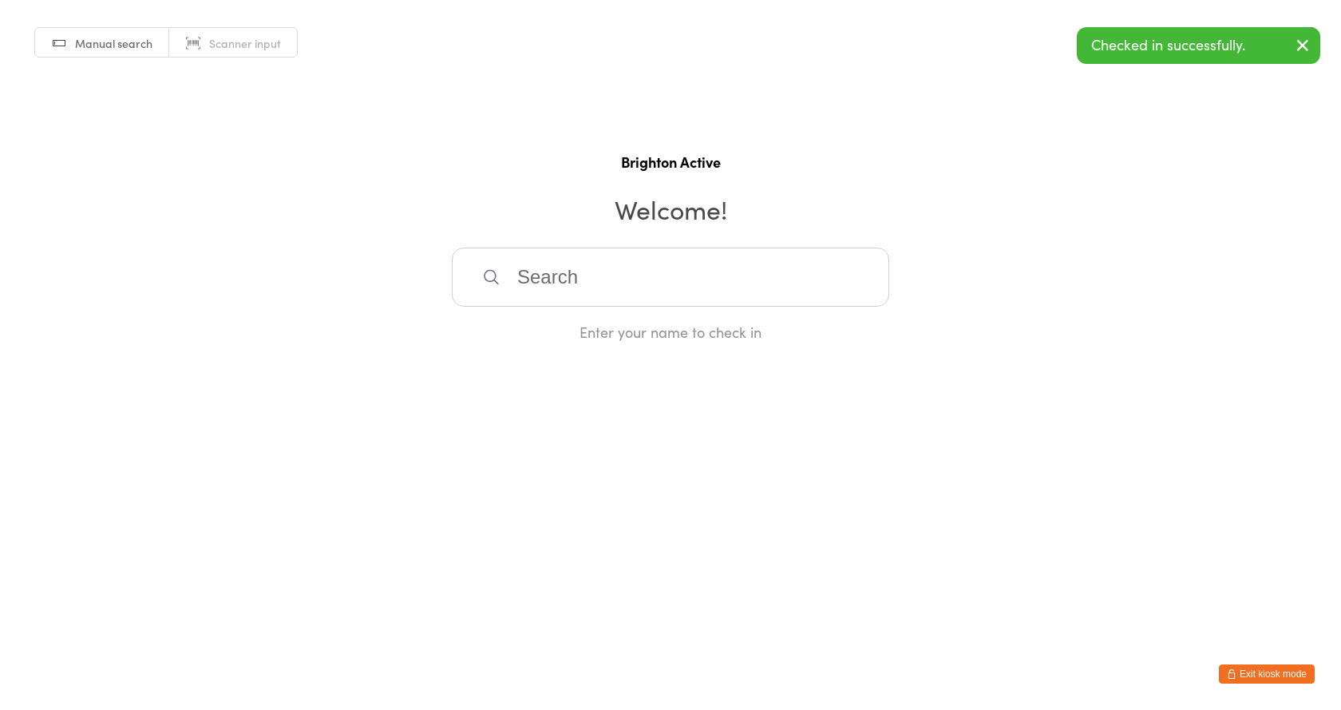
click at [284, 173] on div "Manual search Scanner input Check Out Brighton Active Welcome! Enter your name …" at bounding box center [670, 171] width 1341 height 342
click at [1231, 667] on button "Exit kiosk mode" at bounding box center [1267, 673] width 96 height 19
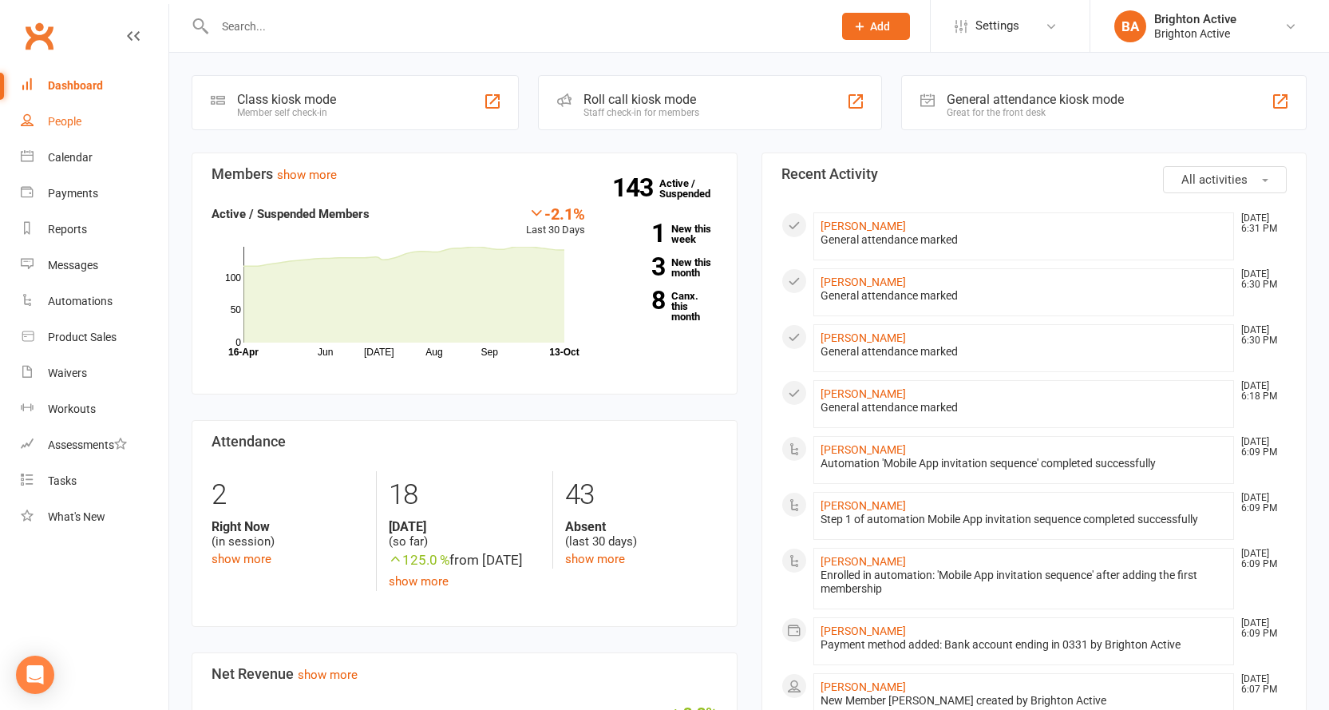
click at [78, 128] on div "People" at bounding box center [65, 121] width 34 height 13
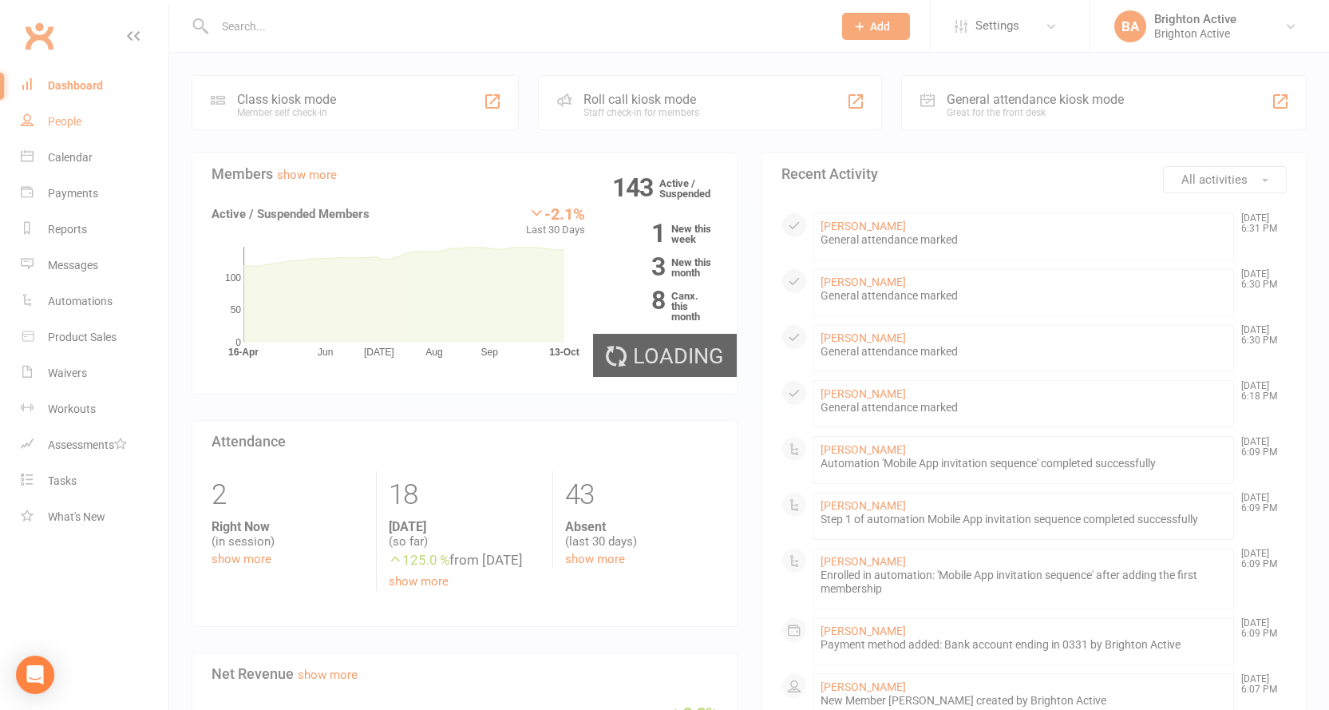
select select "100"
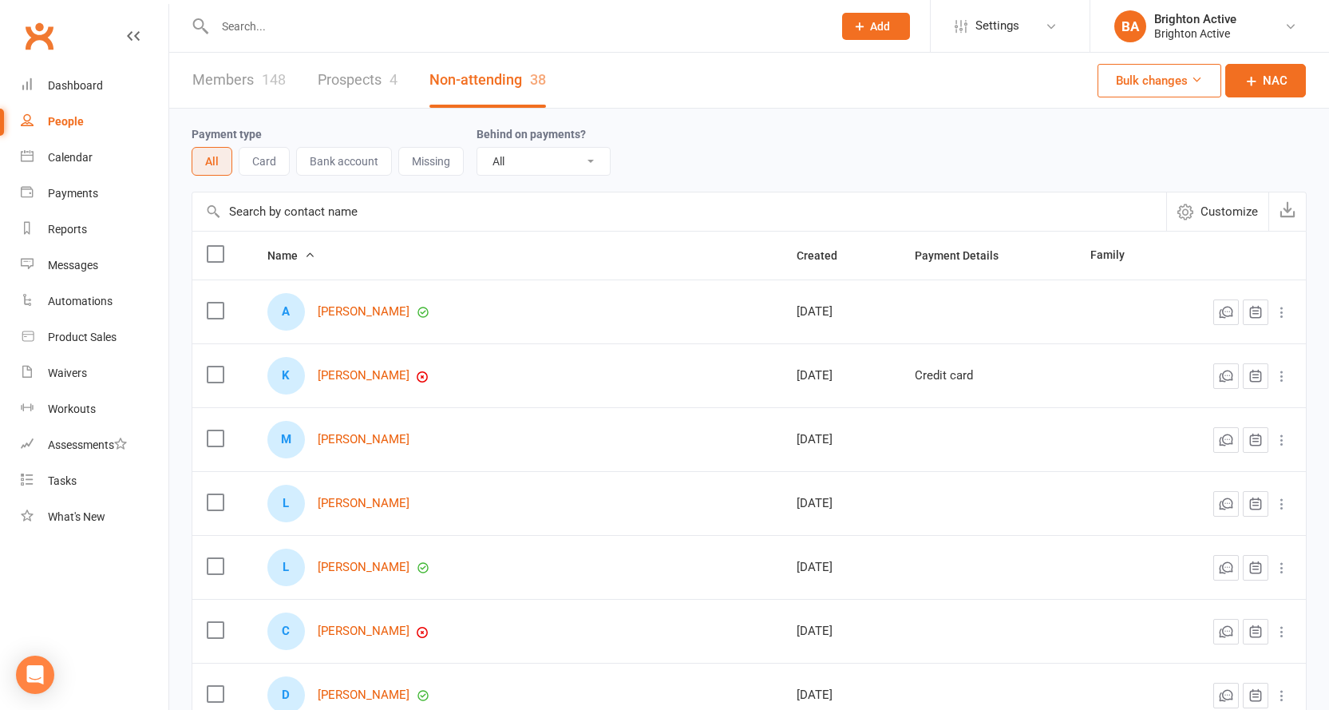
click at [445, 37] on div at bounding box center [507, 26] width 630 height 52
click at [451, 33] on input "text" at bounding box center [516, 26] width 612 height 22
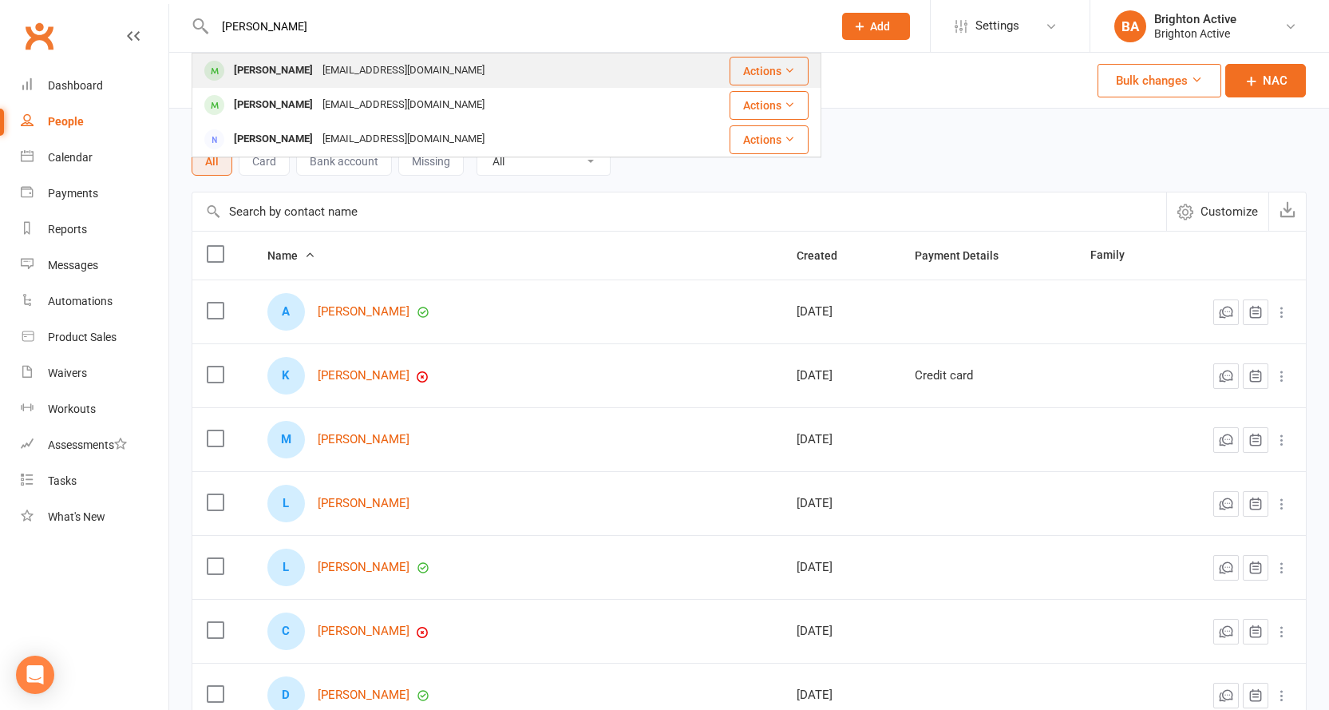
type input "[PERSON_NAME]"
click at [357, 75] on div "[EMAIL_ADDRESS][DOMAIN_NAME]" at bounding box center [404, 70] width 172 height 23
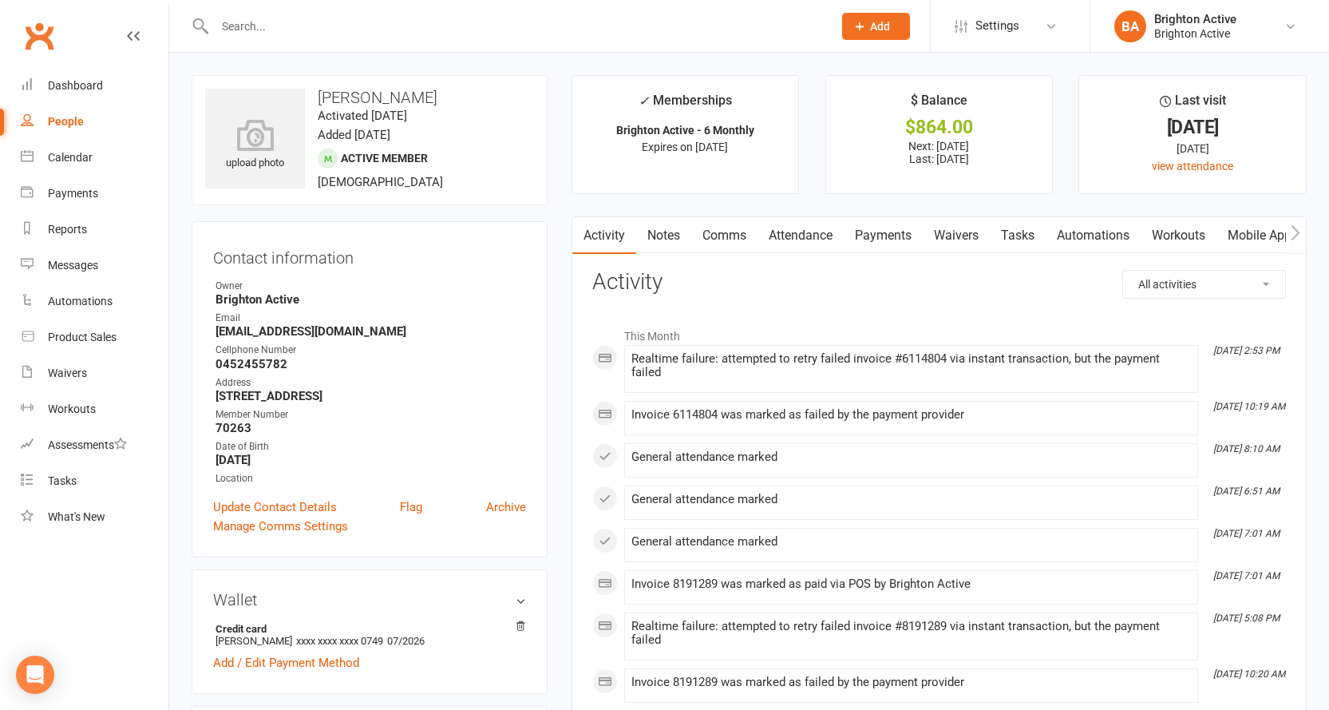
drag, startPoint x: 902, startPoint y: 235, endPoint x: 902, endPoint y: 248, distance: 13.6
click at [901, 235] on link "Payments" at bounding box center [883, 235] width 79 height 37
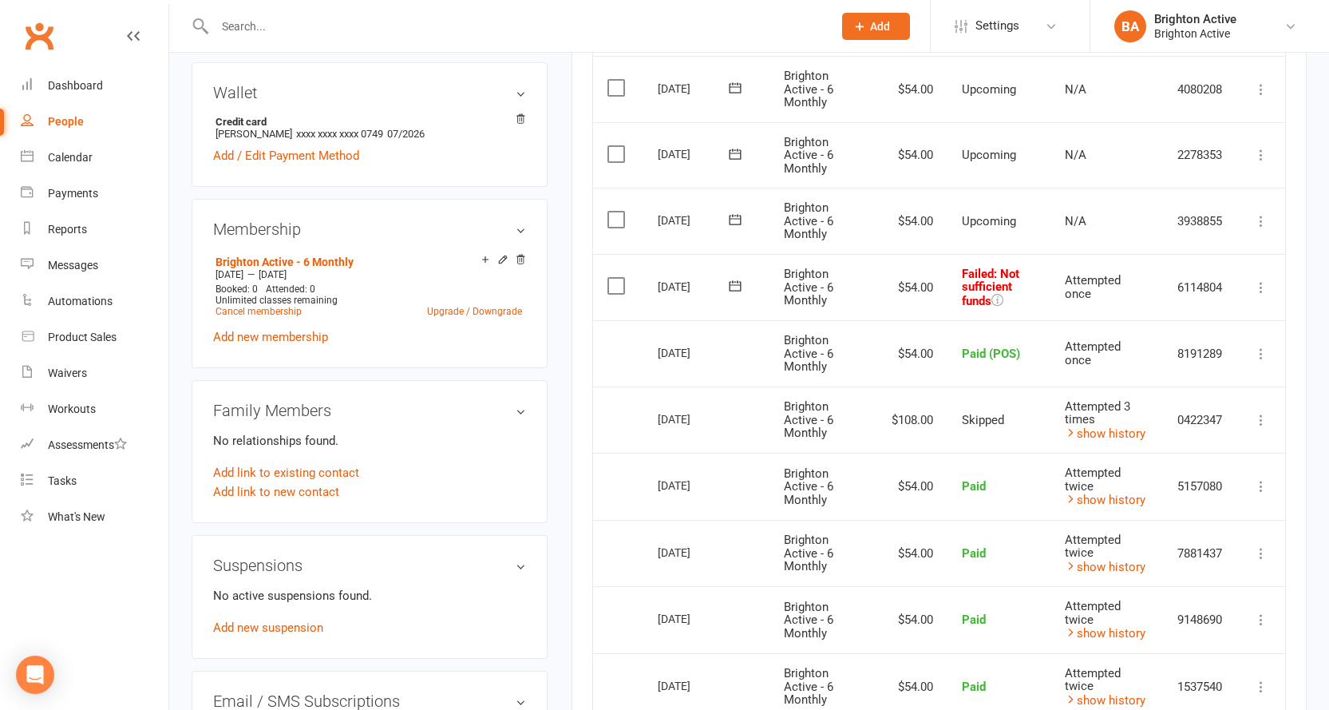
scroll to position [479, 0]
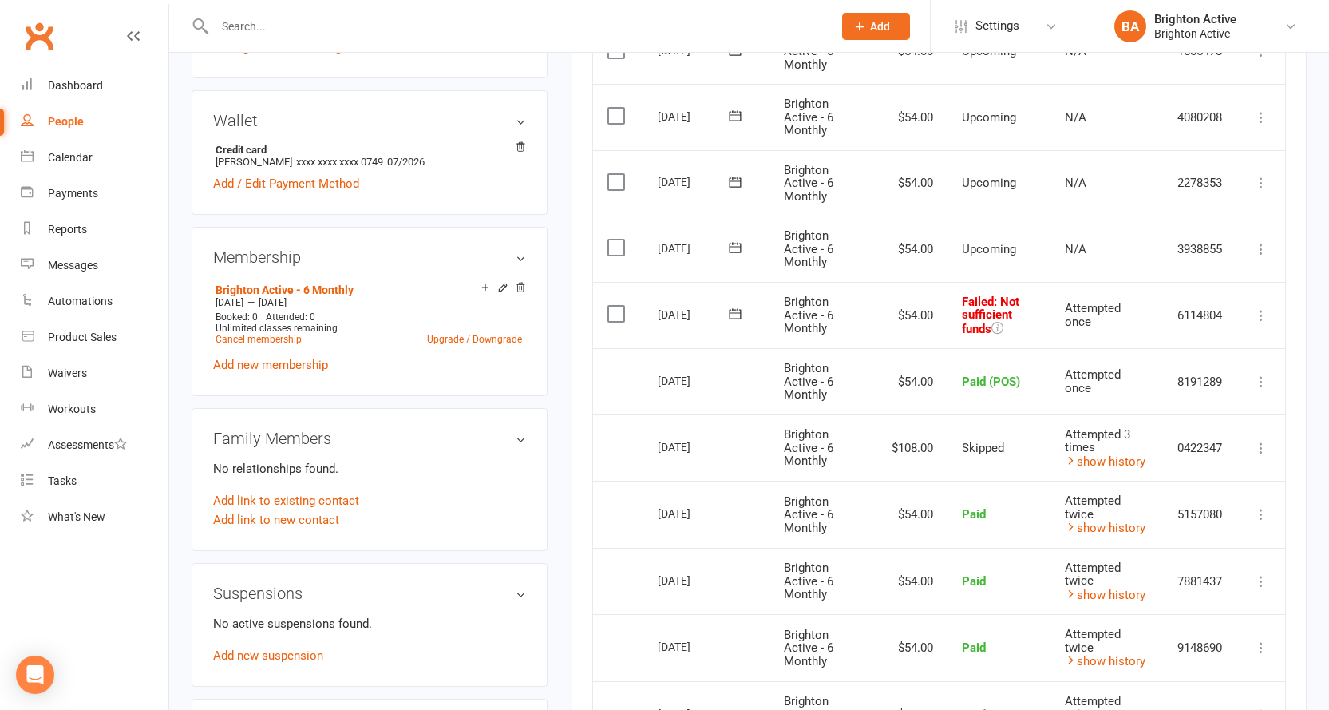
click at [1258, 319] on icon at bounding box center [1262, 315] width 16 height 16
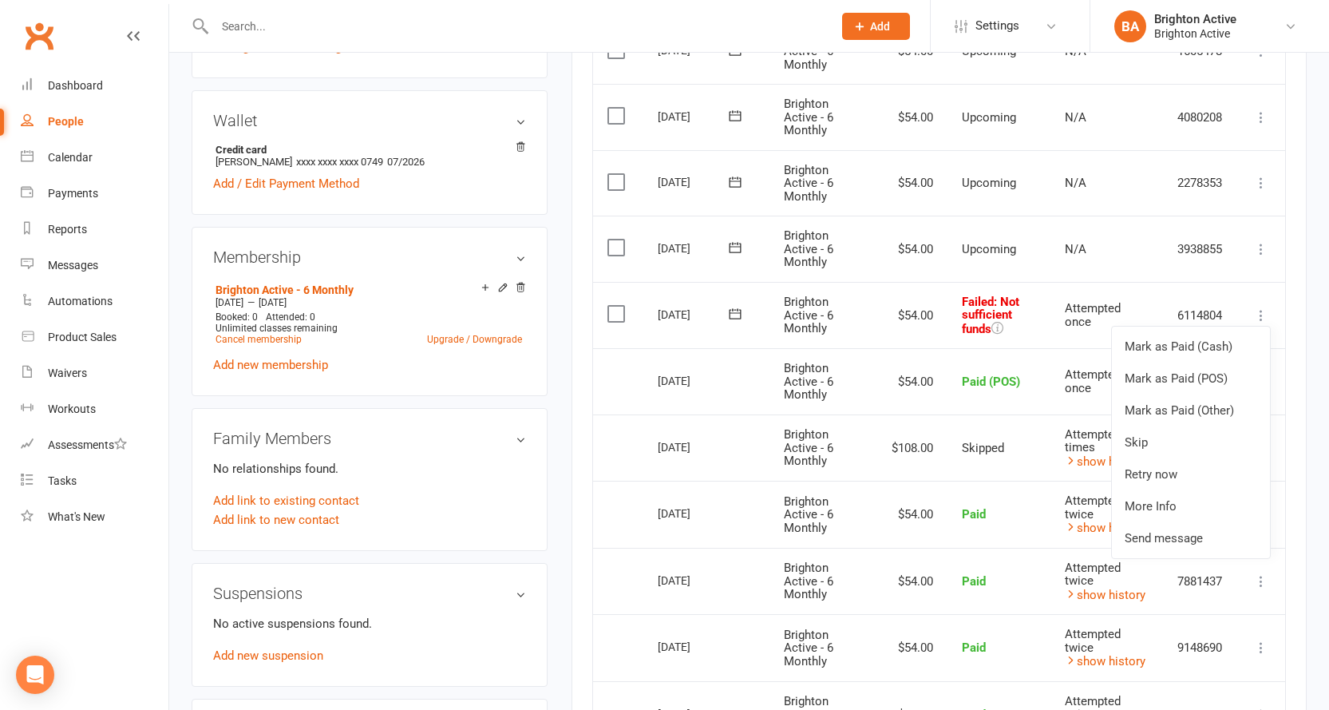
click at [1294, 194] on div "Activity Notes Comms Attendance Payments Waivers Tasks Automations Workouts Mob…" at bounding box center [939, 481] width 735 height 1489
